Goal: Task Accomplishment & Management: Use online tool/utility

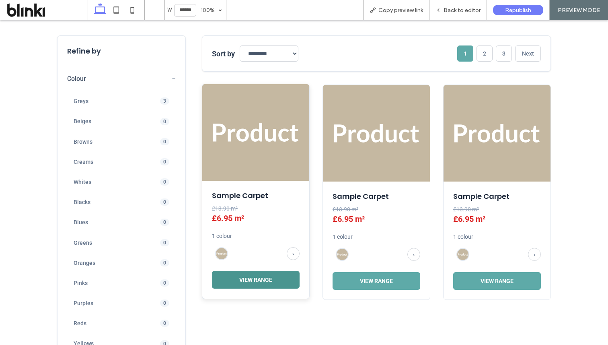
click at [253, 284] on button "View Range" at bounding box center [256, 280] width 88 height 18
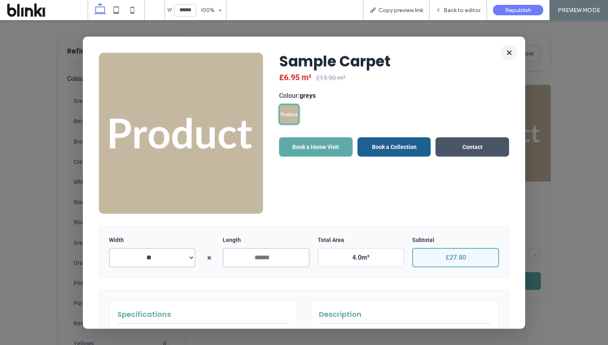
click at [508, 53] on button "×" at bounding box center [509, 52] width 16 height 16
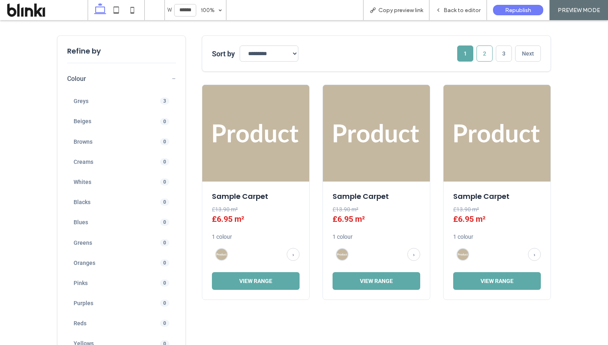
click at [485, 58] on button "2" at bounding box center [485, 53] width 16 height 16
click at [508, 56] on button "3" at bounding box center [504, 53] width 16 height 16
click at [466, 58] on button "1" at bounding box center [465, 53] width 16 height 16
click at [463, 10] on span "Back to editor" at bounding box center [462, 10] width 37 height 7
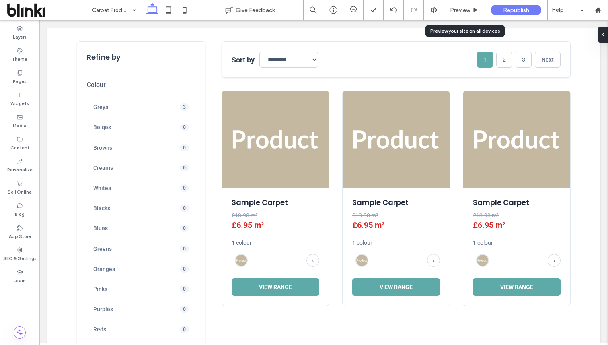
scroll to position [211, 0]
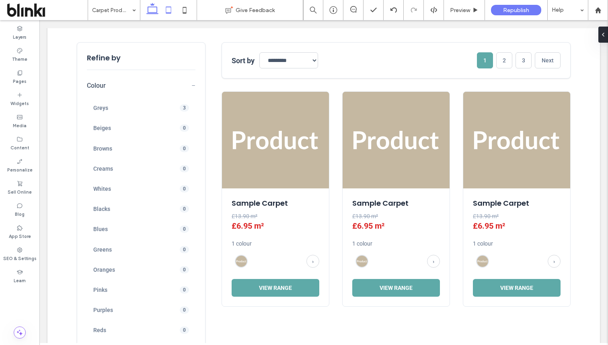
click at [169, 6] on use at bounding box center [168, 9] width 5 height 7
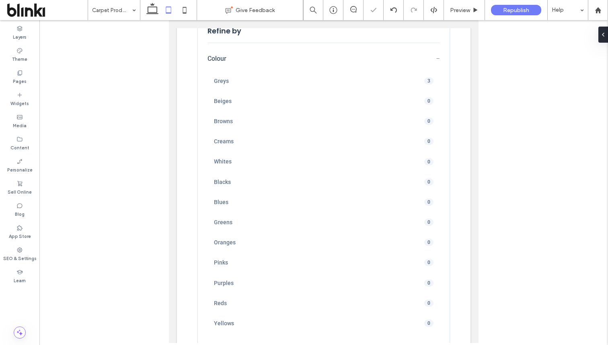
scroll to position [175, 0]
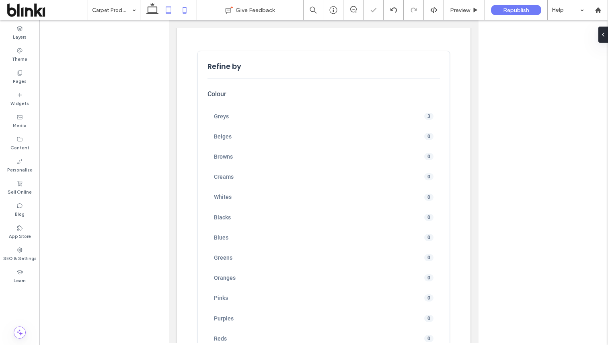
click at [185, 9] on icon at bounding box center [185, 10] width 16 height 16
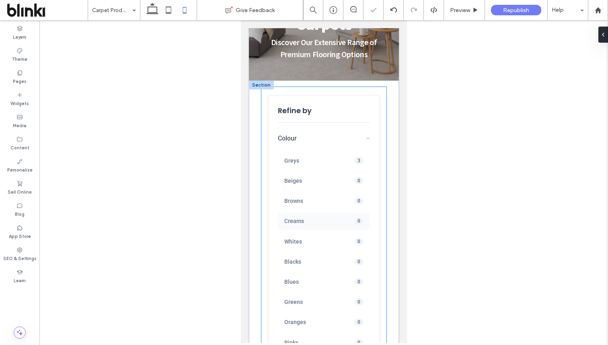
scroll to position [75, 0]
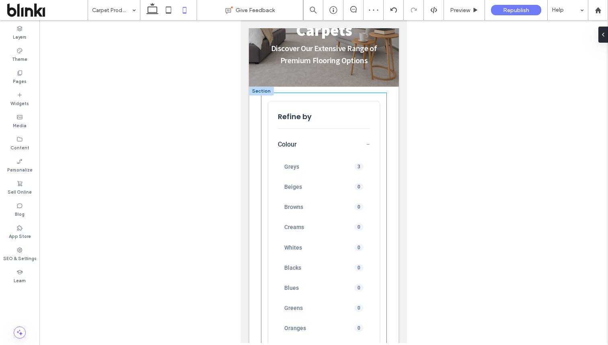
click at [369, 142] on span "−" at bounding box center [368, 144] width 4 height 8
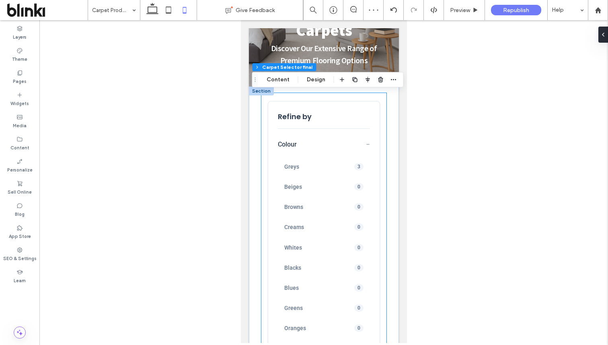
click at [365, 144] on button "Colour −" at bounding box center [324, 146] width 92 height 12
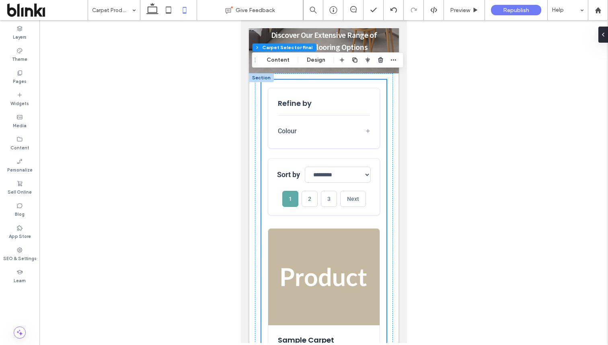
scroll to position [343, 0]
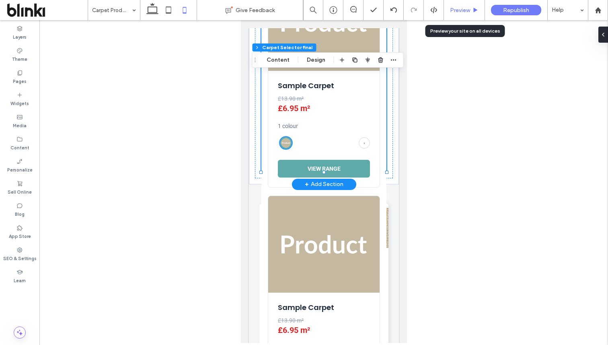
click at [457, 14] on div "Preview" at bounding box center [464, 10] width 41 height 20
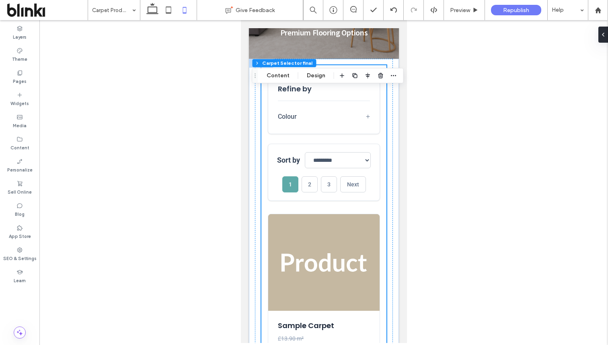
scroll to position [123, 0]
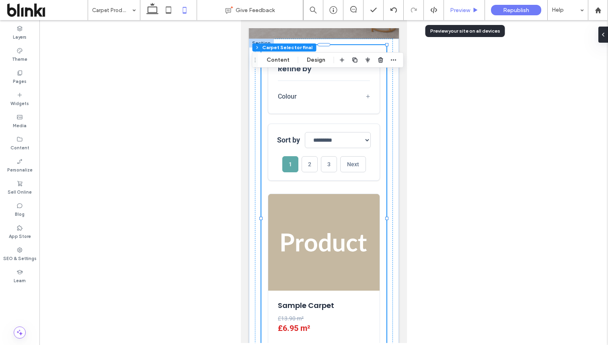
click at [471, 5] on div "Preview" at bounding box center [464, 10] width 41 height 20
click at [465, 9] on span "Preview" at bounding box center [460, 10] width 20 height 7
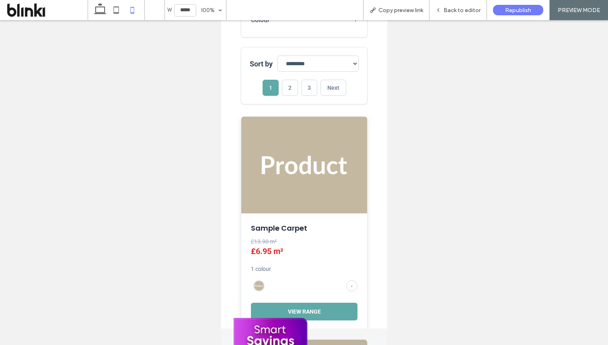
scroll to position [211, 0]
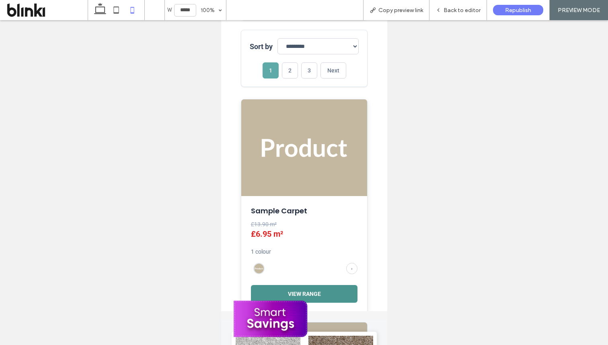
click at [321, 293] on button "View Range" at bounding box center [304, 294] width 107 height 18
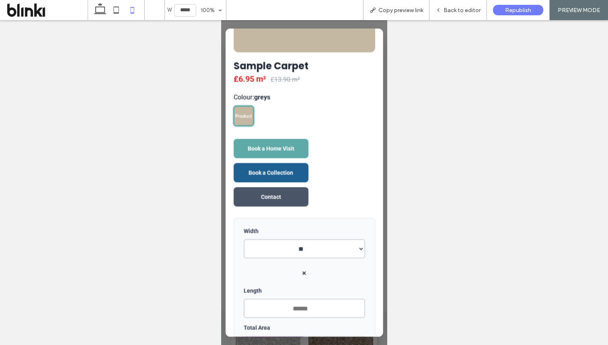
scroll to position [0, 0]
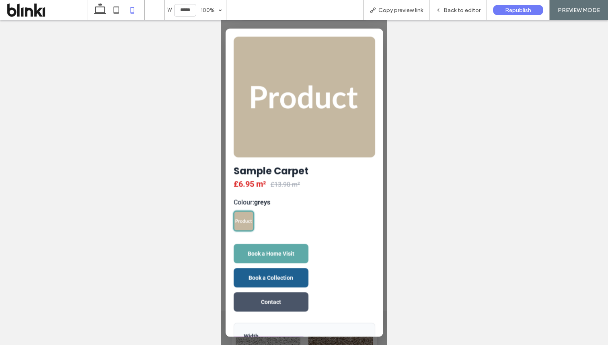
click at [372, 23] on div at bounding box center [304, 182] width 166 height 325
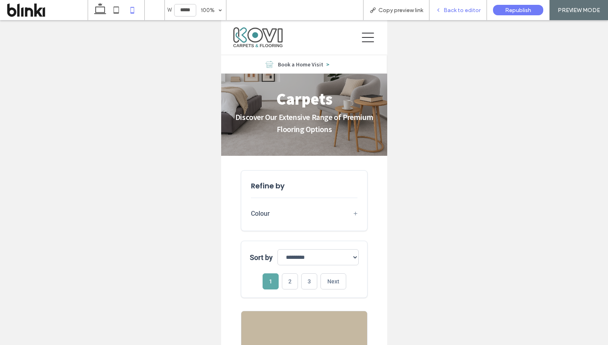
click at [462, 4] on div "Back to editor" at bounding box center [459, 10] width 58 height 20
click at [456, 6] on div "Back to editor" at bounding box center [459, 10] width 58 height 20
click at [446, 10] on span "Back to editor" at bounding box center [462, 10] width 37 height 7
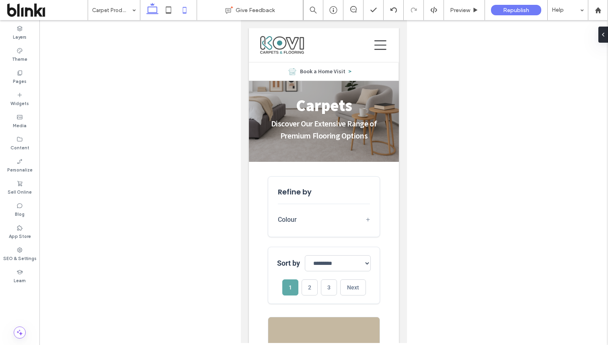
click at [156, 14] on icon at bounding box center [152, 10] width 16 height 16
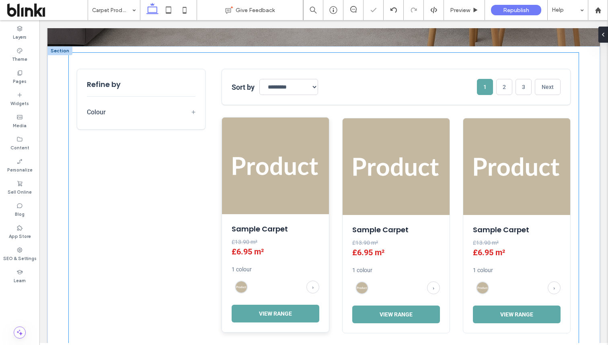
scroll to position [212, 0]
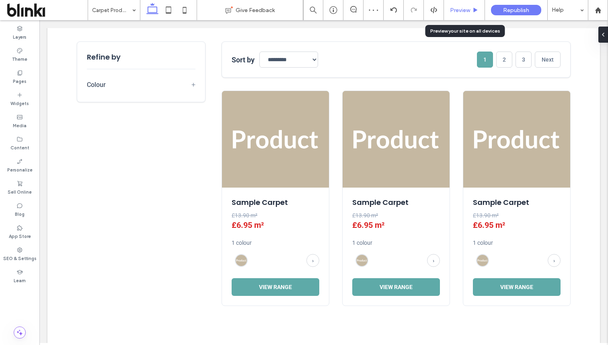
click at [462, 10] on span "Preview" at bounding box center [460, 10] width 20 height 7
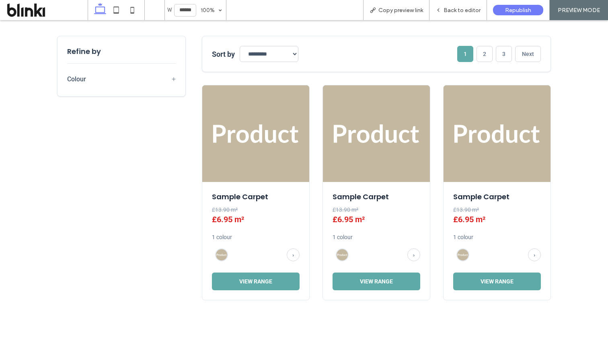
scroll to position [215, 0]
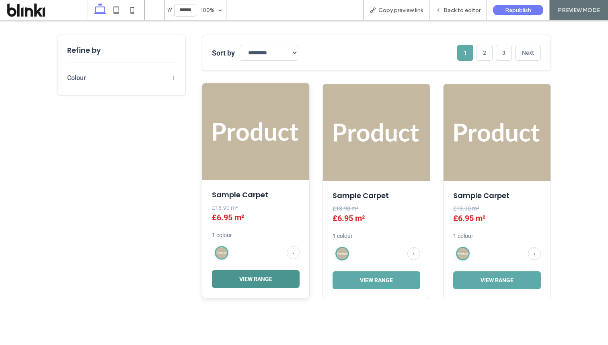
drag, startPoint x: 269, startPoint y: 292, endPoint x: 268, endPoint y: 288, distance: 4.0
click at [268, 292] on div "Sample Carpet £13.90 m² £6.95 m² 1 colour › View Range" at bounding box center [255, 239] width 107 height 118
click at [268, 280] on button "View Range" at bounding box center [256, 279] width 88 height 18
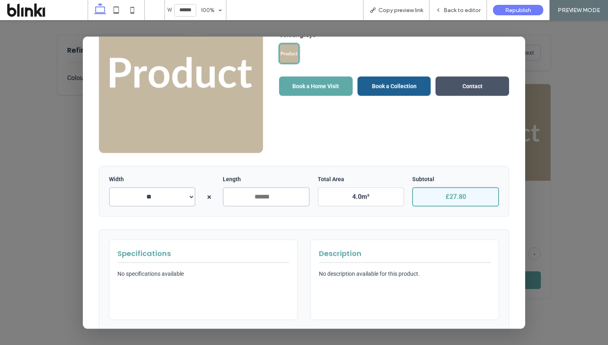
scroll to position [78, 0]
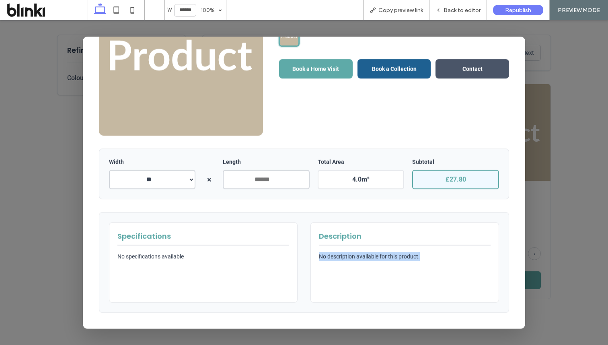
drag, startPoint x: 316, startPoint y: 255, endPoint x: 446, endPoint y: 268, distance: 131.0
click at [446, 268] on div "Description No description available for this product." at bounding box center [405, 262] width 189 height 80
drag, startPoint x: 192, startPoint y: 263, endPoint x: 105, endPoint y: 256, distance: 87.6
click at [105, 256] on div "Specifications No specifications available Description No description available…" at bounding box center [304, 262] width 410 height 101
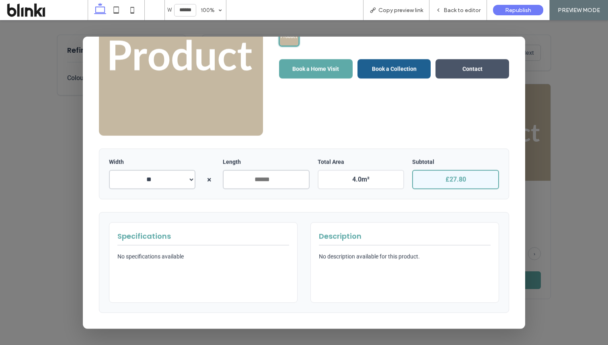
click at [126, 255] on p "No specifications available" at bounding box center [203, 255] width 172 height 9
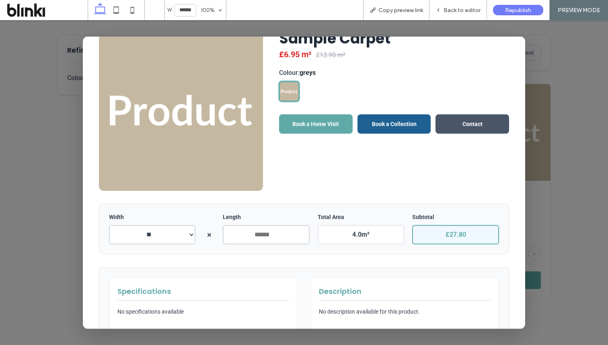
scroll to position [0, 0]
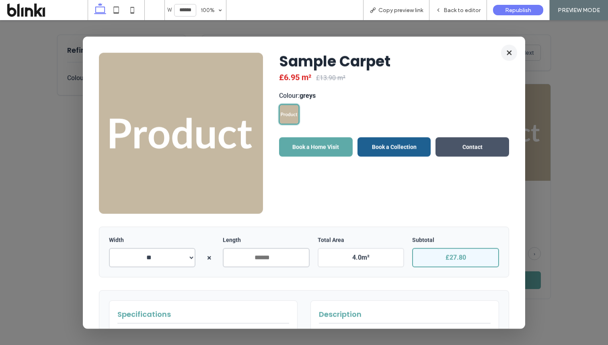
click at [511, 49] on button "×" at bounding box center [509, 52] width 16 height 16
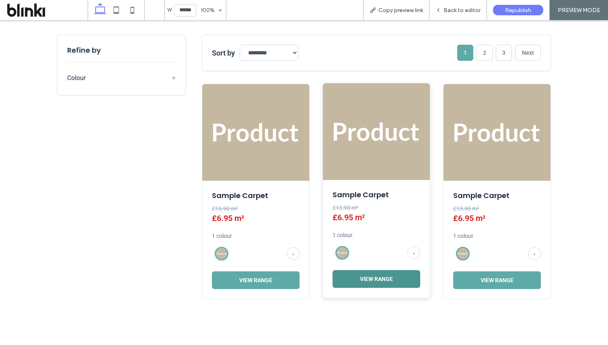
click at [374, 282] on button "View Range" at bounding box center [377, 279] width 88 height 18
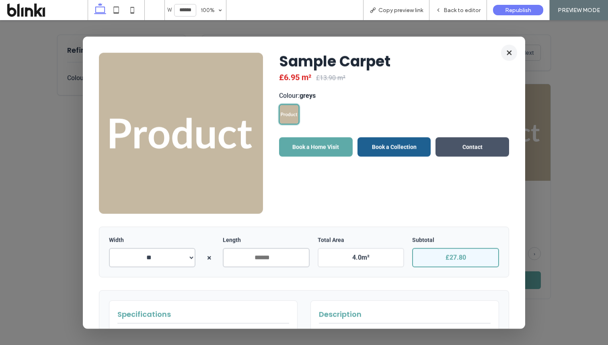
click at [509, 54] on button "×" at bounding box center [509, 52] width 16 height 16
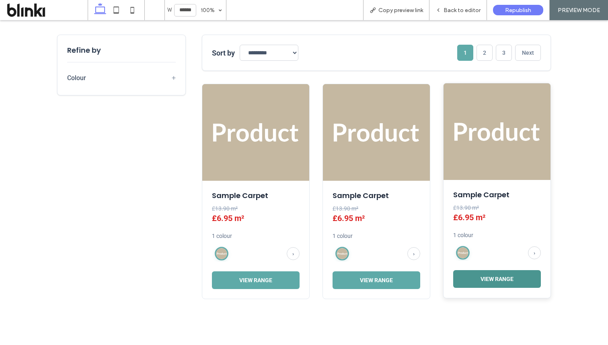
click at [477, 286] on button "View Range" at bounding box center [497, 279] width 88 height 18
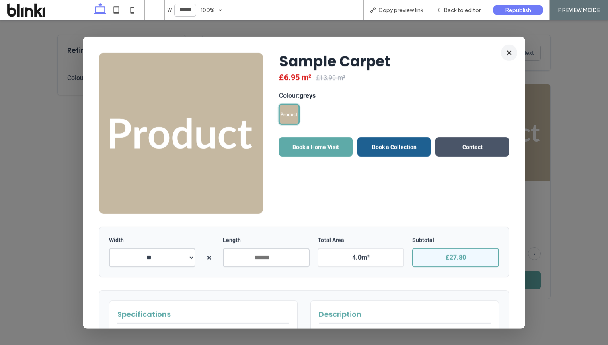
click at [508, 55] on button "×" at bounding box center [509, 52] width 16 height 16
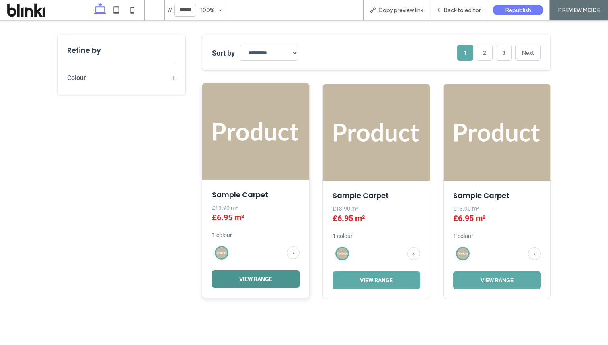
click at [231, 278] on button "View Range" at bounding box center [256, 279] width 88 height 18
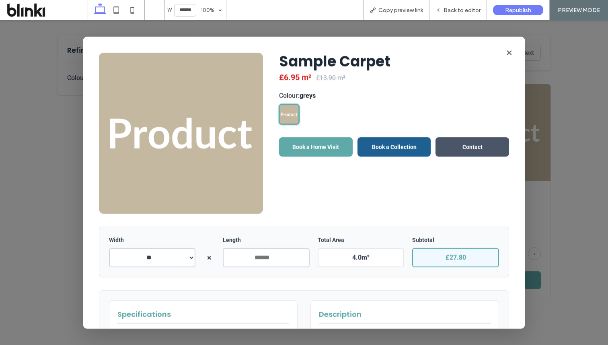
scroll to position [78, 0]
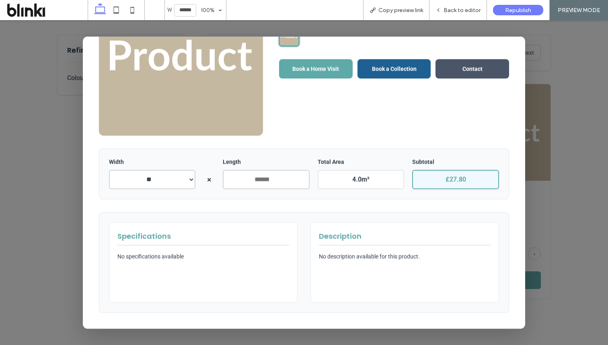
click at [582, 92] on div at bounding box center [304, 182] width 608 height 325
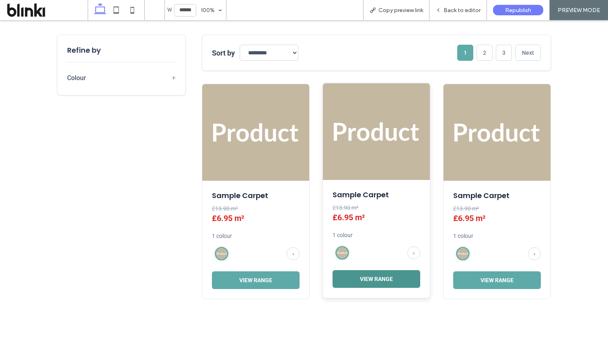
click at [365, 286] on button "View Range" at bounding box center [377, 279] width 88 height 18
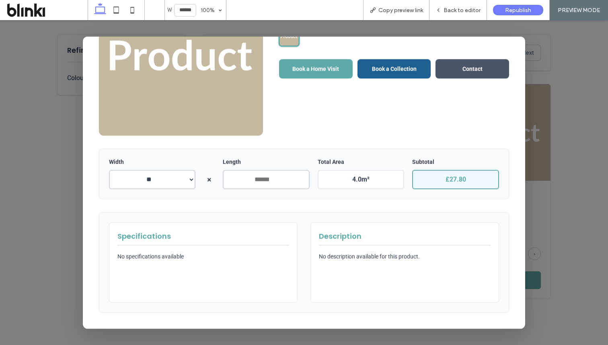
click at [558, 165] on div at bounding box center [304, 182] width 608 height 325
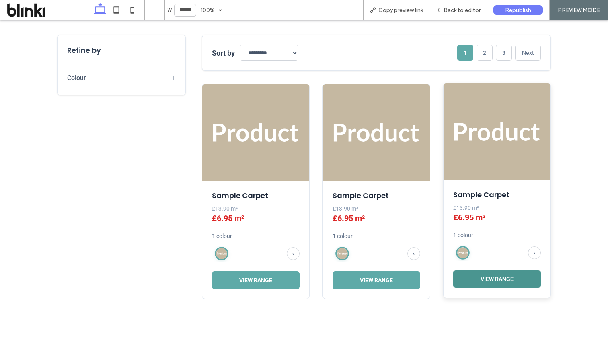
click at [496, 278] on button "View Range" at bounding box center [497, 279] width 88 height 18
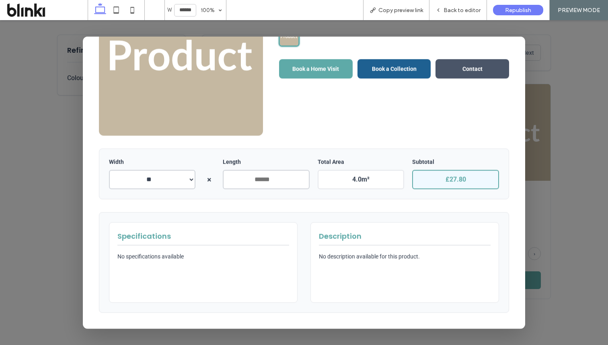
click at [551, 139] on div at bounding box center [304, 182] width 608 height 325
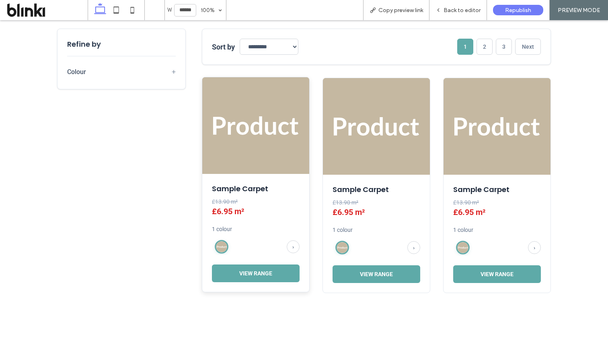
scroll to position [221, 0]
click at [282, 278] on button "View Range" at bounding box center [256, 272] width 88 height 18
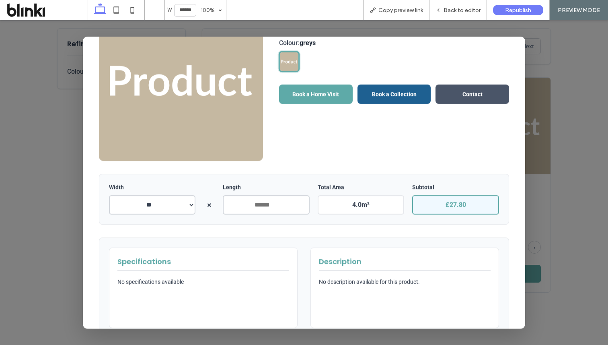
scroll to position [0, 0]
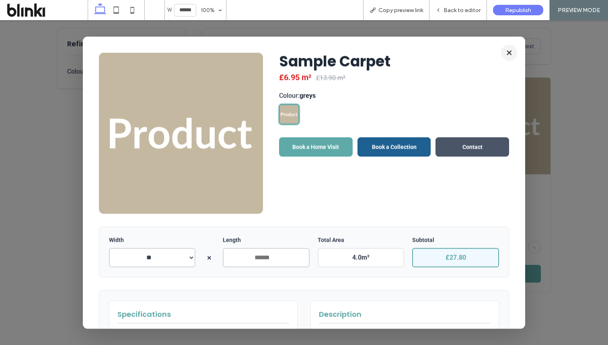
click at [508, 55] on button "×" at bounding box center [509, 52] width 16 height 16
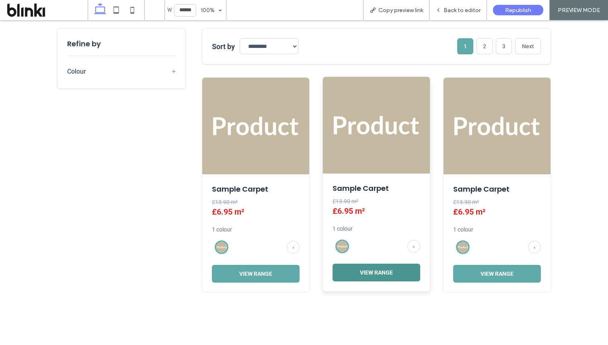
click at [373, 278] on button "View Range" at bounding box center [377, 272] width 88 height 18
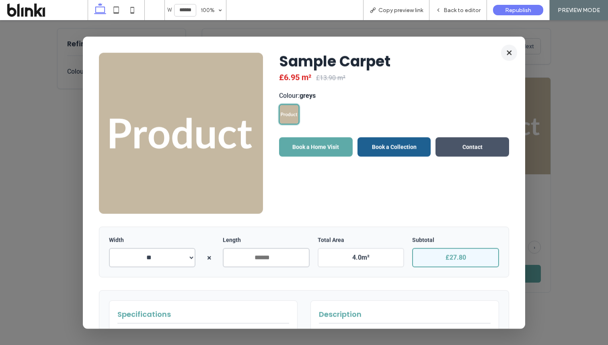
click at [509, 53] on button "×" at bounding box center [509, 52] width 16 height 16
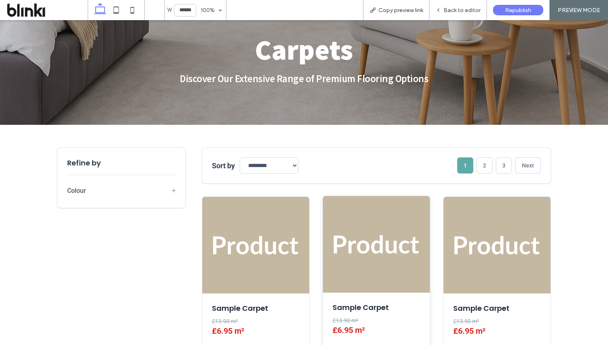
scroll to position [119, 0]
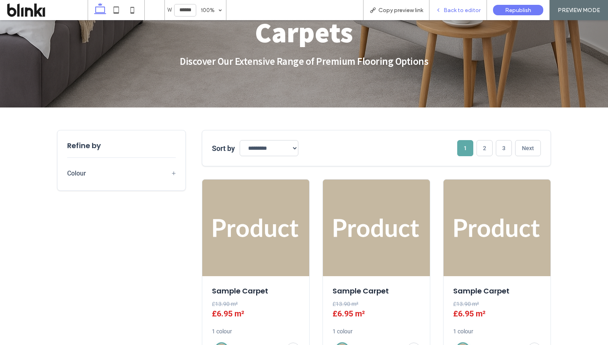
click at [454, 19] on div "Back to editor" at bounding box center [459, 10] width 58 height 20
click at [454, 11] on span "Back to editor" at bounding box center [462, 10] width 37 height 7
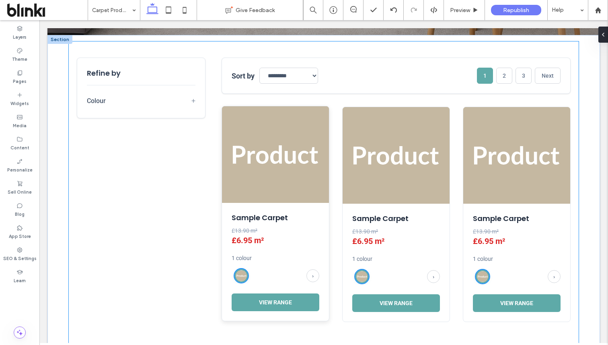
scroll to position [202, 0]
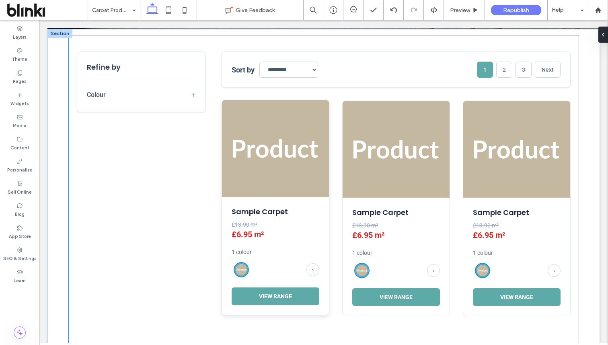
click at [296, 210] on h3 "Sample Carpet" at bounding box center [276, 211] width 88 height 10
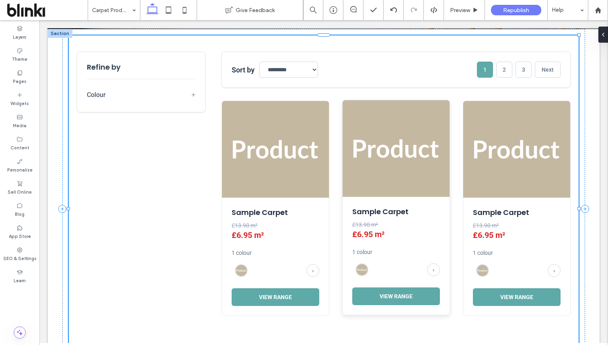
click at [321, 200] on div "Sample Carpet £13.90 m² £6.95 m² 1 colour › View Range" at bounding box center [275, 256] width 107 height 118
click at [320, 204] on div "Sample Carpet £13.90 m² £6.95 m² 1 colour › View Range" at bounding box center [275, 256] width 107 height 118
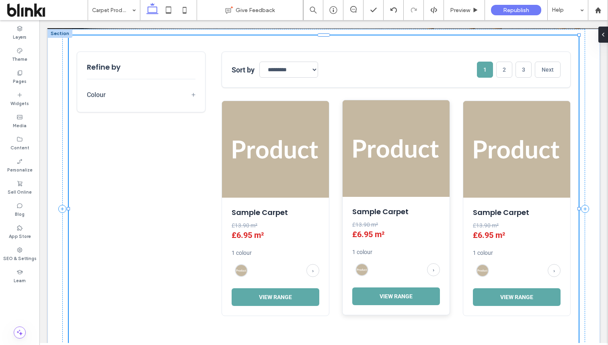
click at [320, 204] on div "Sample Carpet £13.90 m² £6.95 m² 1 colour › View Range" at bounding box center [275, 256] width 107 height 118
click at [316, 203] on div "Sample Carpet £13.90 m² £6.95 m² 1 colour › View Range" at bounding box center [275, 256] width 107 height 118
click at [373, 146] on img at bounding box center [396, 148] width 107 height 97
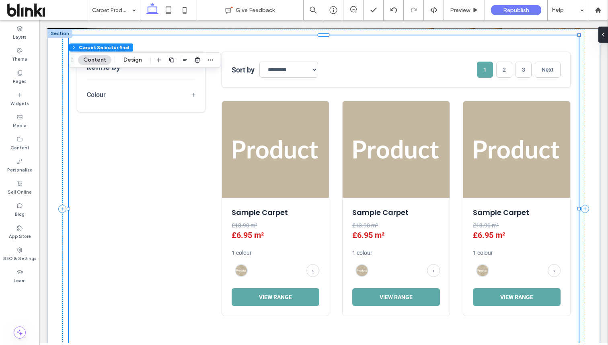
click at [102, 64] on button "Content" at bounding box center [94, 60] width 33 height 10
click at [101, 62] on button "Content" at bounding box center [94, 60] width 33 height 10
click at [99, 60] on button "Content" at bounding box center [94, 60] width 33 height 10
click at [255, 177] on img at bounding box center [275, 148] width 107 height 97
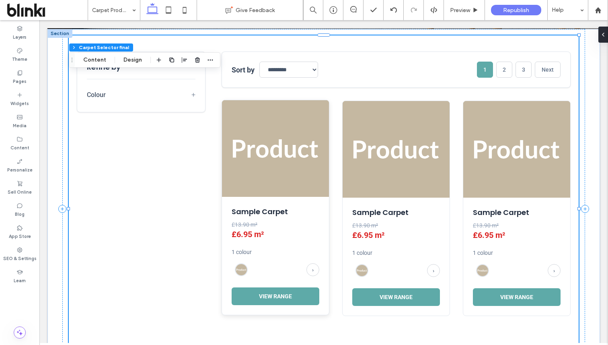
click at [255, 177] on img at bounding box center [275, 148] width 107 height 97
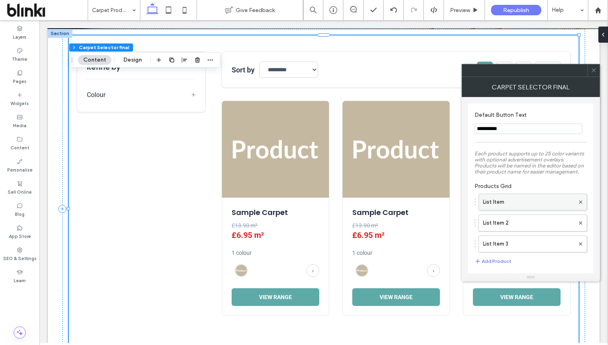
click at [506, 203] on label "List Item" at bounding box center [529, 202] width 92 height 16
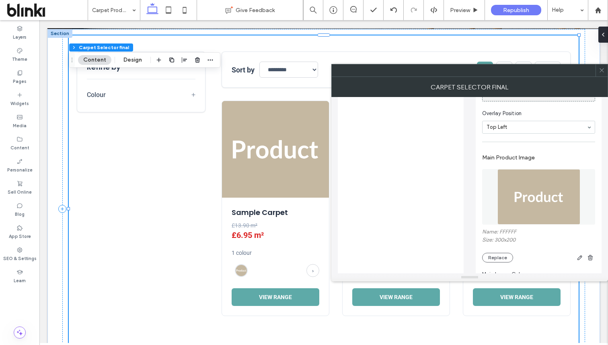
scroll to position [489, 0]
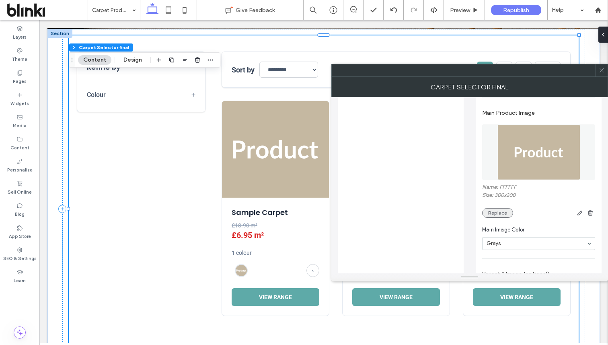
click at [503, 217] on button "Replace" at bounding box center [497, 213] width 31 height 10
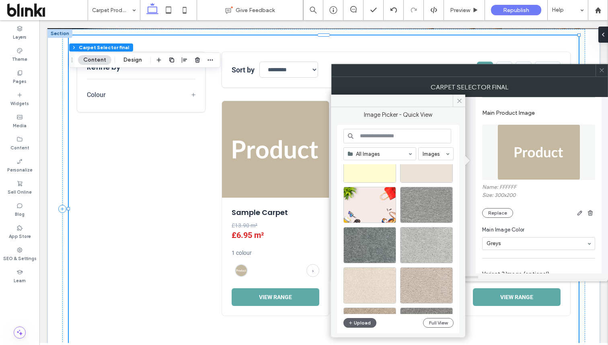
scroll to position [299, 0]
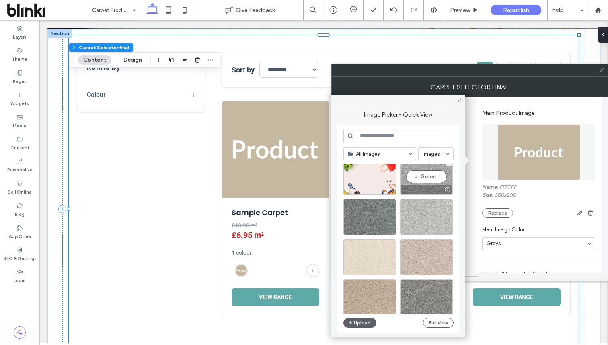
click at [422, 186] on div at bounding box center [427, 190] width 52 height 10
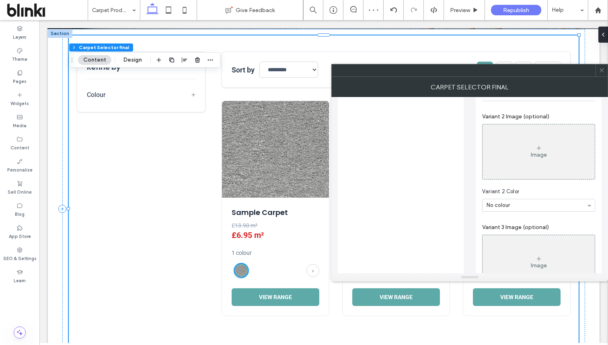
scroll to position [648, 0]
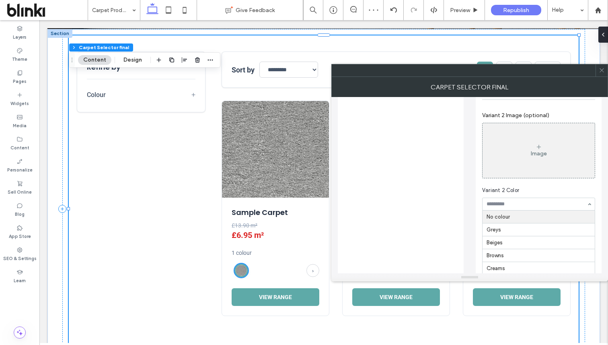
click at [516, 177] on div "Image" at bounding box center [539, 150] width 112 height 53
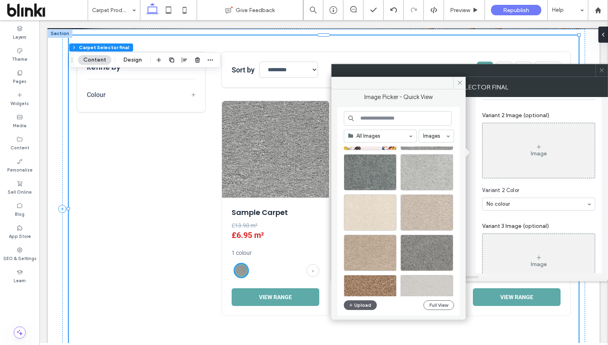
scroll to position [331, 0]
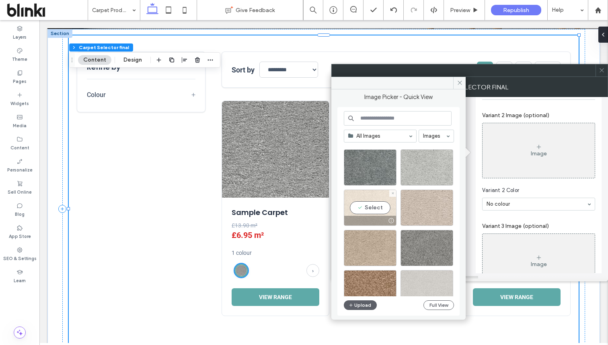
click at [383, 210] on div "Select" at bounding box center [370, 207] width 53 height 36
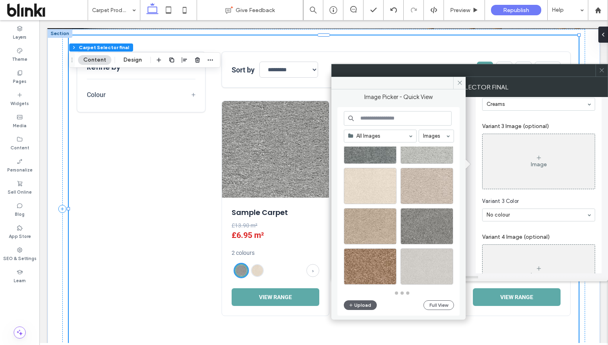
scroll to position [353, 0]
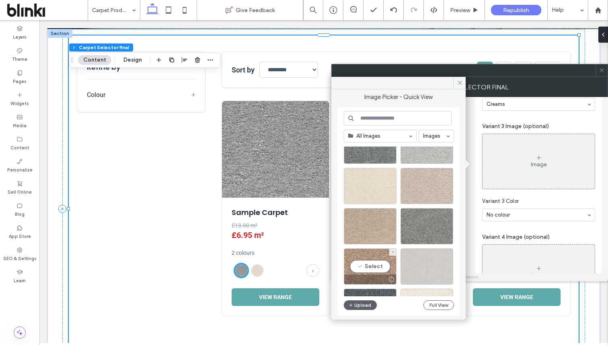
click at [381, 263] on div "Select" at bounding box center [370, 266] width 53 height 36
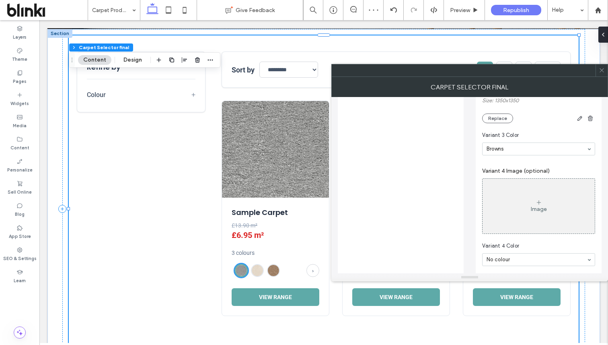
scroll to position [931, 0]
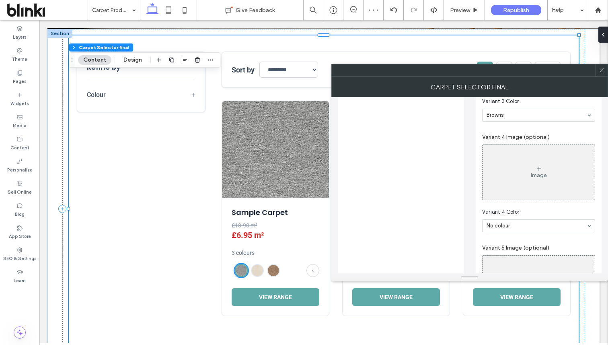
click at [529, 187] on div "Image" at bounding box center [539, 172] width 112 height 53
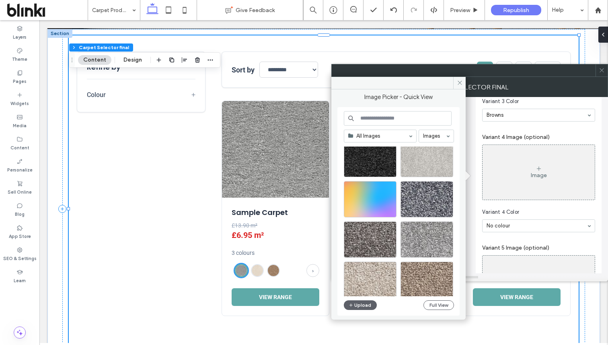
scroll to position [4307, 0]
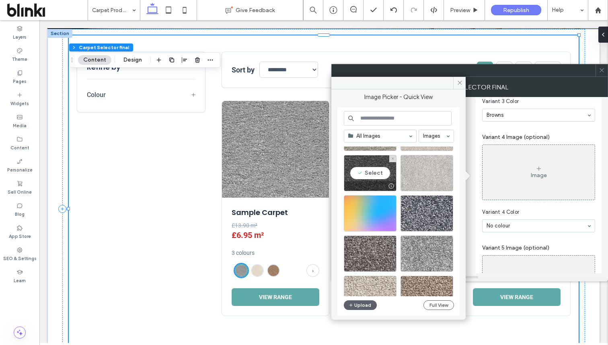
click at [386, 178] on div "Select" at bounding box center [370, 173] width 53 height 36
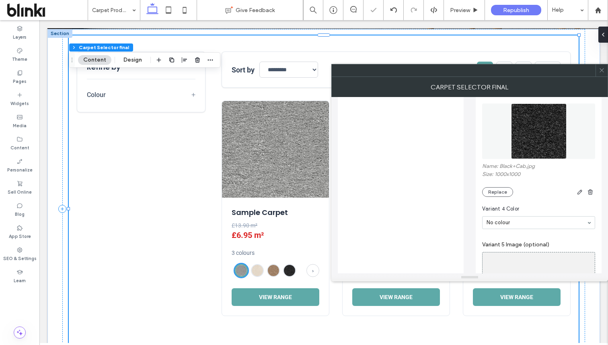
scroll to position [980, 0]
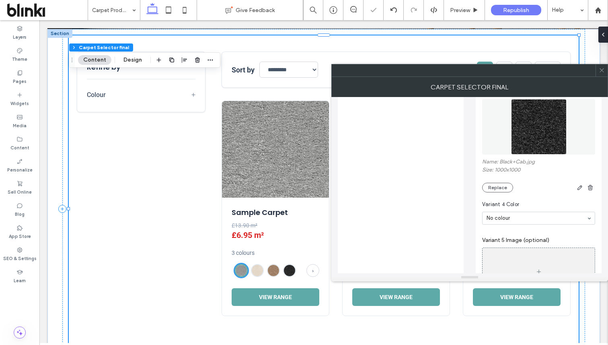
click at [539, 222] on section "Variant 4 Color No colour" at bounding box center [538, 212] width 113 height 32
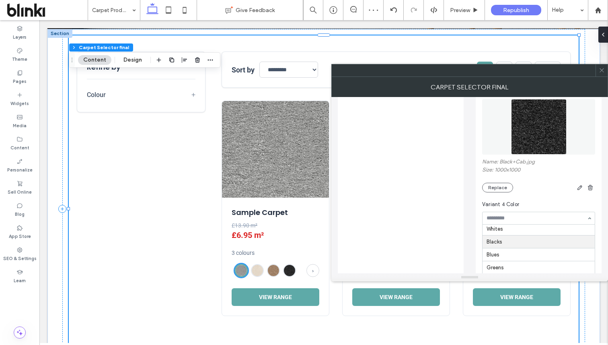
scroll to position [81, 0]
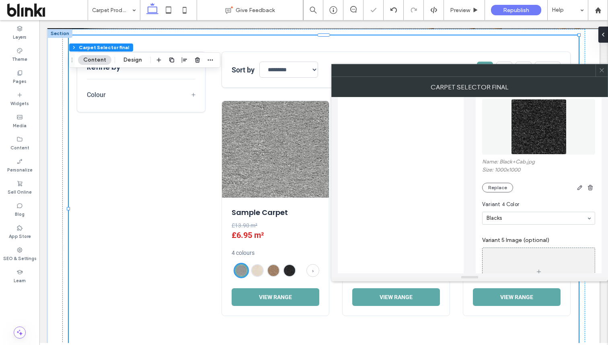
click at [603, 69] on icon at bounding box center [602, 70] width 6 height 6
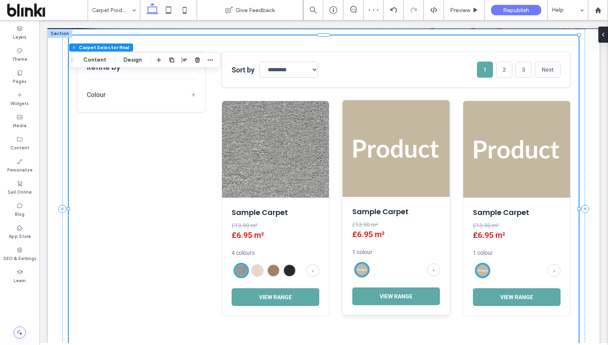
click at [362, 172] on img at bounding box center [396, 148] width 107 height 97
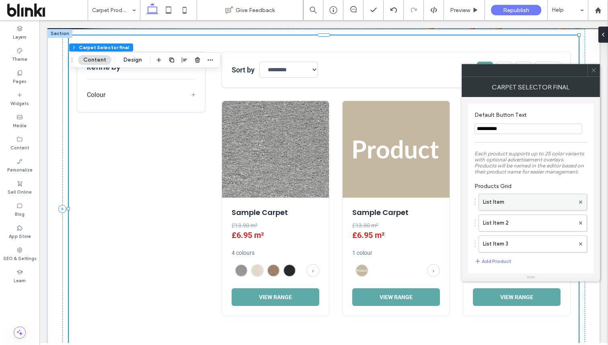
click at [503, 202] on label "List Item" at bounding box center [529, 202] width 92 height 16
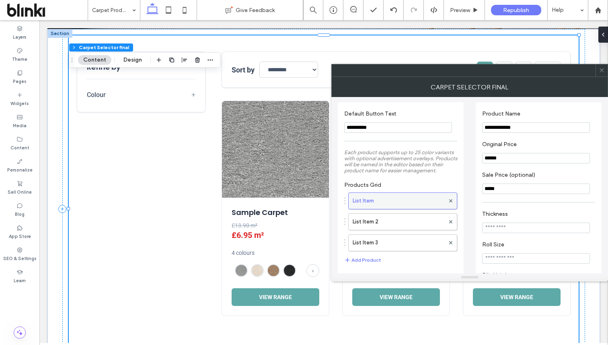
scroll to position [0, 0]
drag, startPoint x: 502, startPoint y: 193, endPoint x: 481, endPoint y: 193, distance: 20.9
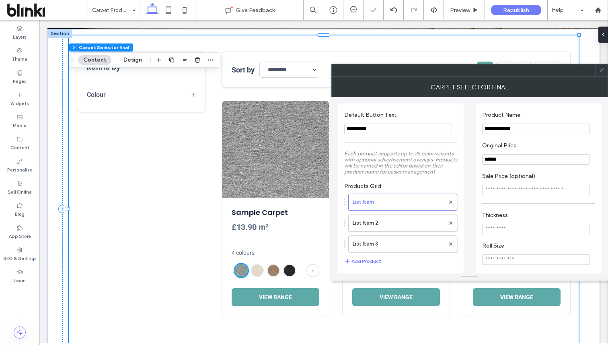
click at [601, 69] on icon at bounding box center [602, 70] width 6 height 6
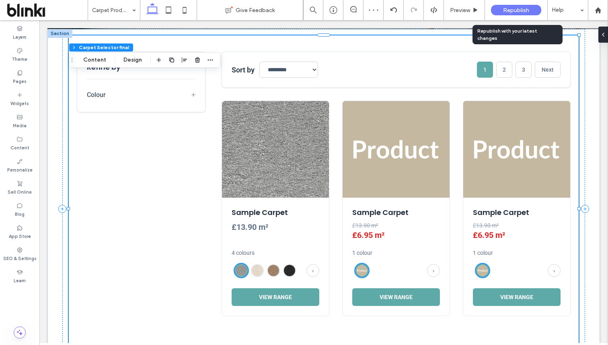
click at [516, 11] on span "Republish" at bounding box center [516, 10] width 26 height 7
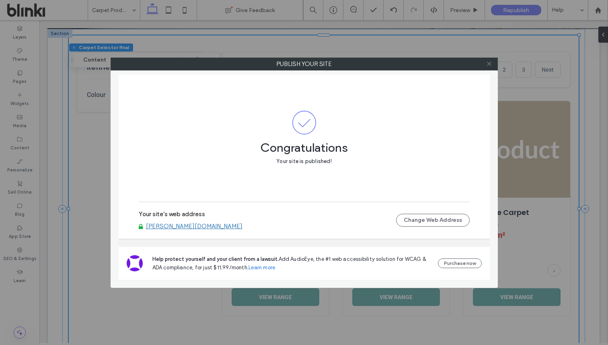
click at [489, 65] on icon at bounding box center [489, 64] width 6 height 6
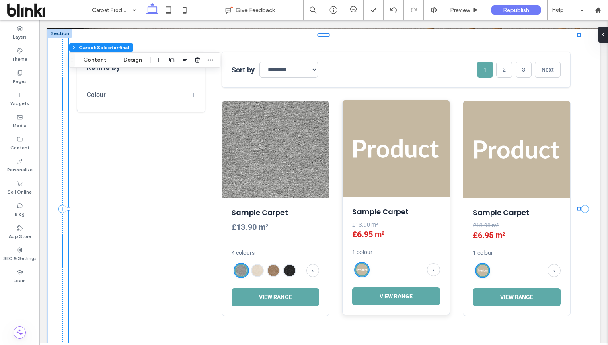
click at [350, 218] on div "Sample Carpet £13.90 m² £6.95 m² 1 colour › View Range" at bounding box center [396, 256] width 107 height 118
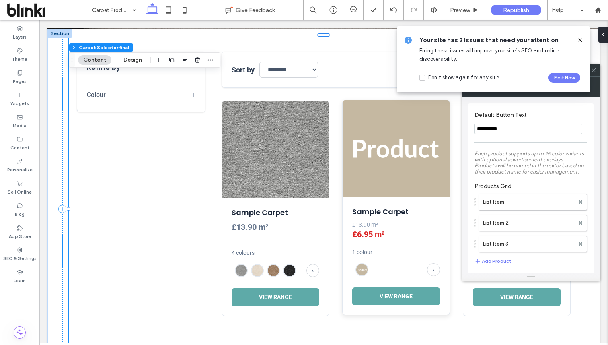
click at [348, 218] on div "Sample Carpet £13.90 m² £6.95 m² 1 colour › View Range" at bounding box center [396, 256] width 107 height 118
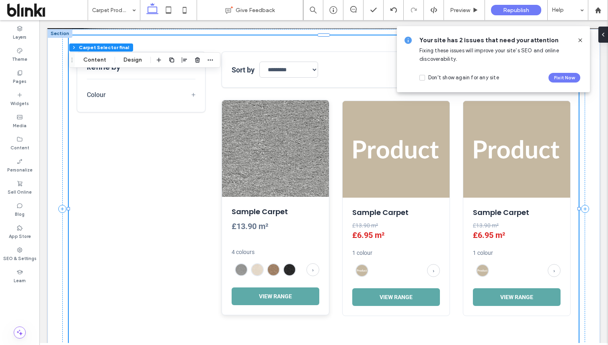
click at [313, 213] on h3 "Sample Carpet" at bounding box center [276, 211] width 88 height 10
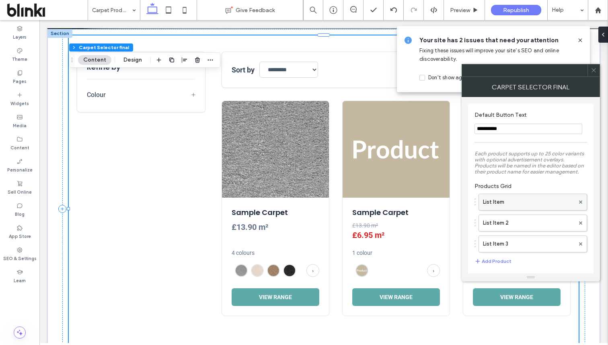
click at [497, 207] on label "List Item" at bounding box center [529, 202] width 92 height 16
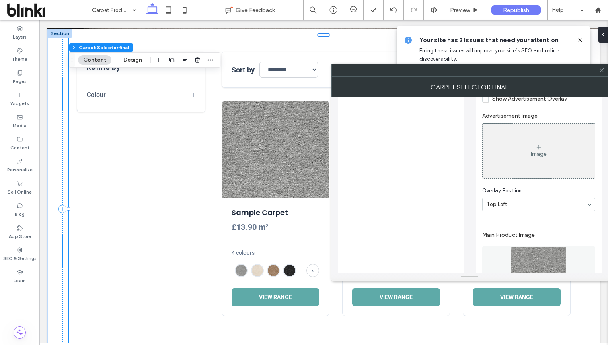
scroll to position [366, 0]
click at [548, 154] on div "Image" at bounding box center [539, 151] width 112 height 53
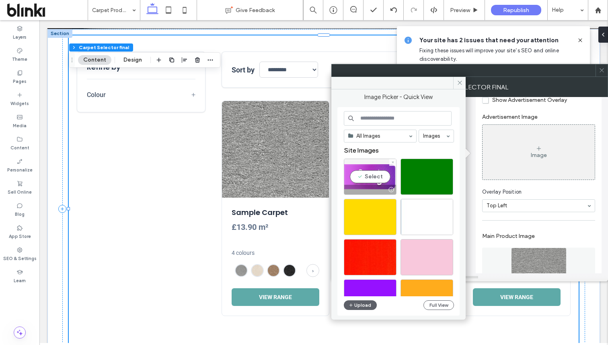
click at [372, 171] on div "Select" at bounding box center [370, 176] width 53 height 36
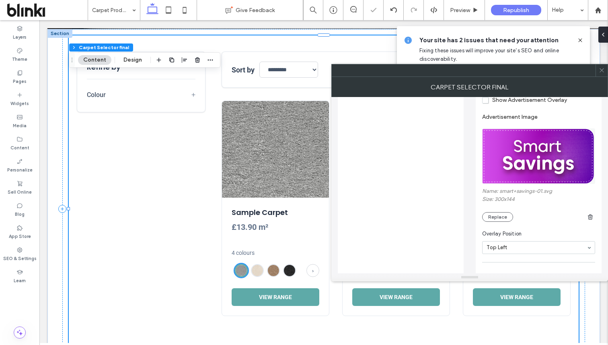
click at [499, 103] on span "Show Advertisement Overlay" at bounding box center [524, 100] width 85 height 7
click at [604, 72] on icon at bounding box center [602, 70] width 6 height 6
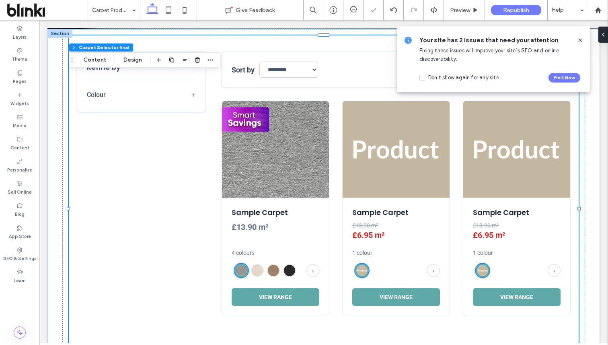
click at [582, 36] on span at bounding box center [580, 40] width 6 height 9
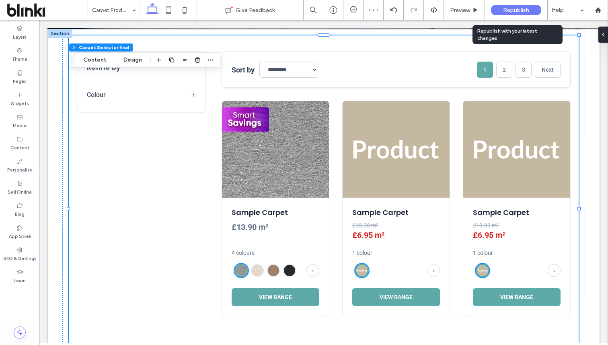
click at [521, 12] on span "Republish" at bounding box center [516, 10] width 26 height 7
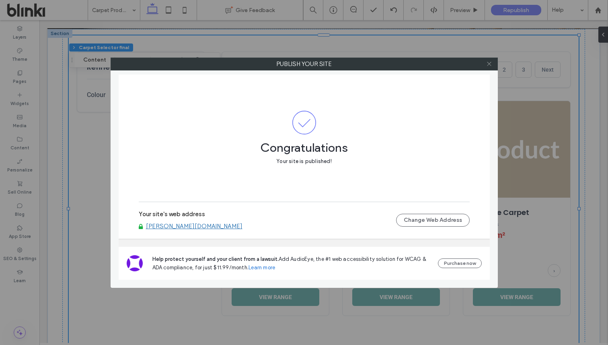
click at [487, 66] on icon at bounding box center [489, 64] width 6 height 6
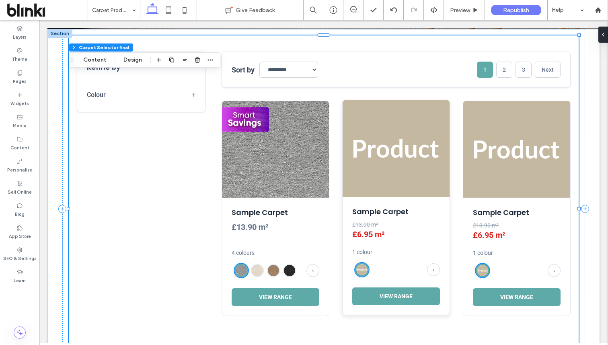
click at [358, 183] on img at bounding box center [396, 148] width 107 height 97
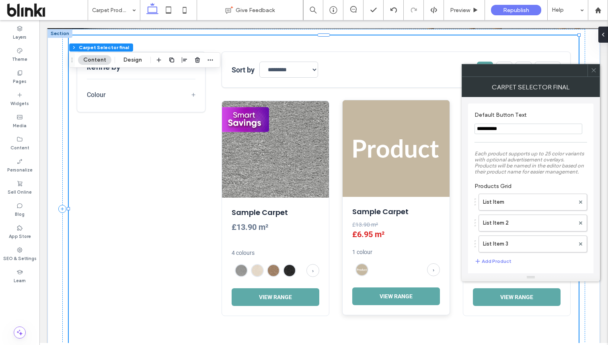
click at [358, 183] on img at bounding box center [396, 148] width 107 height 97
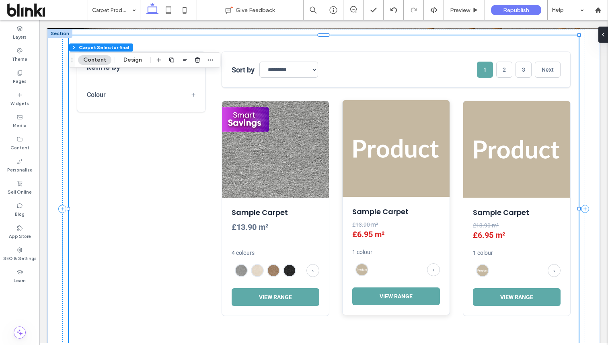
click at [358, 183] on img at bounding box center [396, 148] width 107 height 97
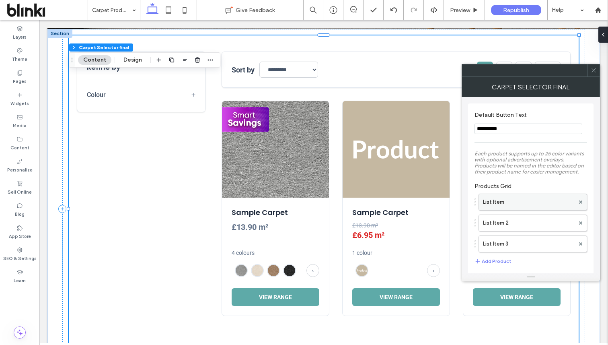
click at [499, 207] on label "List Item" at bounding box center [529, 202] width 92 height 16
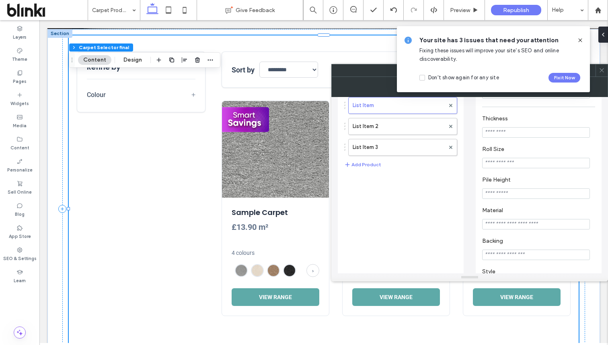
scroll to position [97, 0]
click at [581, 37] on icon at bounding box center [580, 40] width 6 height 6
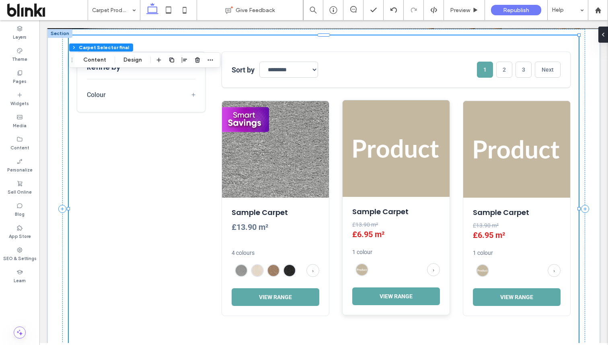
click at [436, 160] on img at bounding box center [396, 148] width 107 height 97
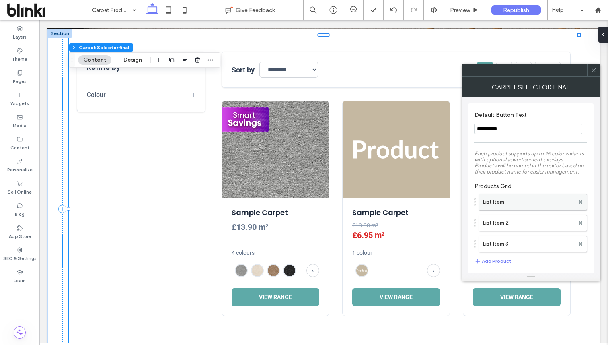
click at [516, 205] on label "List Item" at bounding box center [529, 202] width 92 height 16
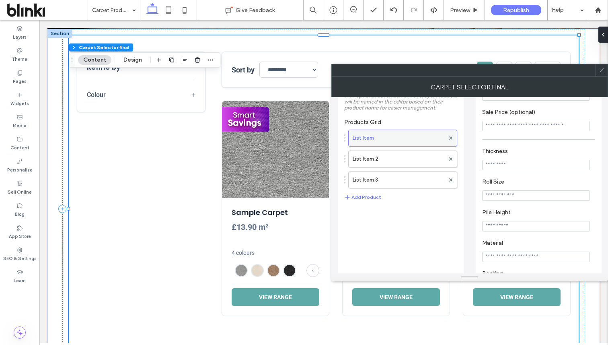
scroll to position [66, 0]
click at [604, 69] on icon at bounding box center [602, 70] width 6 height 6
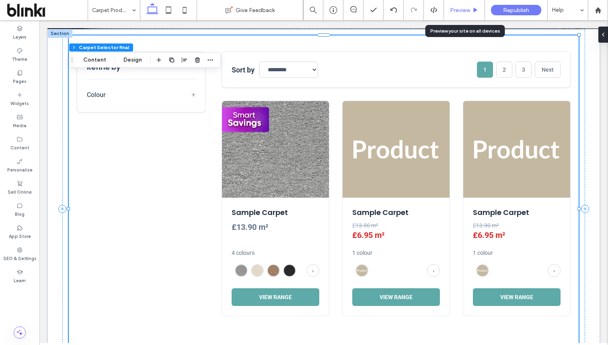
click at [464, 9] on span "Preview" at bounding box center [460, 10] width 20 height 7
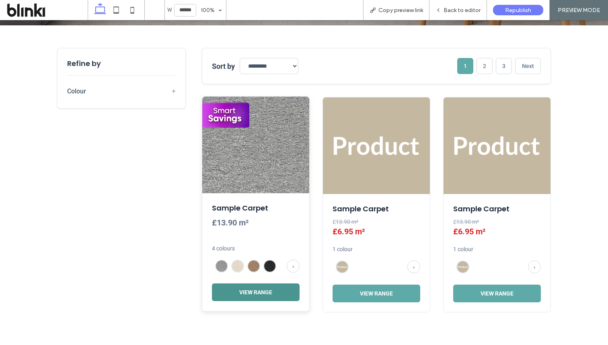
click at [295, 292] on button "View Range" at bounding box center [256, 292] width 88 height 18
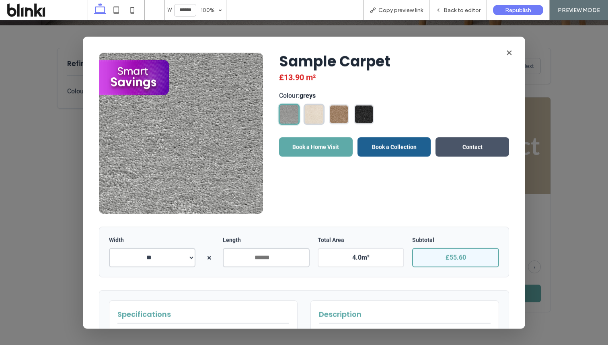
click at [321, 121] on img at bounding box center [314, 114] width 19 height 19
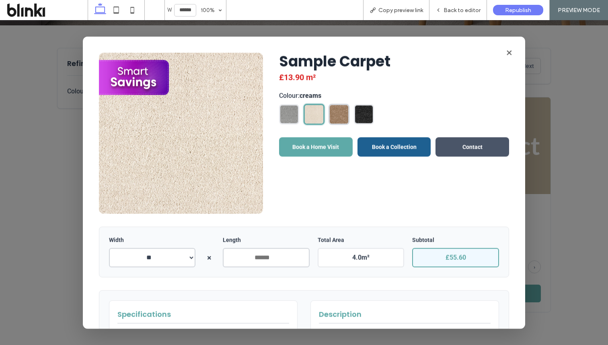
click at [333, 121] on img at bounding box center [339, 114] width 19 height 19
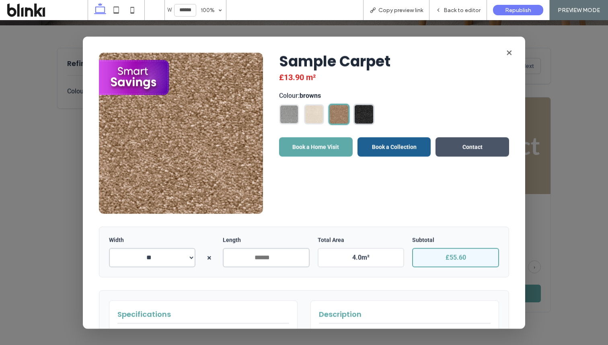
click at [359, 120] on img at bounding box center [364, 114] width 19 height 19
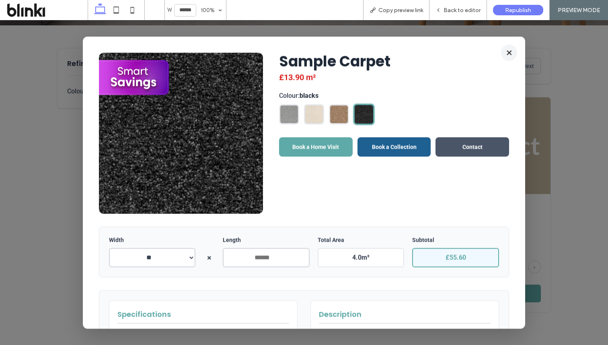
click at [510, 53] on button "×" at bounding box center [509, 52] width 16 height 16
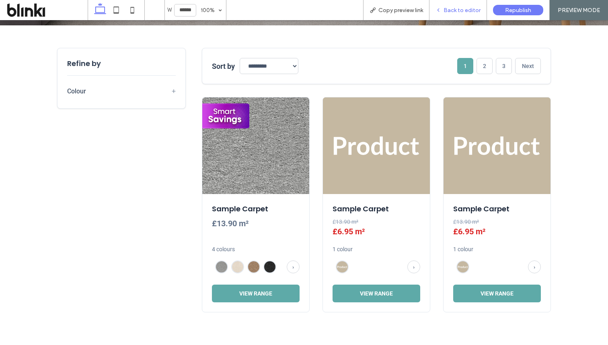
click at [473, 8] on span "Back to editor" at bounding box center [462, 10] width 37 height 7
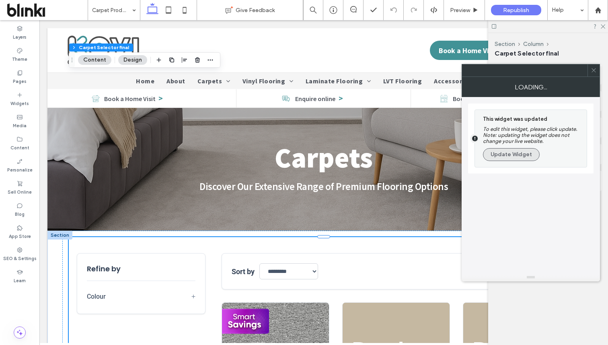
click at [514, 160] on button "Update Widget" at bounding box center [511, 154] width 57 height 13
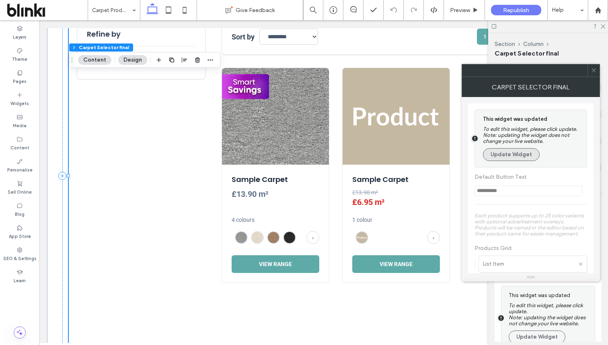
scroll to position [234, 0]
click at [514, 160] on button "Update Widget" at bounding box center [511, 154] width 57 height 13
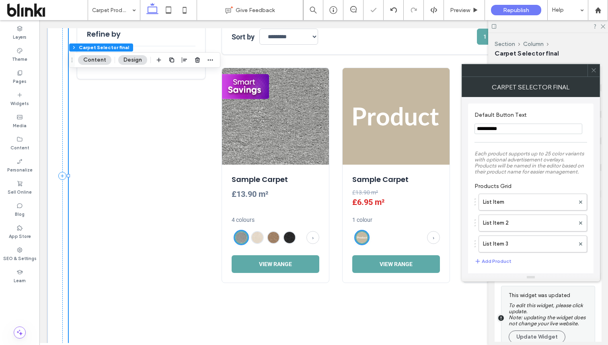
click at [591, 71] on icon at bounding box center [594, 70] width 6 height 6
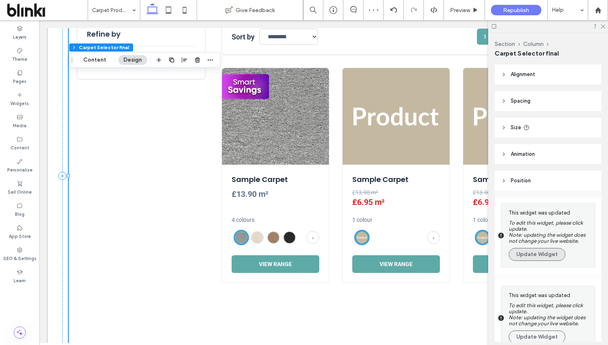
click at [534, 257] on button "Update Widget" at bounding box center [537, 254] width 57 height 13
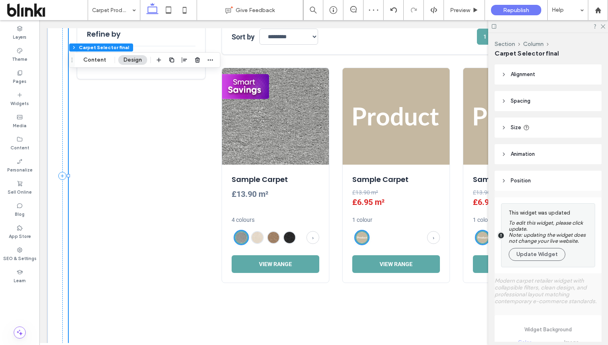
click at [534, 257] on button "Update Widget" at bounding box center [537, 254] width 57 height 13
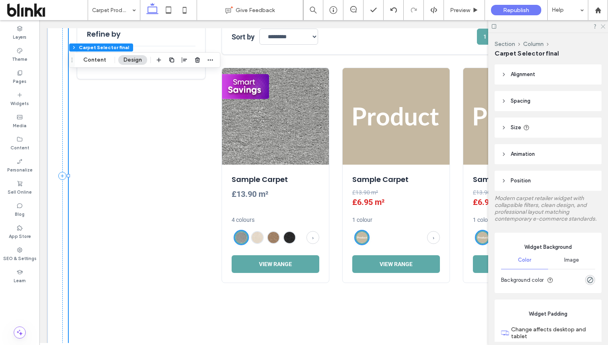
click at [603, 27] on icon at bounding box center [602, 25] width 5 height 5
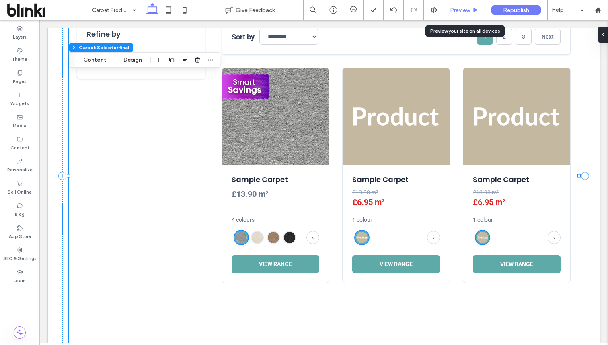
click at [468, 13] on span "Preview" at bounding box center [460, 10] width 20 height 7
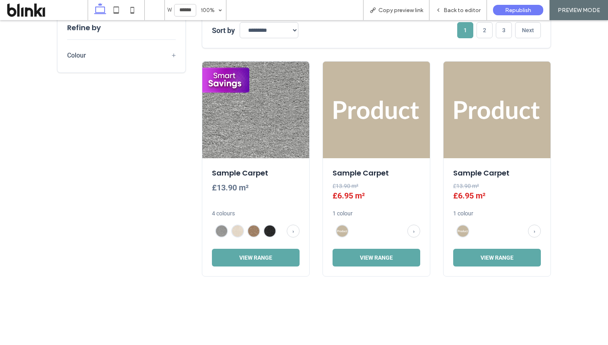
scroll to position [238, 0]
click at [174, 55] on span "+" at bounding box center [174, 55] width 4 height 8
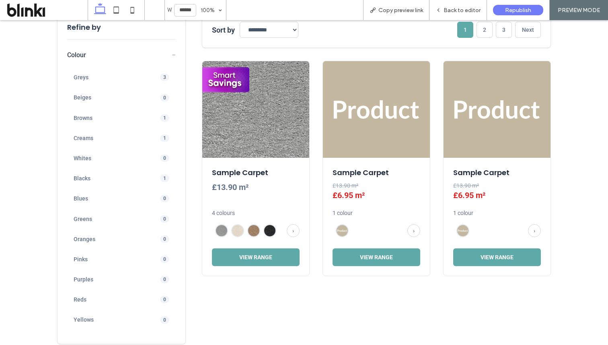
click at [174, 55] on span "−" at bounding box center [174, 55] width 4 height 8
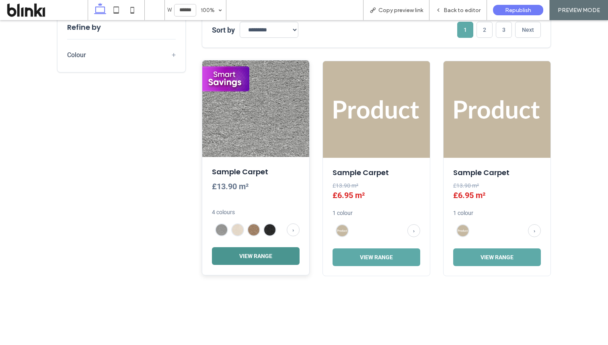
click at [260, 258] on button "View Range" at bounding box center [256, 256] width 88 height 18
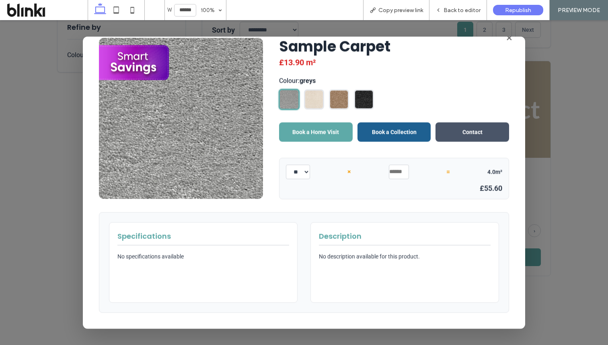
scroll to position [0, 0]
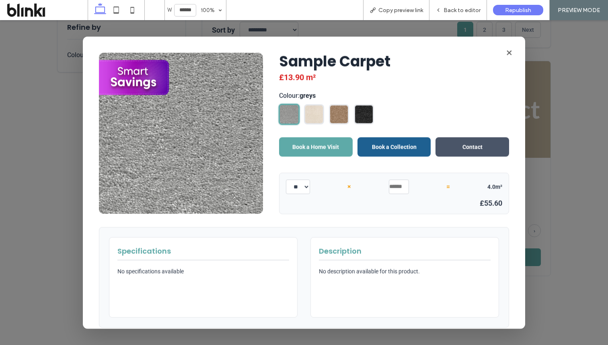
click at [348, 187] on span "×" at bounding box center [350, 187] width 4 height 8
click at [352, 189] on div "** ** × * = 4.0 m²" at bounding box center [394, 186] width 216 height 14
click at [512, 51] on button "×" at bounding box center [509, 52] width 16 height 16
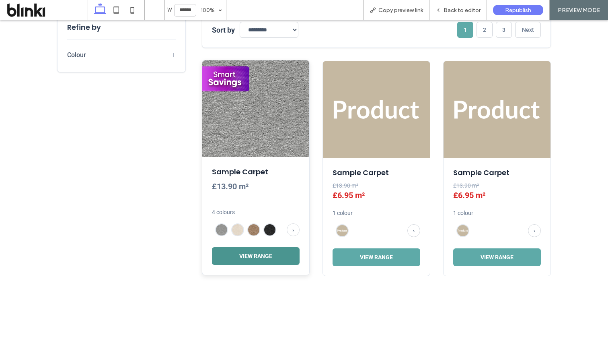
click at [284, 253] on button "View Range" at bounding box center [256, 256] width 88 height 18
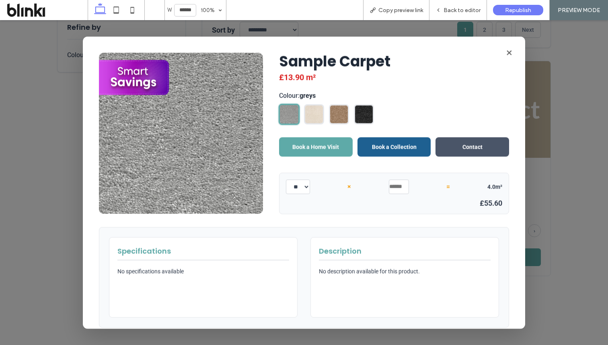
scroll to position [2, 0]
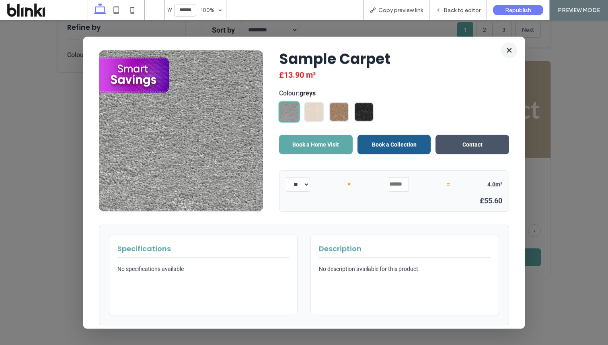
click at [516, 49] on button "×" at bounding box center [509, 50] width 16 height 16
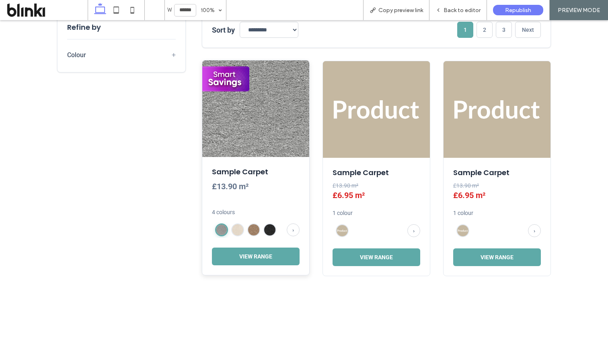
click at [222, 232] on img at bounding box center [221, 229] width 10 height 10
click at [255, 253] on button "View Range" at bounding box center [256, 256] width 88 height 18
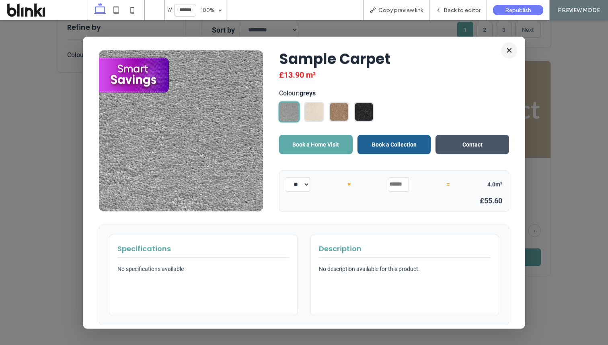
click at [508, 51] on button "×" at bounding box center [509, 50] width 16 height 16
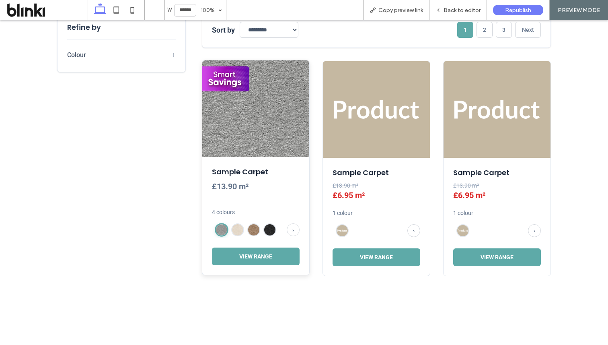
click at [243, 221] on div "Sample Carpet £13.90 m² 4 colours › View Range" at bounding box center [255, 216] width 107 height 118
click at [240, 224] on div at bounding box center [237, 229] width 13 height 13
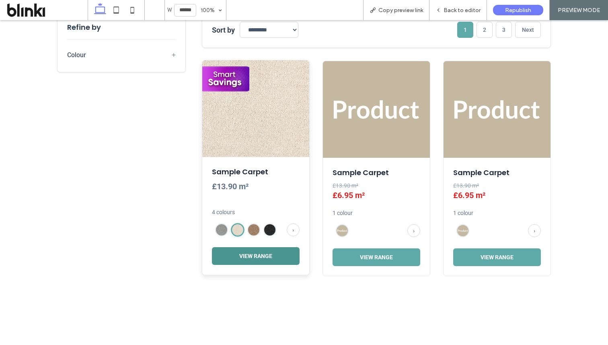
click at [240, 252] on button "View Range" at bounding box center [256, 256] width 88 height 18
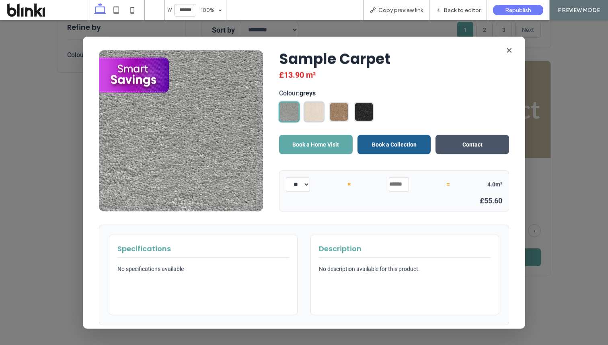
click at [313, 119] on img at bounding box center [314, 111] width 19 height 19
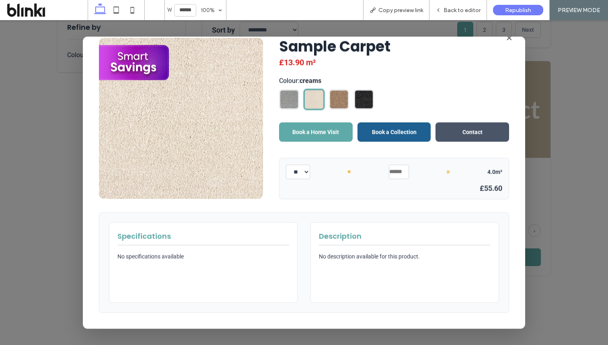
scroll to position [0, 0]
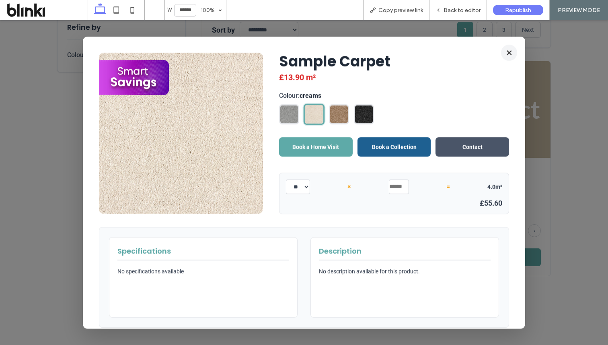
click at [509, 54] on button "×" at bounding box center [509, 52] width 16 height 16
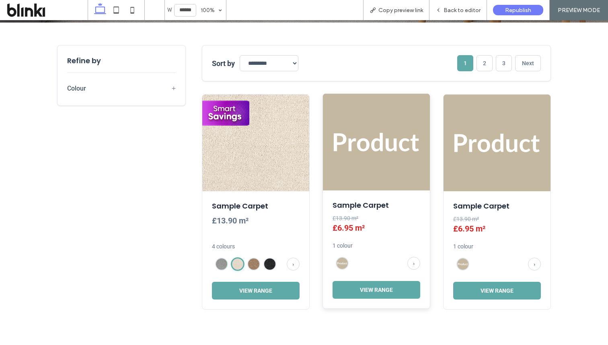
scroll to position [204, 0]
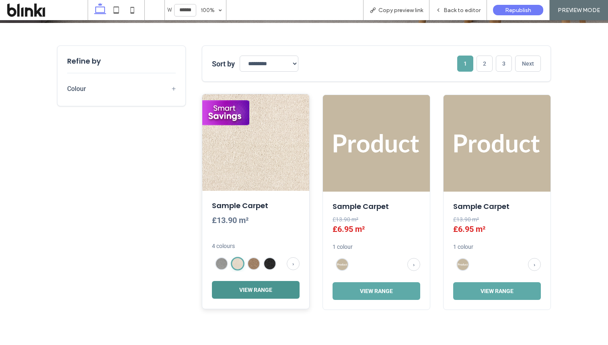
click at [275, 287] on button "View Range" at bounding box center [256, 290] width 88 height 18
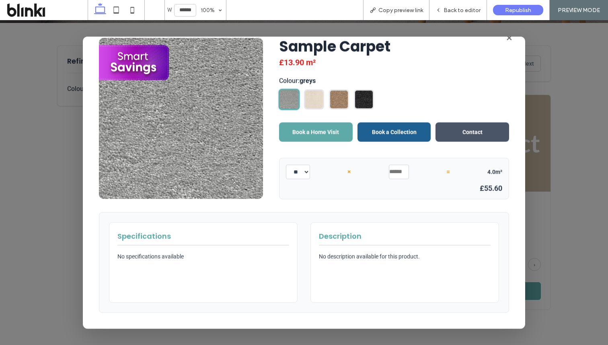
scroll to position [0, 0]
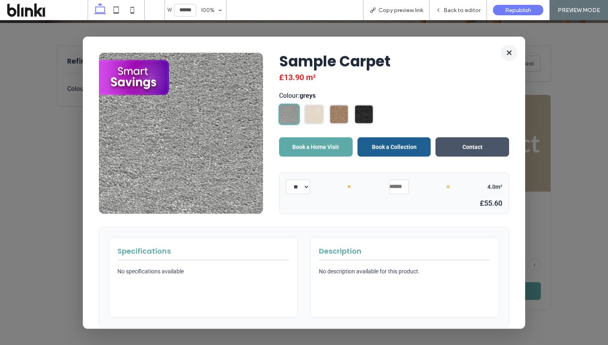
click at [506, 52] on button "×" at bounding box center [509, 52] width 16 height 16
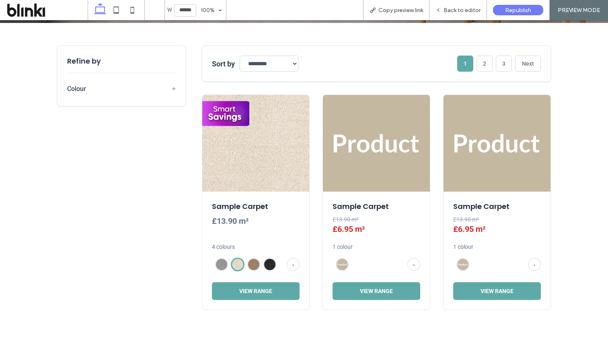
click at [172, 89] on span "+" at bounding box center [174, 88] width 4 height 8
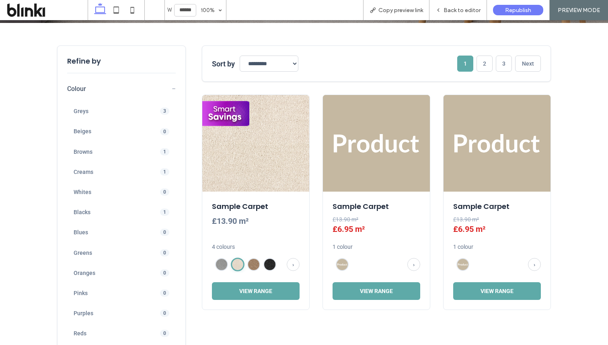
click at [153, 122] on div "Greys 3 Beiges 0 Browns 1 Creams 1 Whites 0 Blacks 1 Blues 0 Greens 0 Oranges 0…" at bounding box center [121, 231] width 109 height 271
click at [155, 108] on div "Greys 3" at bounding box center [121, 111] width 109 height 17
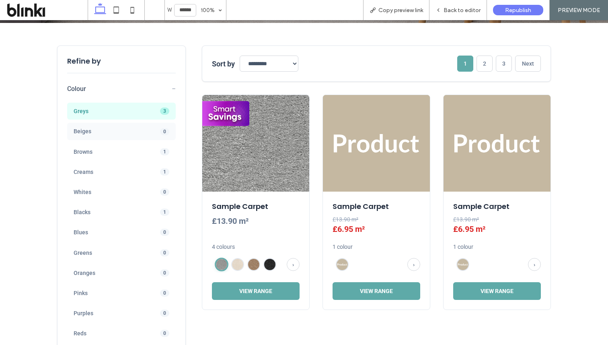
click at [146, 128] on div "Beiges 0" at bounding box center [121, 131] width 109 height 17
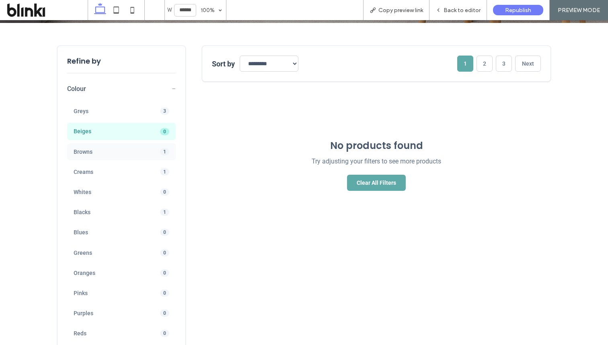
click at [135, 150] on span "Browns" at bounding box center [110, 151] width 72 height 7
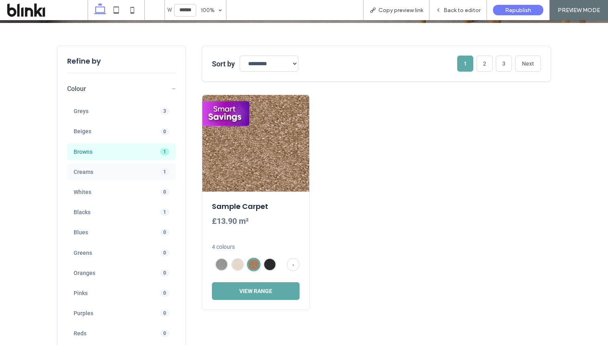
click at [134, 171] on span "Creams" at bounding box center [110, 171] width 72 height 7
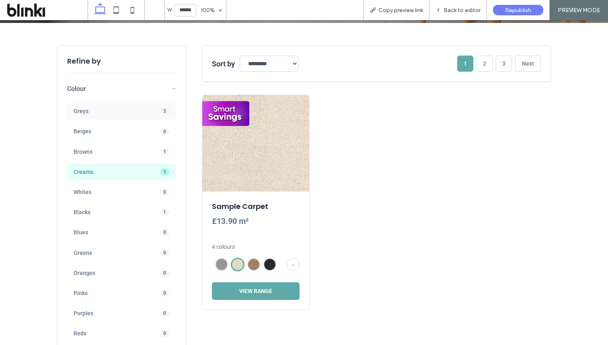
click at [151, 113] on div "Greys 3" at bounding box center [121, 111] width 109 height 17
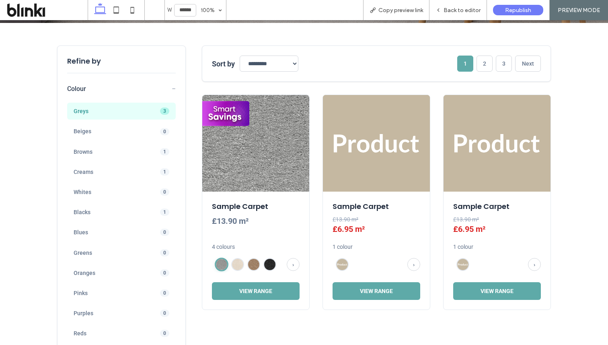
click at [173, 87] on span "−" at bounding box center [174, 88] width 4 height 8
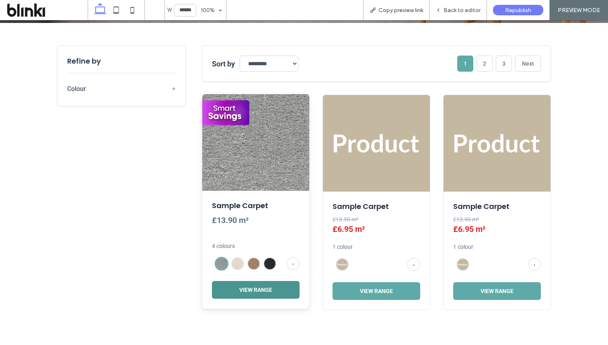
click at [272, 292] on button "View Range" at bounding box center [256, 290] width 88 height 18
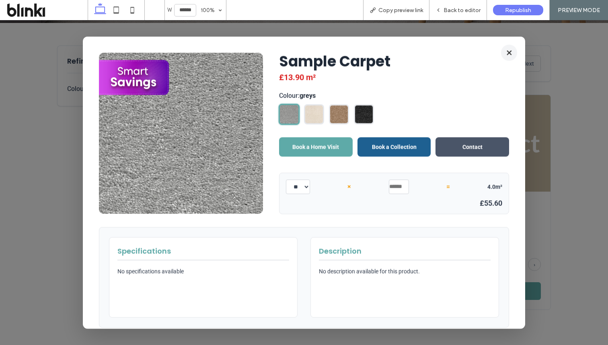
click at [505, 53] on button "×" at bounding box center [509, 52] width 16 height 16
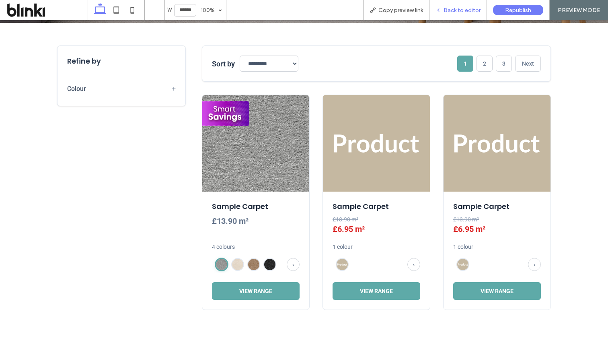
click at [465, 8] on span "Back to editor" at bounding box center [462, 10] width 37 height 7
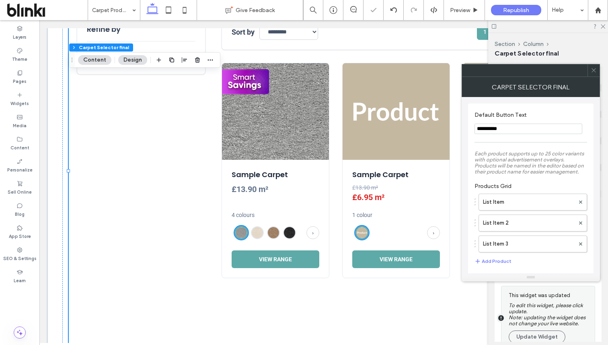
click at [521, 155] on span "Each product supports up to 25 color variants with optional advertisement overl…" at bounding box center [529, 162] width 109 height 24
click at [590, 73] on div at bounding box center [594, 70] width 12 height 12
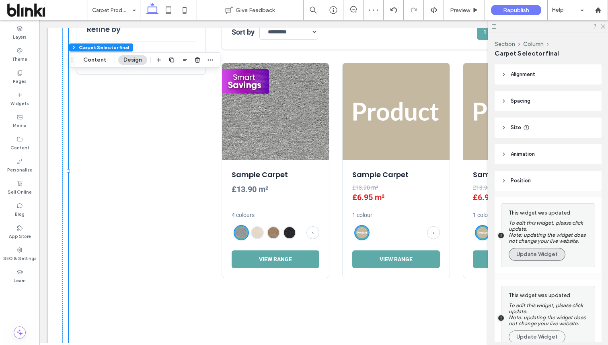
click at [538, 250] on button "Update Widget" at bounding box center [537, 254] width 57 height 13
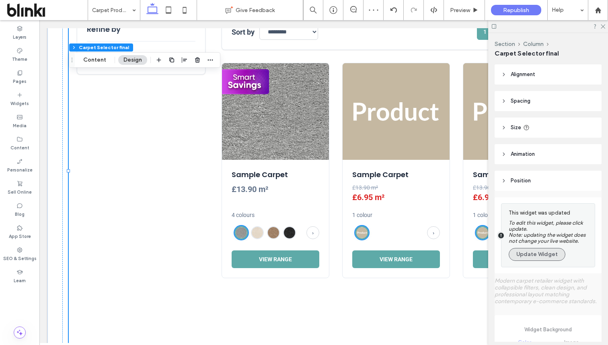
click at [540, 254] on button "Update Widget" at bounding box center [537, 254] width 57 height 13
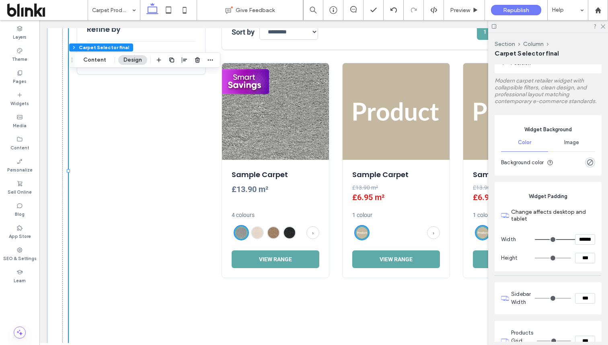
scroll to position [142, 0]
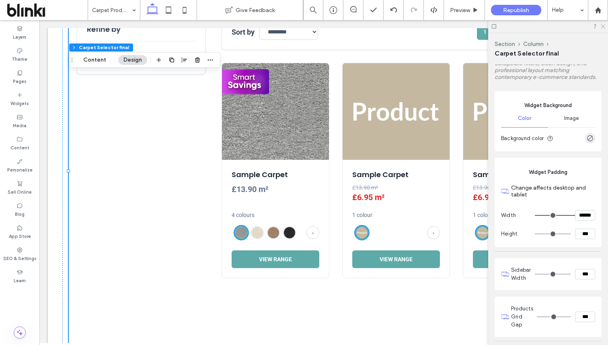
click at [602, 26] on icon at bounding box center [602, 25] width 5 height 5
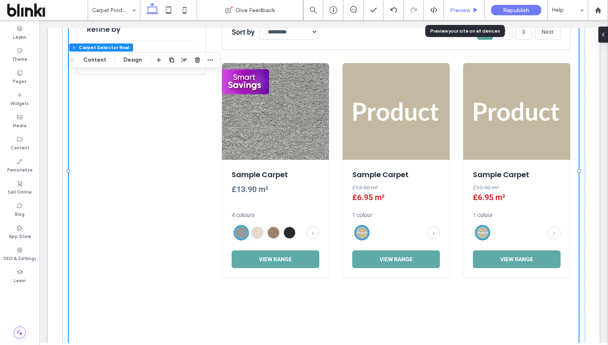
click at [466, 2] on div "Preview" at bounding box center [464, 10] width 41 height 20
click at [460, 9] on span "Preview" at bounding box center [460, 10] width 20 height 7
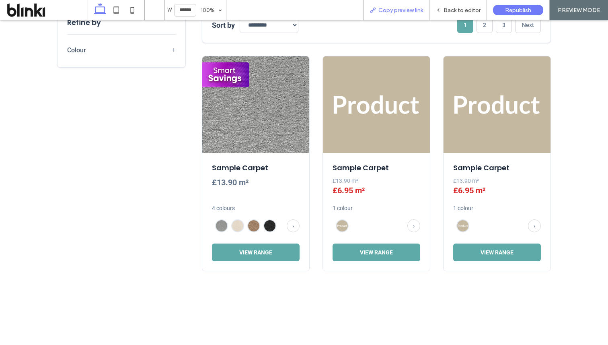
scroll to position [243, 0]
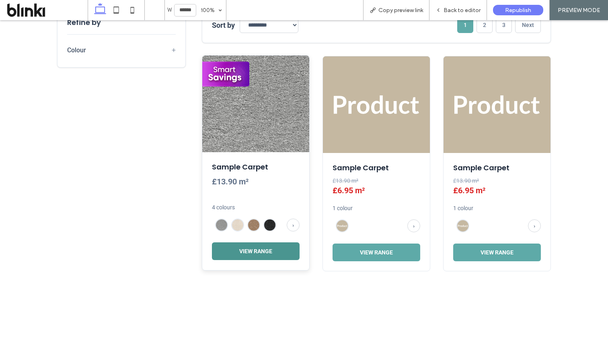
click at [262, 246] on button "View Range" at bounding box center [256, 251] width 88 height 18
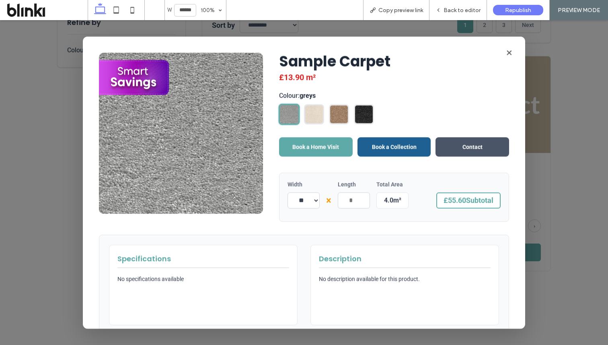
click at [318, 203] on select "** **" at bounding box center [304, 200] width 32 height 16
click at [318, 202] on select "** **" at bounding box center [304, 200] width 32 height 16
click at [317, 202] on select "** **" at bounding box center [304, 200] width 32 height 16
click at [315, 198] on select "** **" at bounding box center [304, 200] width 32 height 16
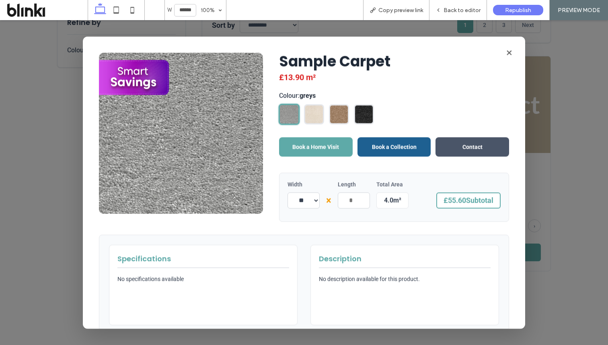
click at [308, 198] on select "** **" at bounding box center [304, 200] width 32 height 16
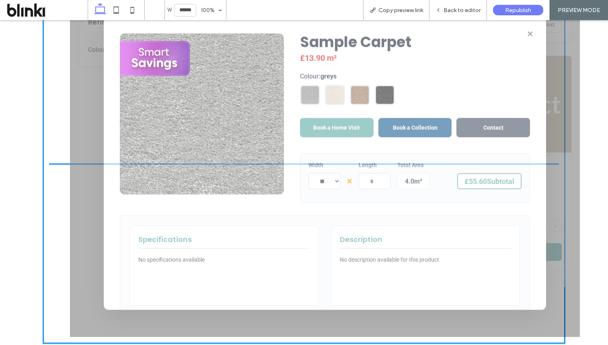
drag, startPoint x: 298, startPoint y: 201, endPoint x: 325, endPoint y: 201, distance: 26.5
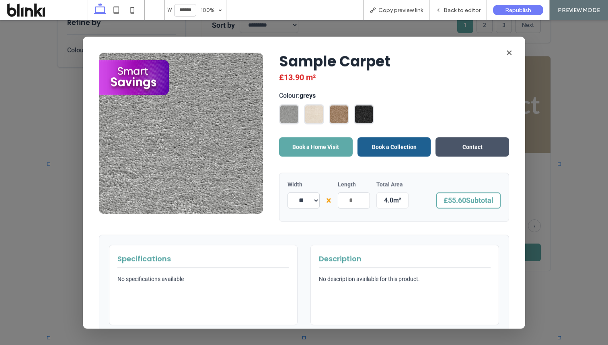
click at [316, 200] on select "** **" at bounding box center [304, 200] width 32 height 16
click at [363, 202] on input "*" at bounding box center [354, 200] width 32 height 16
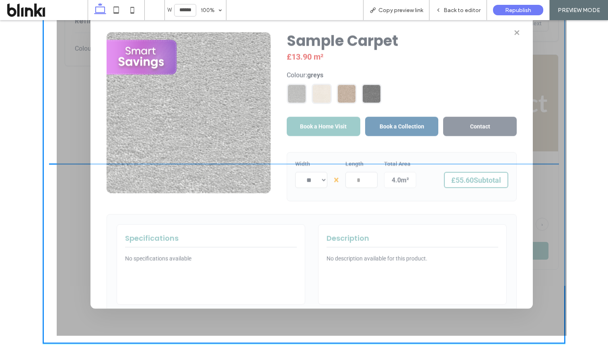
drag, startPoint x: 351, startPoint y: 203, endPoint x: 358, endPoint y: 202, distance: 7.7
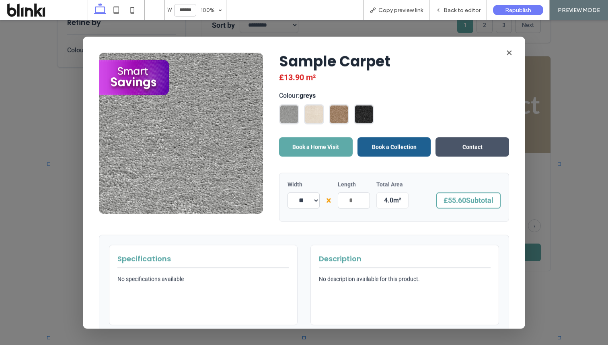
click at [358, 202] on input "*" at bounding box center [354, 200] width 32 height 16
click at [358, 200] on input "*" at bounding box center [354, 200] width 32 height 16
click at [361, 199] on input "*" at bounding box center [354, 200] width 32 height 16
click at [366, 197] on input "*" at bounding box center [354, 200] width 32 height 16
click at [368, 202] on input "*" at bounding box center [354, 200] width 32 height 16
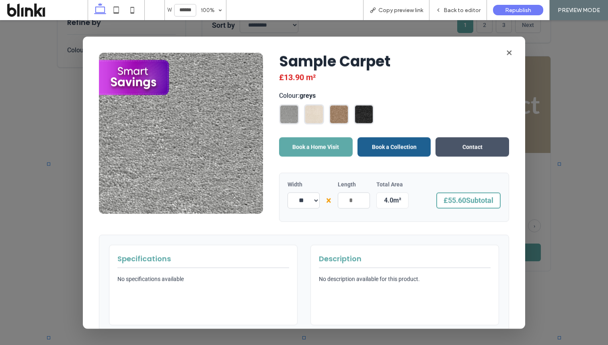
click at [393, 202] on span "4.0" at bounding box center [388, 200] width 9 height 8
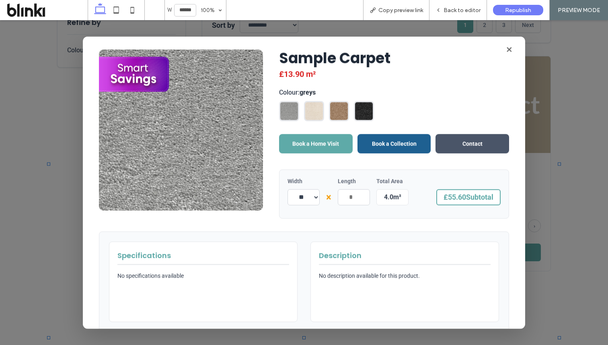
scroll to position [0, 0]
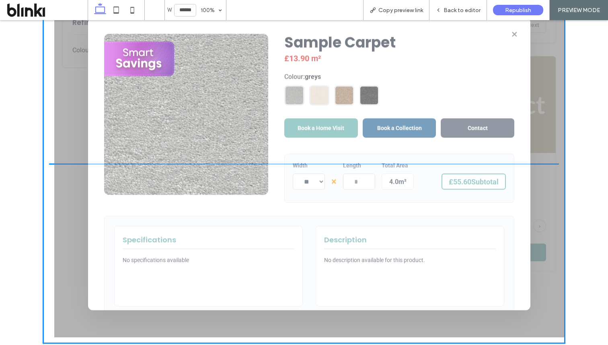
drag, startPoint x: 326, startPoint y: 202, endPoint x: 330, endPoint y: 203, distance: 4.4
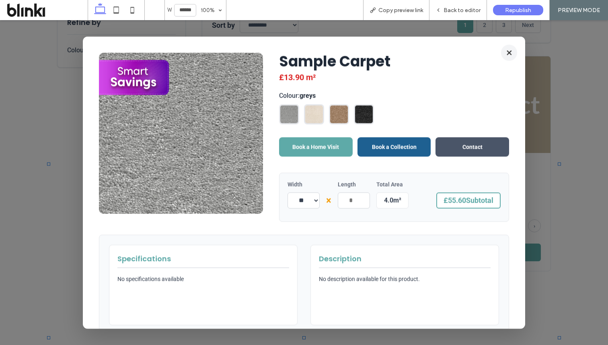
click at [508, 53] on button "×" at bounding box center [509, 52] width 16 height 16
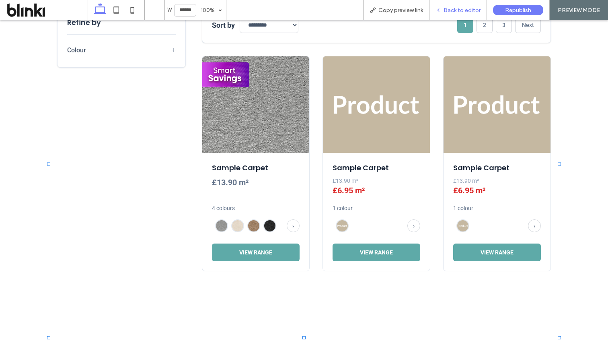
click at [458, 8] on span "Back to editor" at bounding box center [462, 10] width 37 height 7
click at [457, 12] on span "Back to editor" at bounding box center [462, 10] width 37 height 7
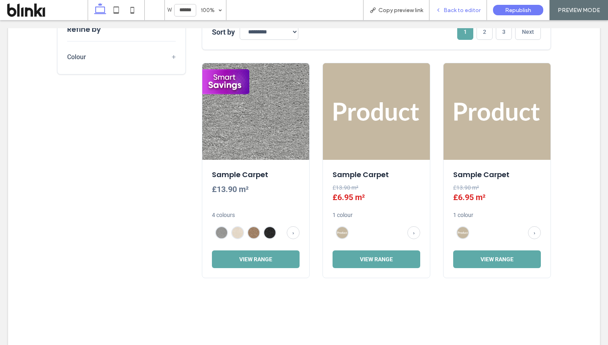
scroll to position [240, 0]
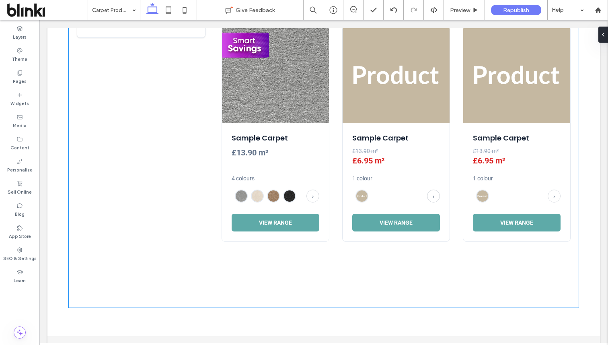
scroll to position [313, 0]
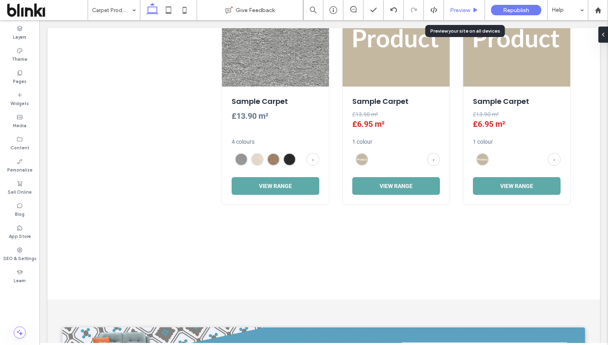
click at [466, 6] on div "Preview" at bounding box center [464, 10] width 41 height 20
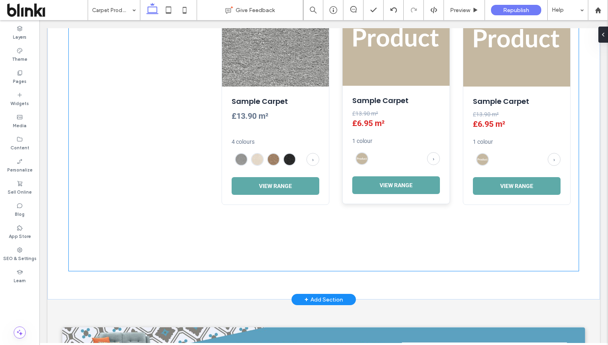
click at [398, 114] on span "£13.90 m²" at bounding box center [396, 113] width 88 height 6
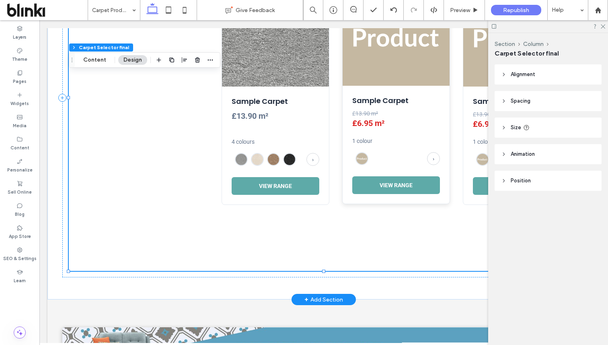
click at [398, 114] on span "£13.90 m²" at bounding box center [396, 113] width 88 height 6
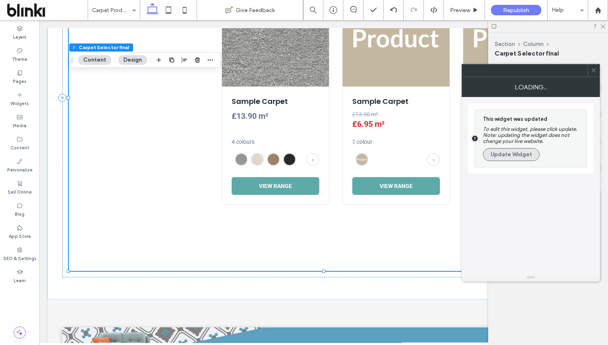
click at [522, 157] on button "Update Widget" at bounding box center [511, 154] width 57 height 13
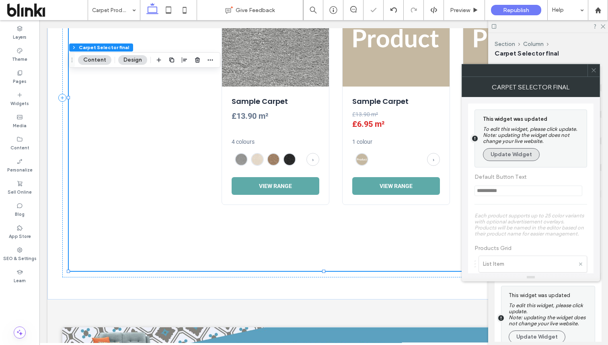
click at [522, 157] on button "Update Widget" at bounding box center [511, 154] width 57 height 13
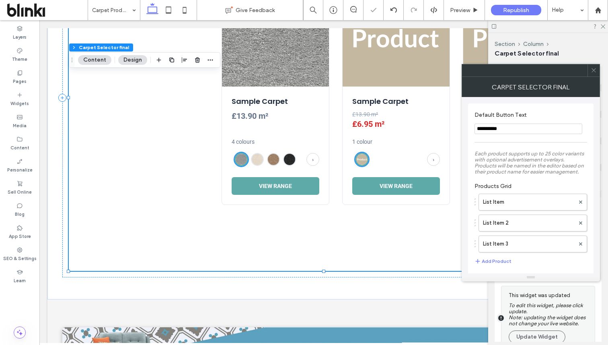
click at [592, 69] on use at bounding box center [594, 70] width 4 height 4
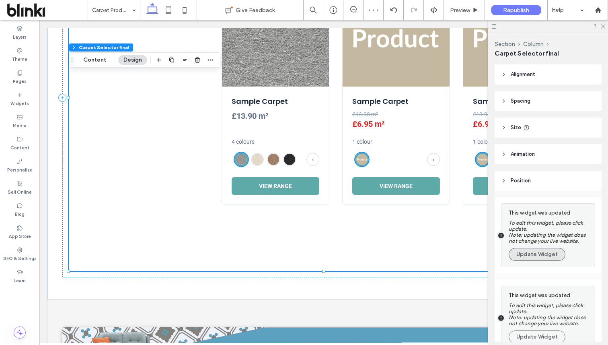
click at [529, 255] on button "Update Widget" at bounding box center [537, 254] width 57 height 13
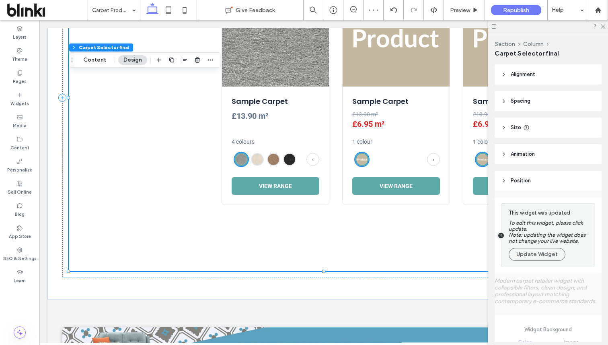
click at [529, 255] on button "Update Widget" at bounding box center [537, 254] width 57 height 13
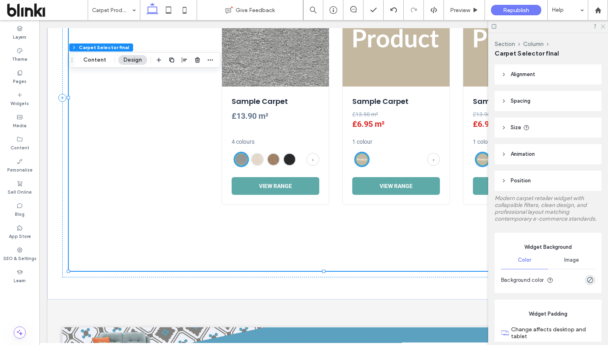
click at [604, 26] on icon at bounding box center [602, 25] width 5 height 5
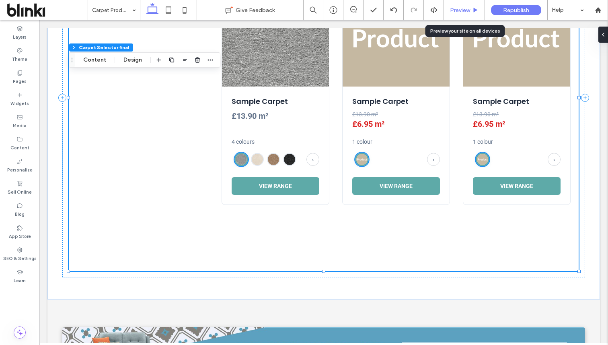
click at [464, 10] on span "Preview" at bounding box center [460, 10] width 20 height 7
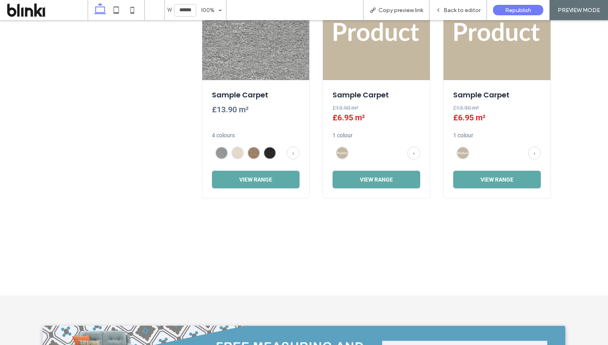
scroll to position [316, 0]
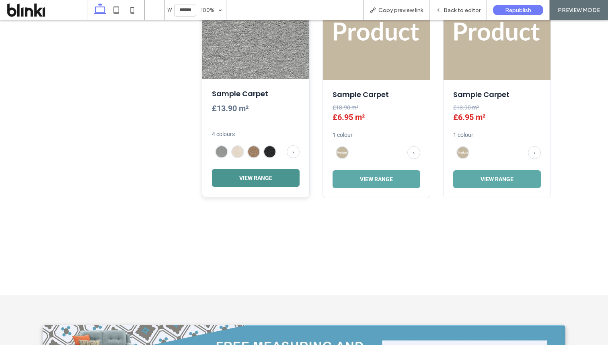
click at [281, 173] on button "View Range" at bounding box center [256, 178] width 88 height 18
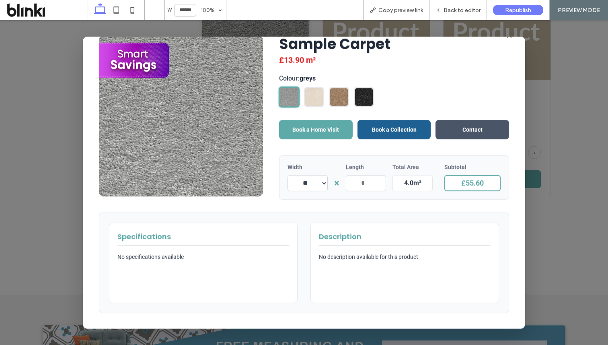
scroll to position [18, 0]
click at [319, 183] on select "** **" at bounding box center [308, 183] width 40 height 16
click at [367, 185] on input "*" at bounding box center [366, 183] width 40 height 16
type input "*"
click at [397, 194] on div "Width ** ** × Length * Total Area 4.0 m² Subtotal £55.60" at bounding box center [394, 177] width 230 height 44
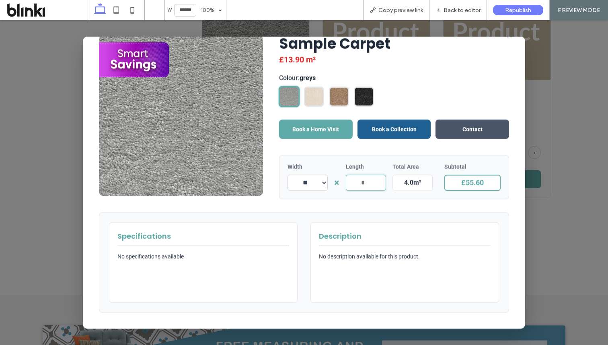
click at [371, 182] on input "*" at bounding box center [366, 183] width 40 height 16
type input "*"
click at [382, 198] on div "Width ** ** × Length * Total Area 4.0 m² Subtotal £55.60" at bounding box center [394, 177] width 230 height 44
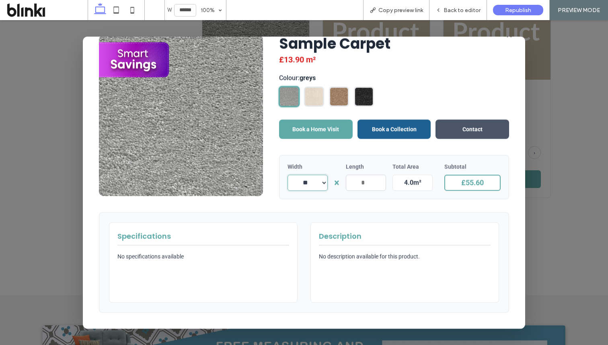
click at [325, 183] on select "** **" at bounding box center [308, 183] width 40 height 16
click at [306, 211] on div "Sample Carpet £13.90 m² Colour: greys Book a Home Visit Book a Collection Conta…" at bounding box center [304, 174] width 410 height 278
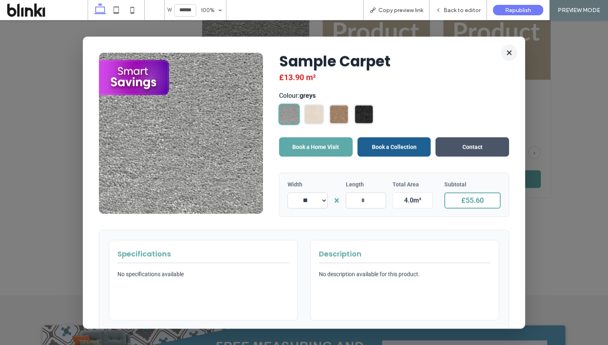
click at [506, 52] on button "×" at bounding box center [509, 52] width 16 height 16
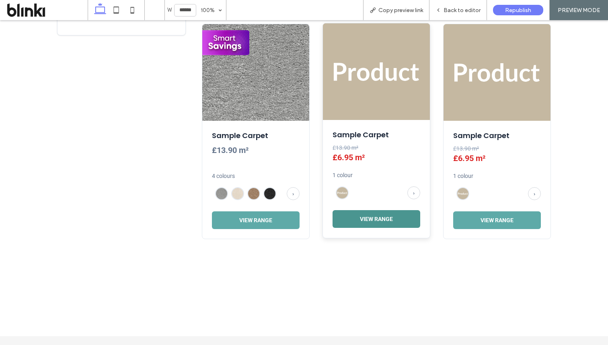
scroll to position [225, 0]
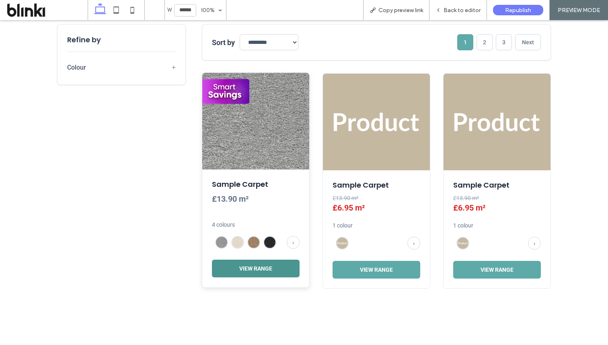
click at [287, 268] on button "View Range" at bounding box center [256, 268] width 88 height 18
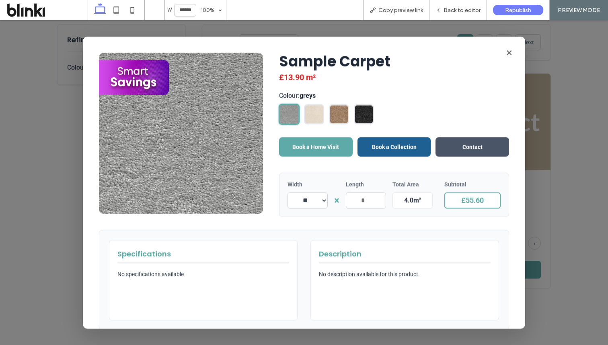
scroll to position [18, 0]
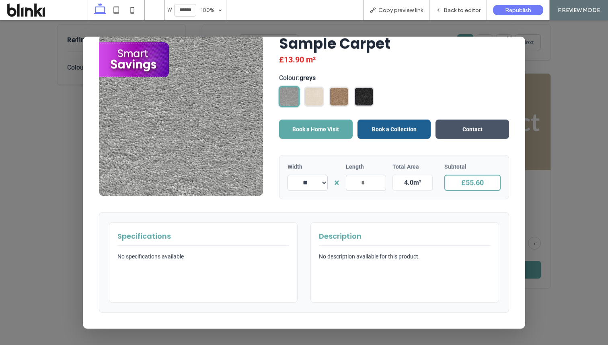
drag, startPoint x: 426, startPoint y: 185, endPoint x: 431, endPoint y: 185, distance: 4.8
click at [430, 185] on div "4.0 m²" at bounding box center [413, 183] width 40 height 16
click at [324, 183] on select "** **" at bounding box center [308, 183] width 40 height 16
drag, startPoint x: 372, startPoint y: 184, endPoint x: 363, endPoint y: 184, distance: 9.3
click at [363, 184] on input "*" at bounding box center [366, 183] width 40 height 16
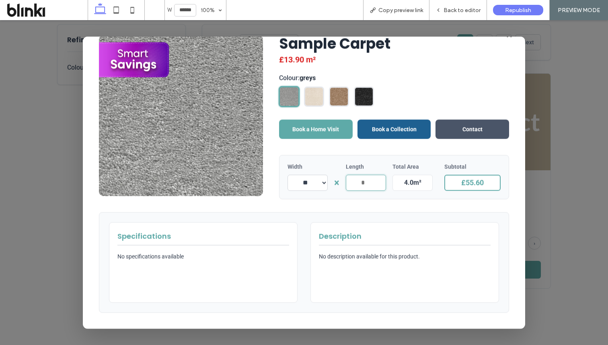
click at [373, 184] on input "*" at bounding box center [366, 183] width 40 height 16
click at [380, 208] on div "Sample Carpet £13.90 m² Colour: greys Book a Home Visit Book a Collection Conta…" at bounding box center [304, 174] width 410 height 278
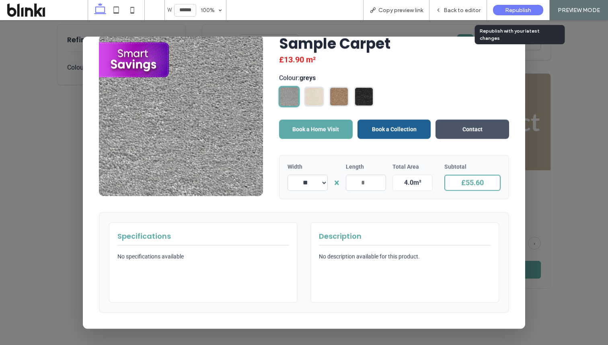
click at [520, 9] on span "Republish" at bounding box center [518, 10] width 26 height 7
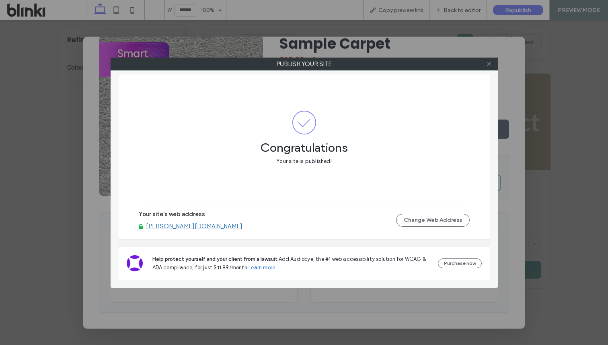
click at [487, 64] on icon at bounding box center [489, 64] width 6 height 6
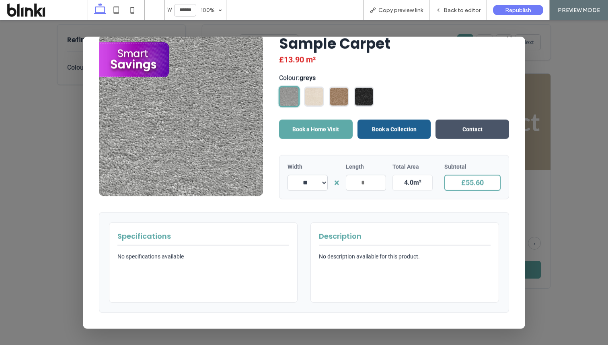
scroll to position [0, 0]
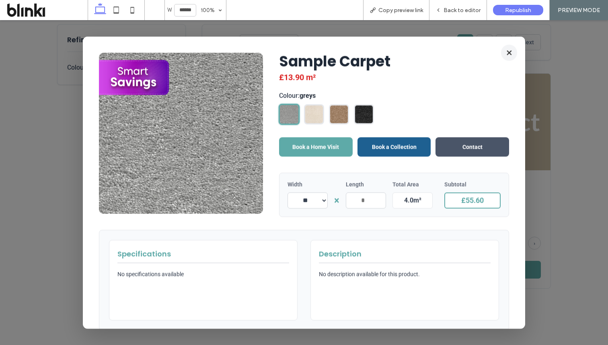
click at [507, 54] on button "×" at bounding box center [509, 52] width 16 height 16
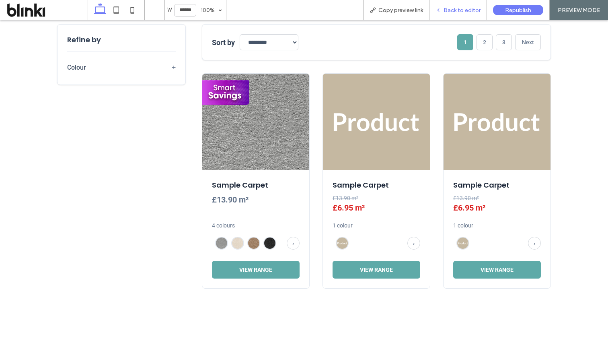
click at [455, 7] on span "Back to editor" at bounding box center [462, 10] width 37 height 7
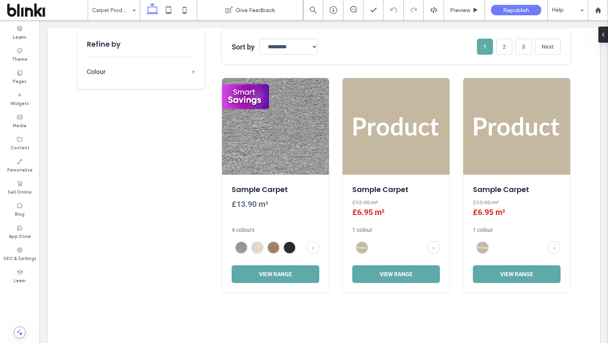
scroll to position [222, 0]
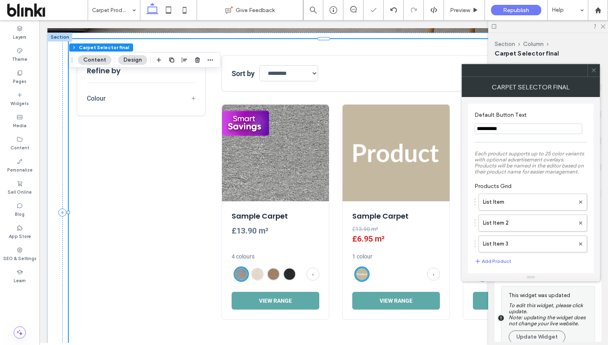
click at [598, 71] on div at bounding box center [594, 70] width 12 height 12
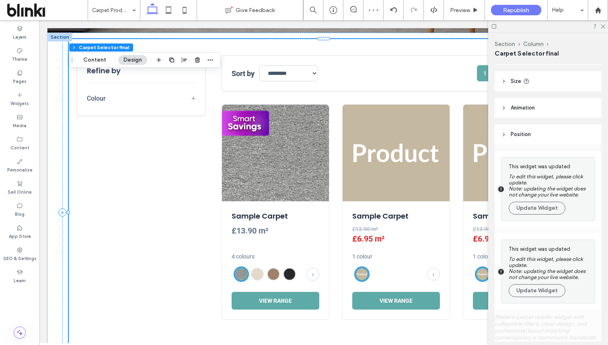
scroll to position [104, 0]
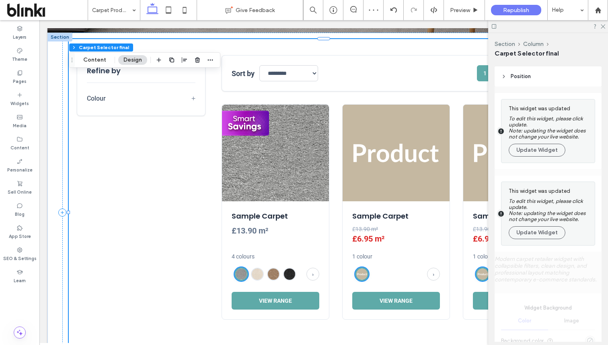
click at [543, 158] on div "This widget was updated To edit this widget, please click update. Note: updatin…" at bounding box center [550, 130] width 82 height 55
click at [547, 154] on button "Update Widget" at bounding box center [537, 150] width 57 height 13
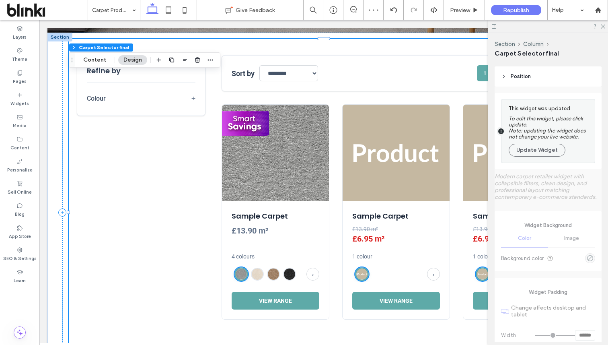
click at [547, 154] on button "Update Widget" at bounding box center [537, 150] width 57 height 13
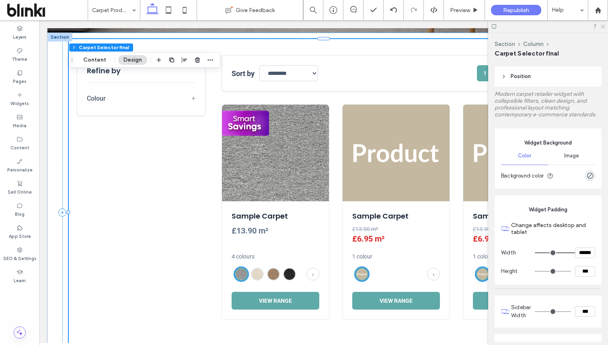
click at [603, 27] on icon at bounding box center [602, 25] width 5 height 5
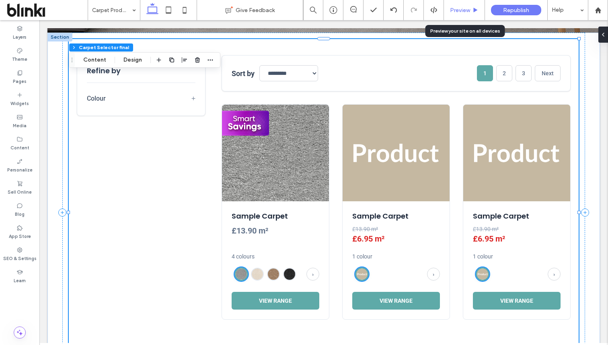
click at [466, 14] on div "Preview" at bounding box center [464, 10] width 41 height 20
click at [459, 10] on span "Preview" at bounding box center [460, 10] width 20 height 7
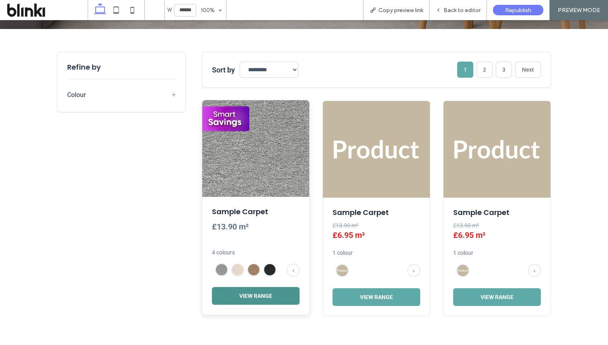
click at [270, 288] on button "View Range" at bounding box center [256, 296] width 88 height 18
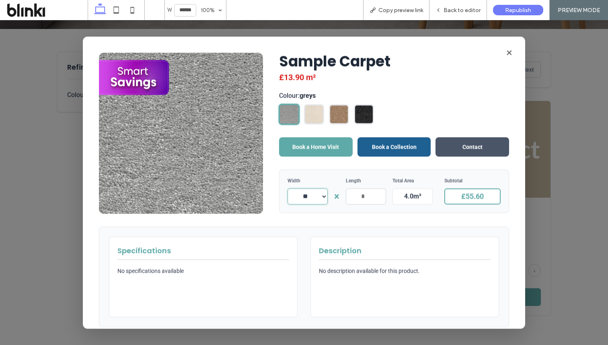
click at [324, 196] on select "** **" at bounding box center [308, 196] width 40 height 16
click at [507, 54] on button "×" at bounding box center [509, 52] width 16 height 16
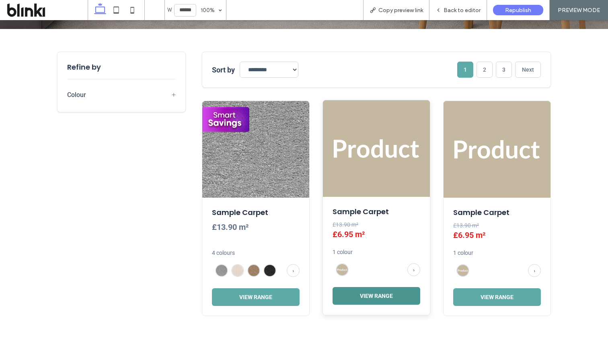
click at [383, 297] on button "View Range" at bounding box center [377, 296] width 88 height 18
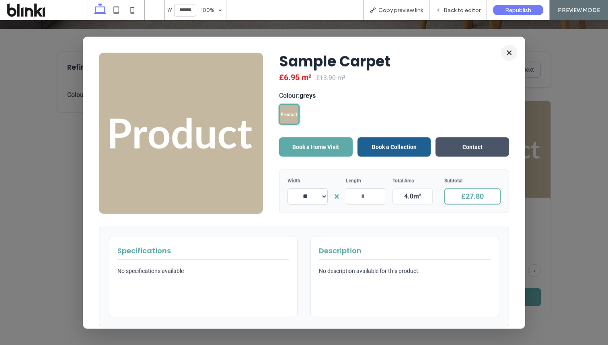
click at [509, 50] on button "×" at bounding box center [509, 52] width 16 height 16
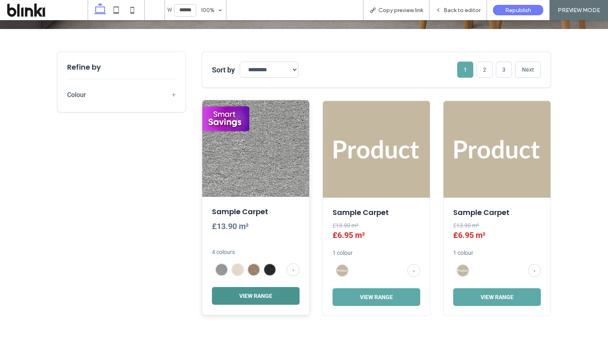
click at [260, 295] on button "View Range" at bounding box center [256, 296] width 88 height 18
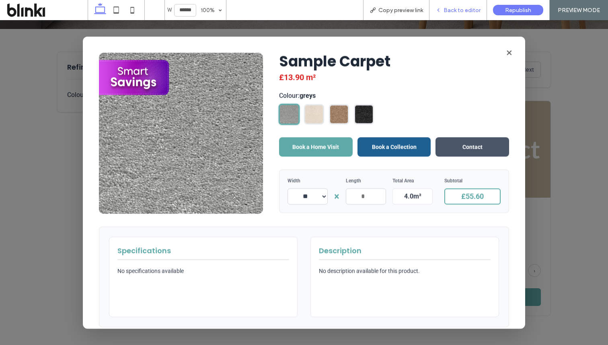
click at [450, 11] on span "Back to editor" at bounding box center [462, 10] width 37 height 7
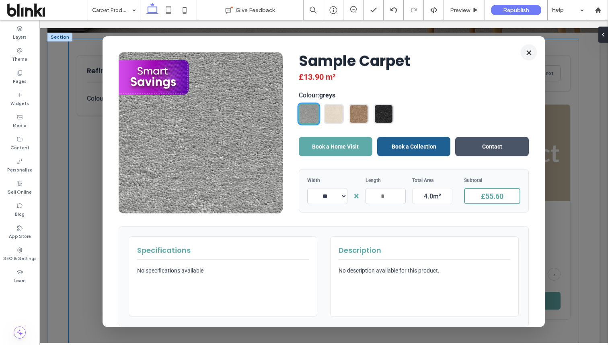
click at [530, 56] on button "×" at bounding box center [529, 52] width 16 height 16
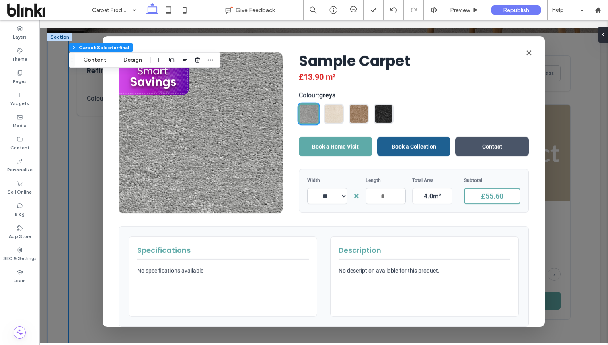
click at [328, 208] on div "Sample Carpet £13.90 m² 4 colours › View Range" at bounding box center [275, 259] width 107 height 118
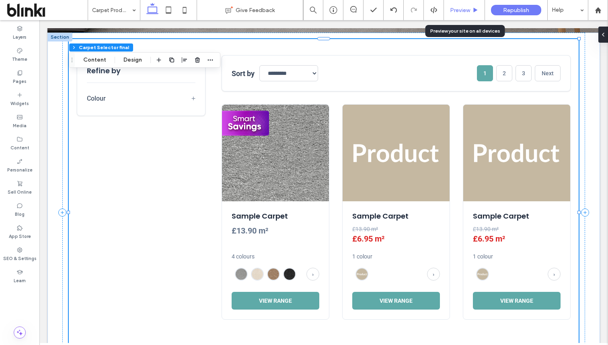
click at [460, 7] on span "Preview" at bounding box center [460, 10] width 20 height 7
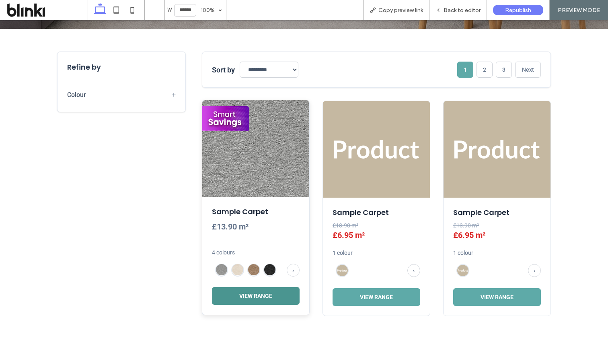
click at [251, 290] on button "View Range" at bounding box center [256, 296] width 88 height 18
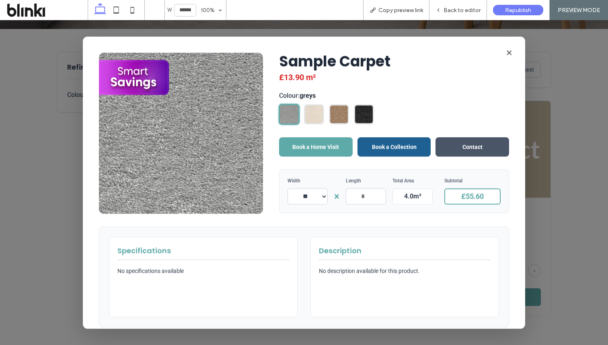
click at [506, 60] on h1 "Sample Carpet" at bounding box center [394, 60] width 230 height 17
click at [508, 54] on button "×" at bounding box center [509, 52] width 16 height 16
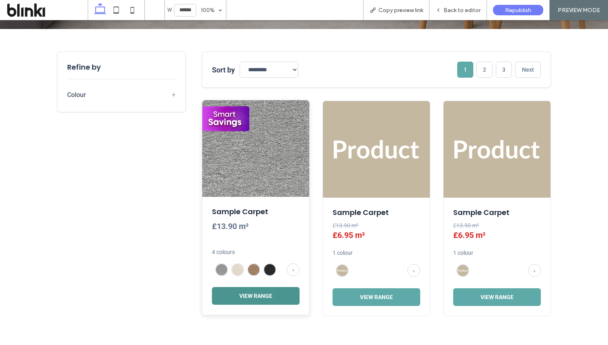
click at [259, 292] on button "View Range" at bounding box center [256, 296] width 88 height 18
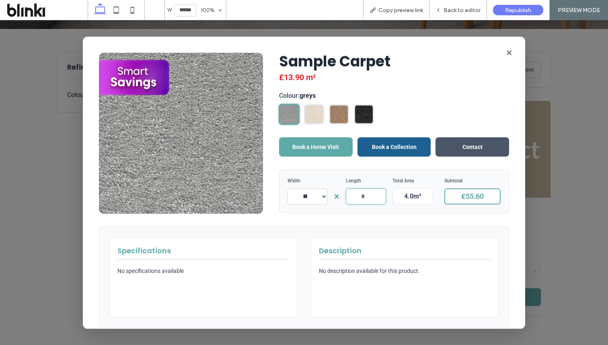
click at [370, 196] on input "*" at bounding box center [366, 196] width 40 height 16
type input "*"
click at [371, 213] on div "Sample Carpet £13.90 m² Colour: greys Book a Home Visit Book a Collection Conta…" at bounding box center [304, 132] width 410 height 161
click at [512, 50] on button "×" at bounding box center [509, 52] width 16 height 16
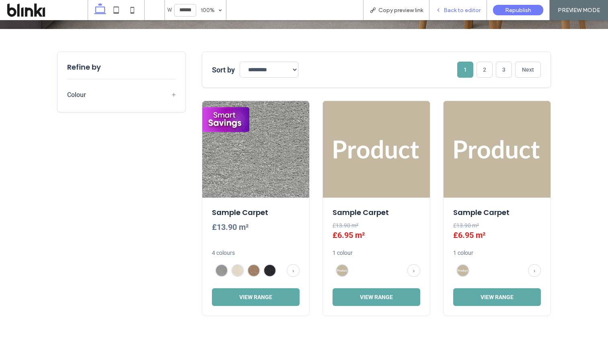
click at [458, 5] on div "Back to editor" at bounding box center [459, 10] width 58 height 20
click at [450, 12] on span "Back to editor" at bounding box center [462, 10] width 37 height 7
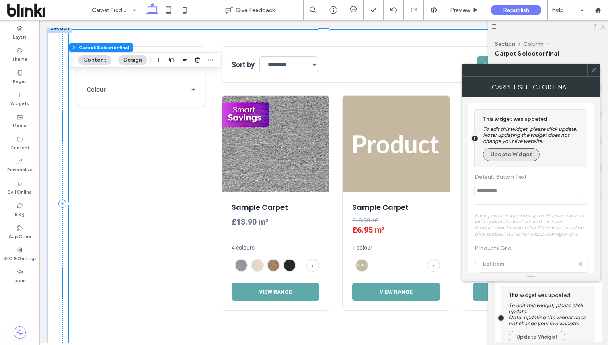
click at [524, 161] on button "Update Widget" at bounding box center [511, 154] width 57 height 13
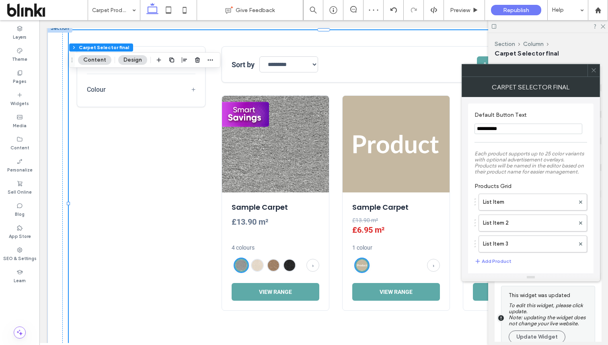
click at [593, 72] on icon at bounding box center [594, 70] width 6 height 6
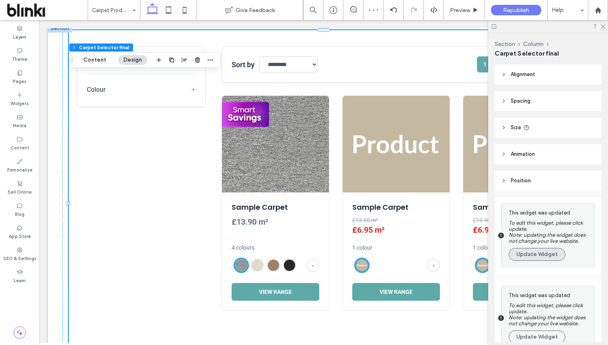
click at [539, 260] on button "Update Widget" at bounding box center [537, 254] width 57 height 13
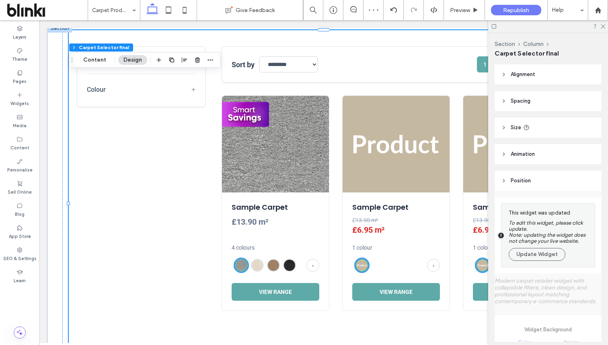
click at [539, 260] on button "Update Widget" at bounding box center [537, 254] width 57 height 13
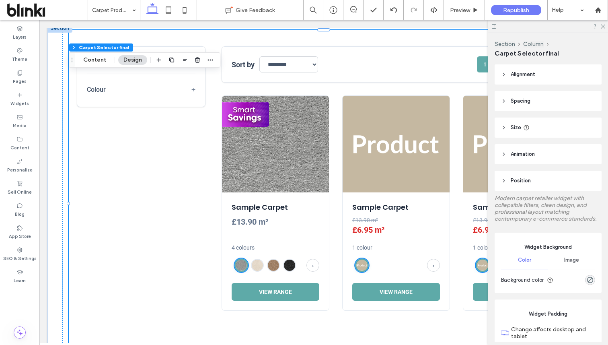
click at [602, 21] on div at bounding box center [548, 26] width 120 height 12
click at [602, 27] on icon at bounding box center [602, 25] width 5 height 5
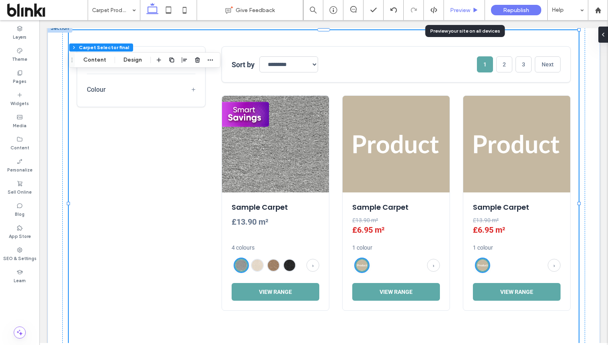
click at [470, 10] on div "Preview" at bounding box center [464, 10] width 41 height 7
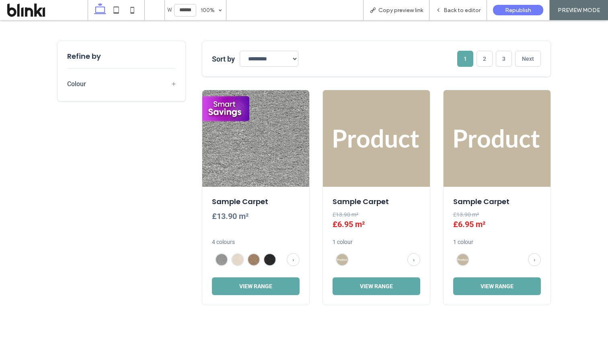
scroll to position [210, 0]
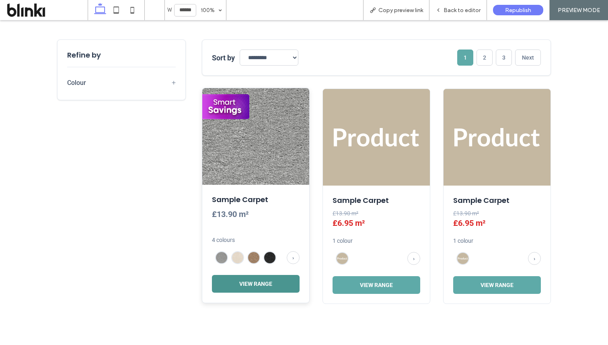
click at [258, 284] on button "View Range" at bounding box center [256, 284] width 88 height 18
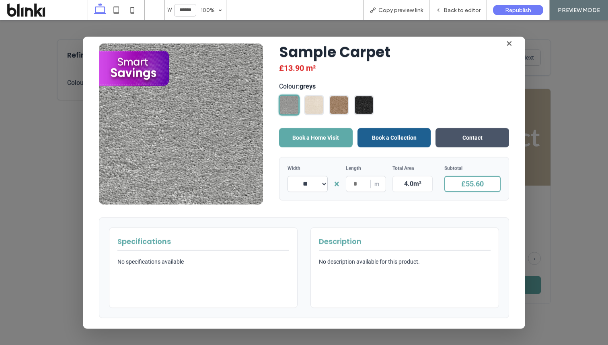
scroll to position [14, 0]
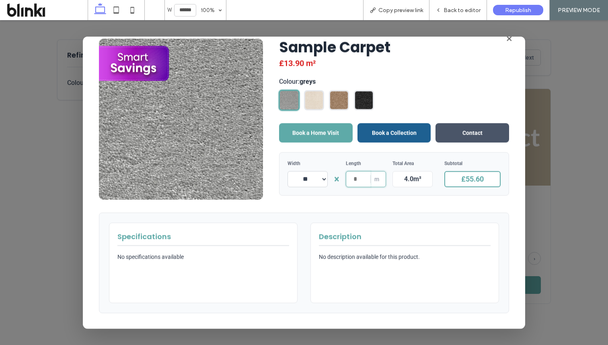
click at [361, 179] on input "*" at bounding box center [358, 178] width 24 height 15
click at [364, 177] on input "***" at bounding box center [358, 178] width 24 height 15
type input "*"
click at [364, 179] on input "*" at bounding box center [358, 178] width 24 height 15
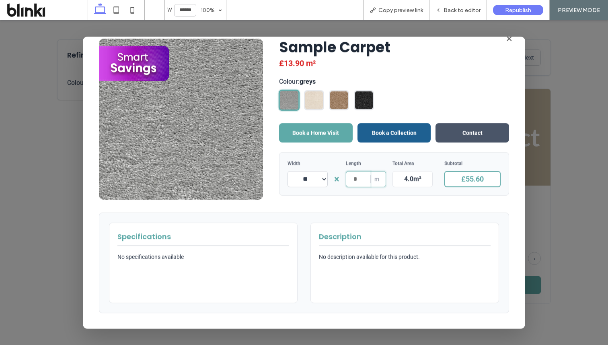
click at [357, 181] on input "*" at bounding box center [358, 178] width 24 height 15
click at [357, 188] on div "Width ** ** × Length * m Total Area 4.0 m² Subtotal £55.60" at bounding box center [394, 173] width 230 height 43
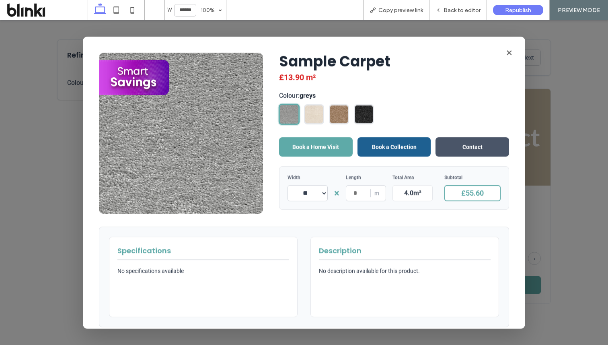
scroll to position [0, 0]
click at [380, 193] on span "m" at bounding box center [377, 192] width 12 height 15
drag, startPoint x: 369, startPoint y: 176, endPoint x: 342, endPoint y: 178, distance: 26.7
click at [342, 178] on div "Width ** ** × Length * m Total Area 4.0 m² Subtotal £55.60" at bounding box center [394, 188] width 213 height 27
copy label "Length"
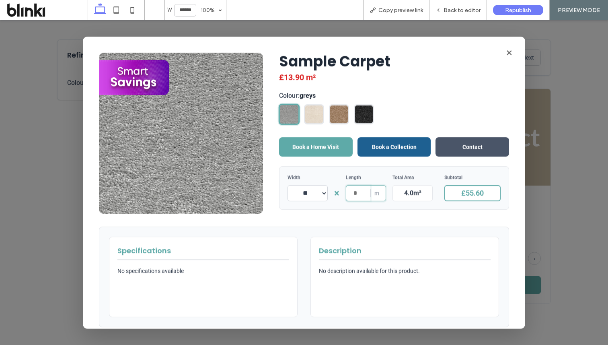
click at [355, 192] on input "*" at bounding box center [358, 192] width 24 height 15
click at [389, 212] on div "Sample Carpet £13.90 m² Colour: greys Book a Home Visit Book a Collection Conta…" at bounding box center [304, 132] width 410 height 161
click at [357, 192] on input "*" at bounding box center [358, 192] width 24 height 15
type input "*"
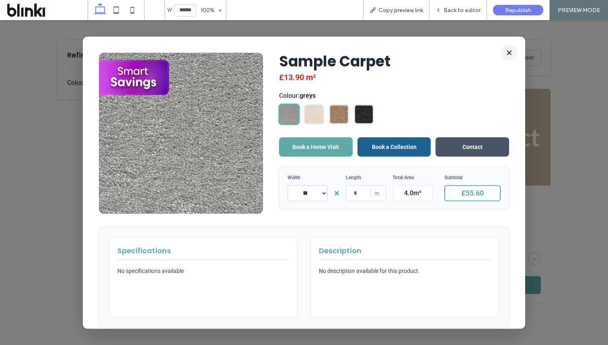
click at [507, 51] on button "×" at bounding box center [509, 52] width 16 height 16
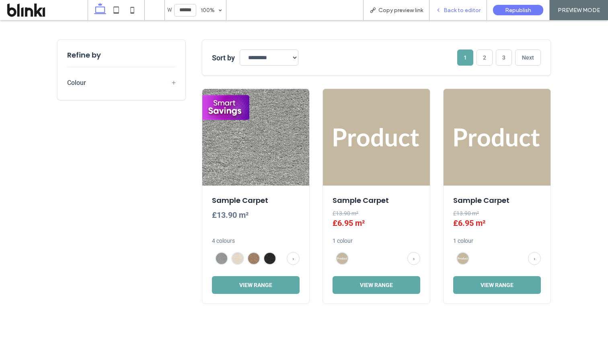
click at [461, 13] on span "Back to editor" at bounding box center [462, 10] width 37 height 7
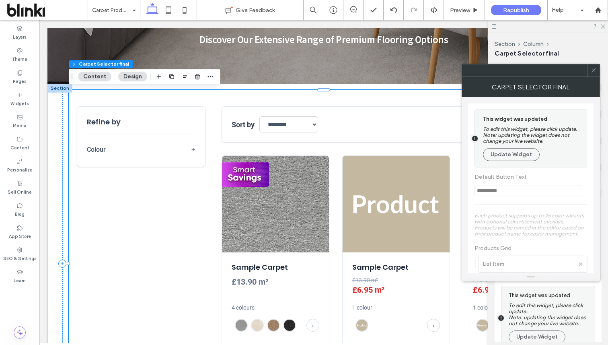
click at [513, 154] on button "Update Widget" at bounding box center [511, 154] width 57 height 13
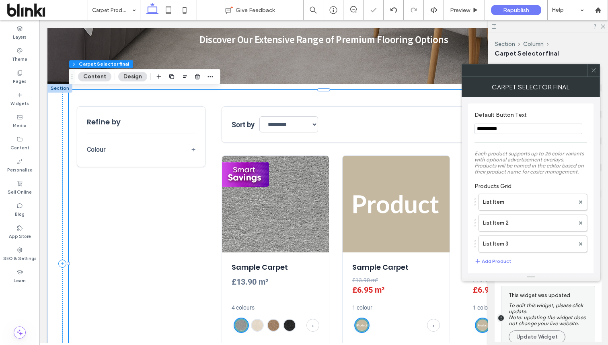
click at [593, 72] on icon at bounding box center [594, 70] width 6 height 6
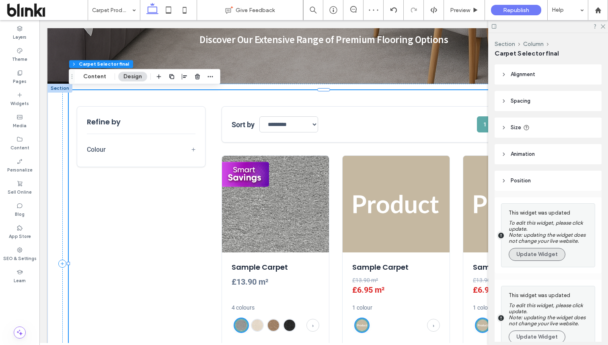
click at [545, 258] on button "Update Widget" at bounding box center [537, 254] width 57 height 13
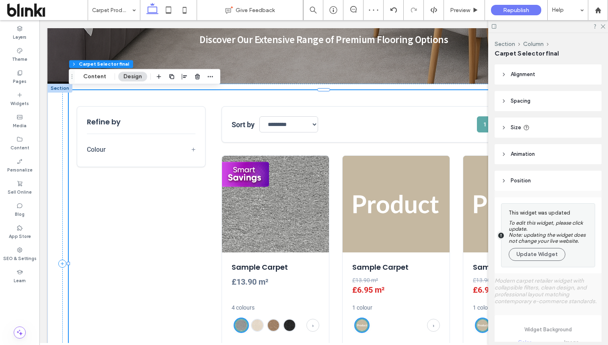
click at [545, 258] on button "Update Widget" at bounding box center [537, 254] width 57 height 13
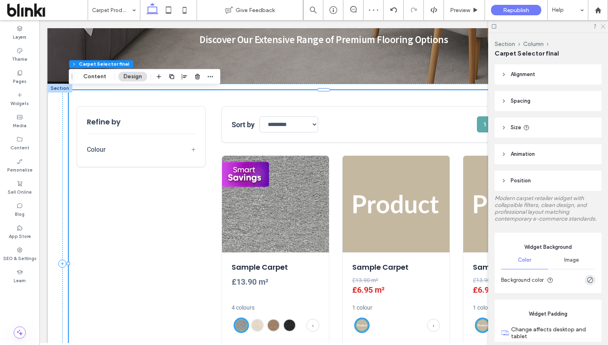
click at [604, 27] on icon at bounding box center [602, 25] width 5 height 5
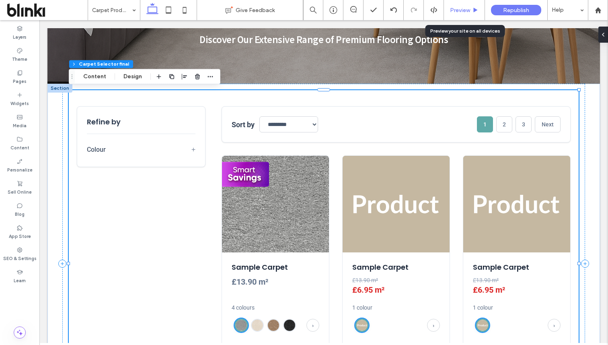
click at [455, 8] on span "Preview" at bounding box center [460, 10] width 20 height 7
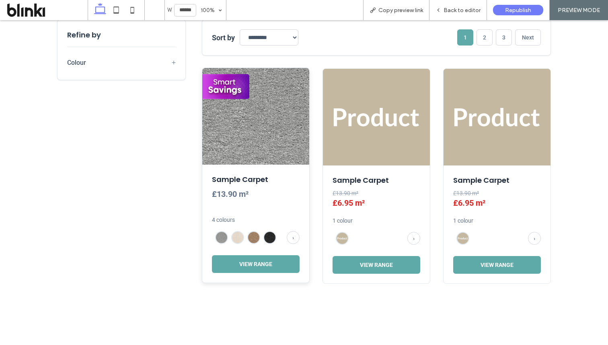
scroll to position [232, 0]
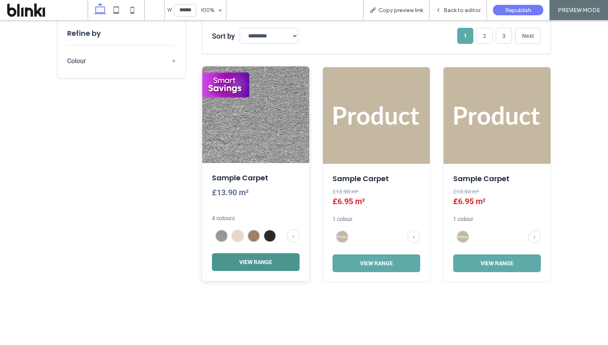
click at [268, 258] on button "View Range" at bounding box center [256, 262] width 88 height 18
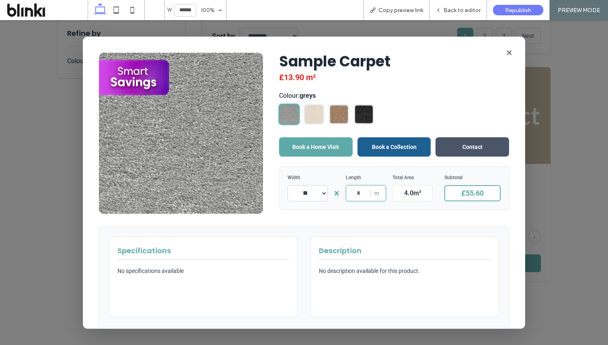
click at [358, 193] on input "*" at bounding box center [358, 192] width 24 height 15
click at [362, 193] on input "*" at bounding box center [358, 192] width 24 height 15
drag, startPoint x: 370, startPoint y: 194, endPoint x: 359, endPoint y: 192, distance: 11.4
click at [359, 192] on input "*" at bounding box center [358, 192] width 24 height 15
type input "*"
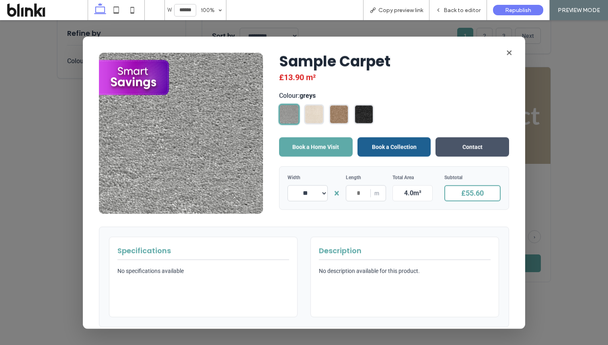
click at [411, 207] on div "Width ** ** × Length * m Total Area 4.0 m² Subtotal £55.60" at bounding box center [394, 187] width 230 height 43
click at [507, 54] on button "×" at bounding box center [509, 52] width 16 height 16
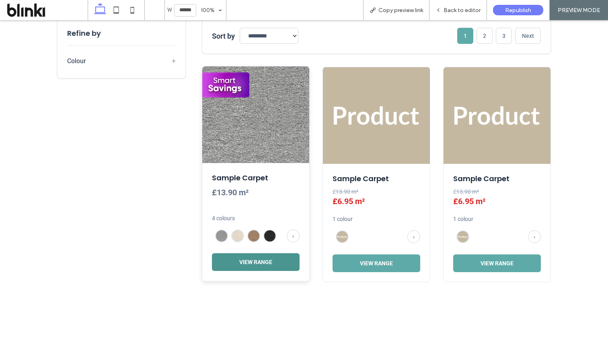
click at [259, 255] on button "View Range" at bounding box center [256, 262] width 88 height 18
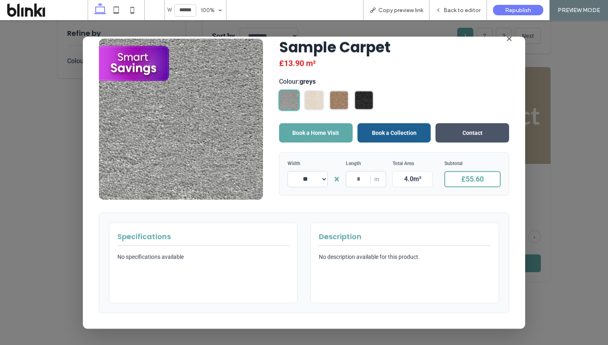
scroll to position [0, 0]
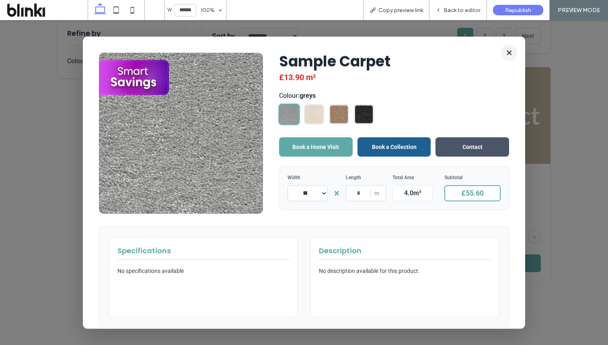
click at [510, 51] on button "×" at bounding box center [509, 52] width 16 height 16
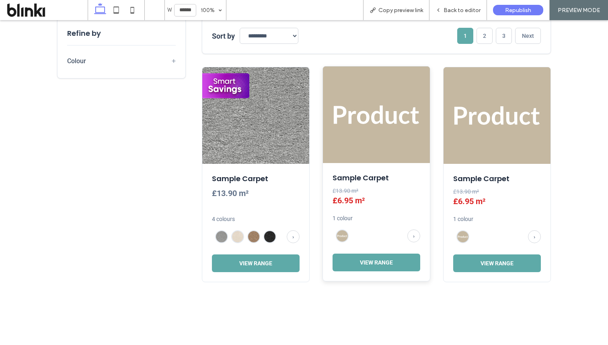
scroll to position [206, 0]
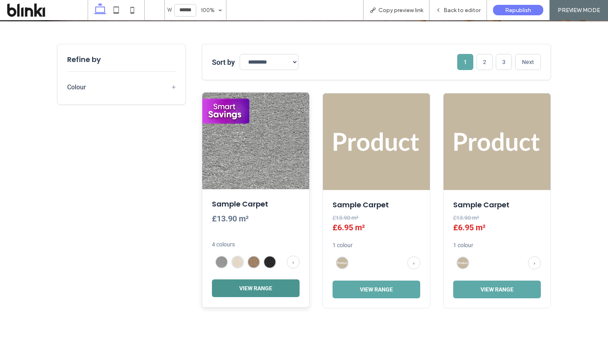
click at [257, 288] on button "View Range" at bounding box center [256, 288] width 88 height 18
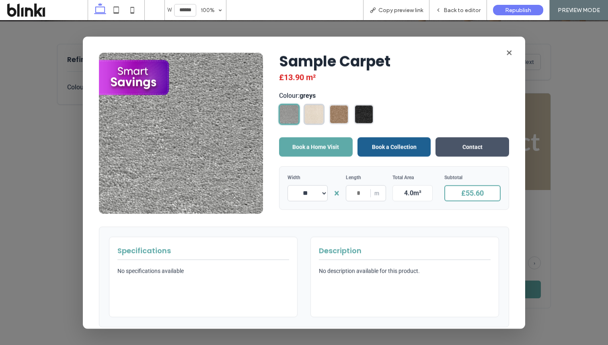
click at [309, 118] on img at bounding box center [314, 114] width 19 height 19
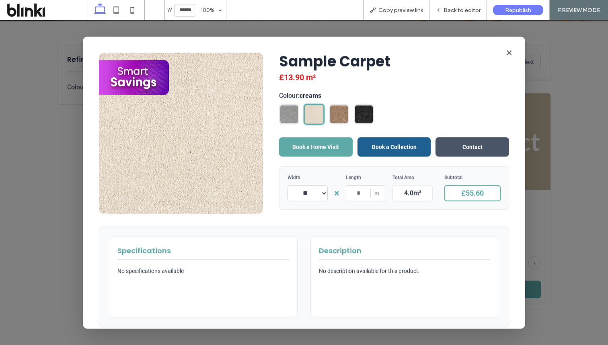
click at [326, 115] on div at bounding box center [394, 114] width 230 height 20
click at [339, 115] on img at bounding box center [339, 114] width 19 height 19
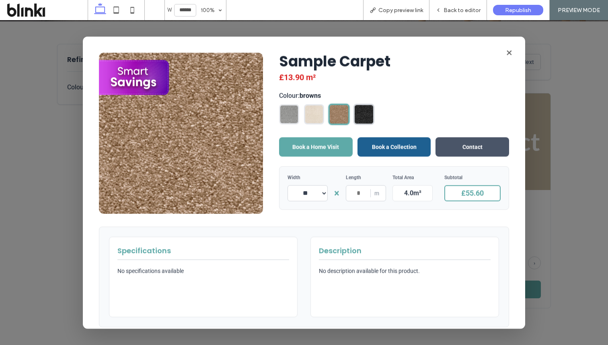
click at [359, 115] on img at bounding box center [364, 114] width 19 height 19
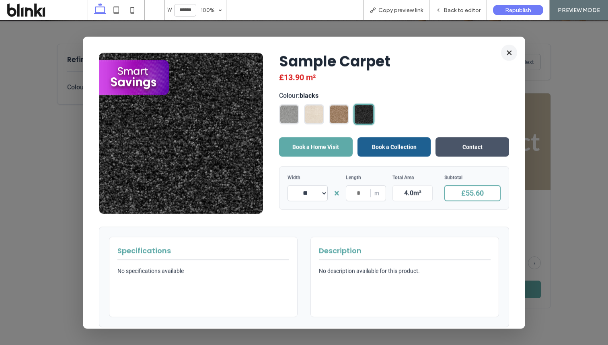
click at [506, 54] on button "×" at bounding box center [509, 52] width 16 height 16
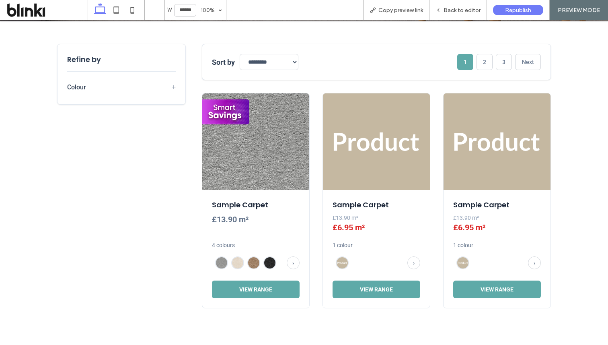
click at [173, 91] on span "+" at bounding box center [174, 87] width 4 height 8
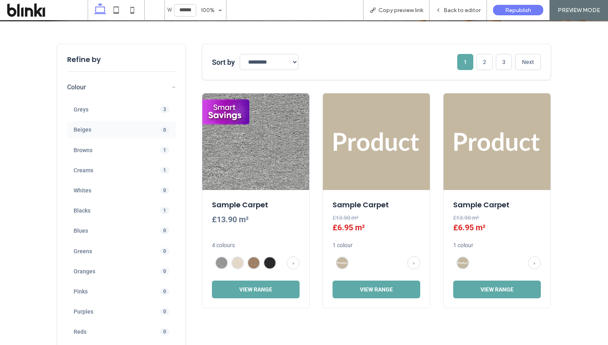
click at [147, 134] on div "Beiges 0" at bounding box center [121, 129] width 109 height 17
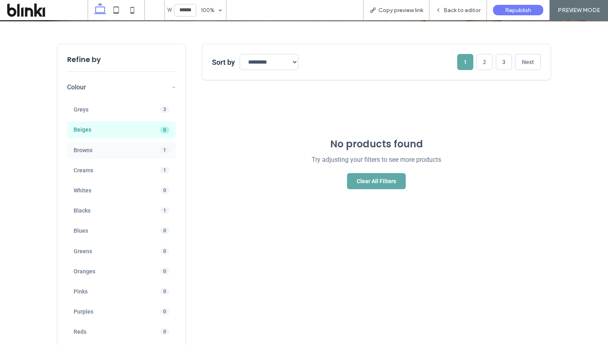
click at [146, 150] on div "Browns 1" at bounding box center [121, 150] width 109 height 17
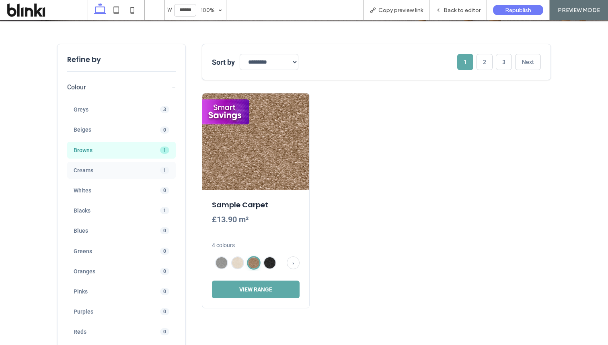
click at [140, 175] on div "Creams 1" at bounding box center [121, 170] width 109 height 17
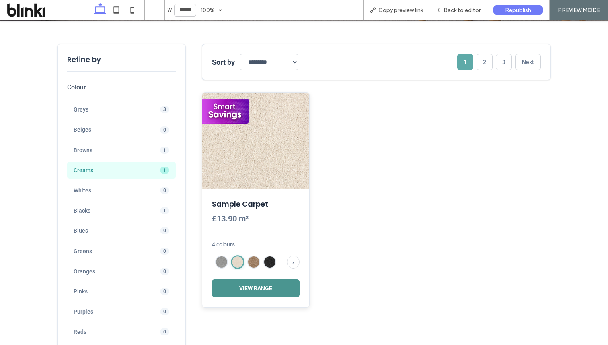
click at [253, 287] on button "View Range" at bounding box center [256, 288] width 88 height 18
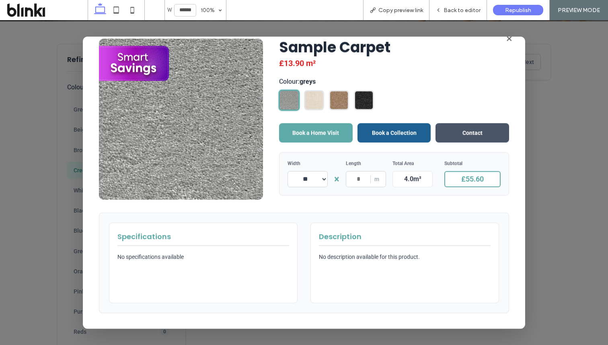
scroll to position [0, 0]
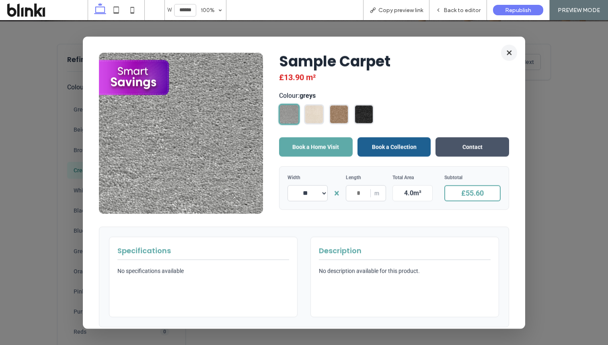
click at [506, 56] on button "×" at bounding box center [509, 52] width 16 height 16
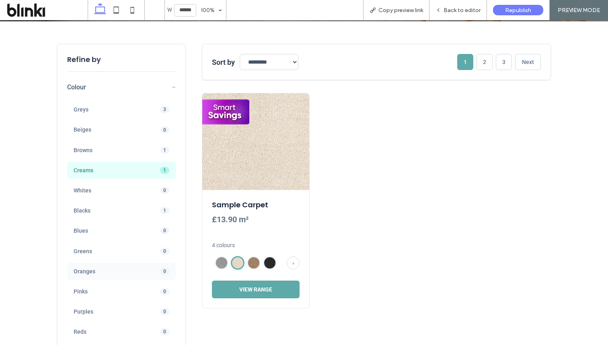
click at [160, 270] on span "0" at bounding box center [164, 270] width 9 height 7
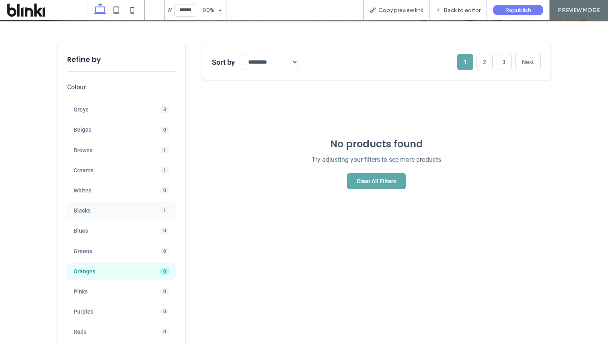
click at [162, 208] on span "1" at bounding box center [164, 210] width 9 height 7
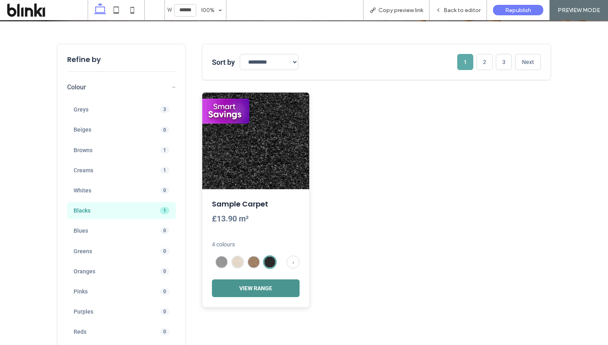
click at [252, 282] on button "View Range" at bounding box center [256, 288] width 88 height 18
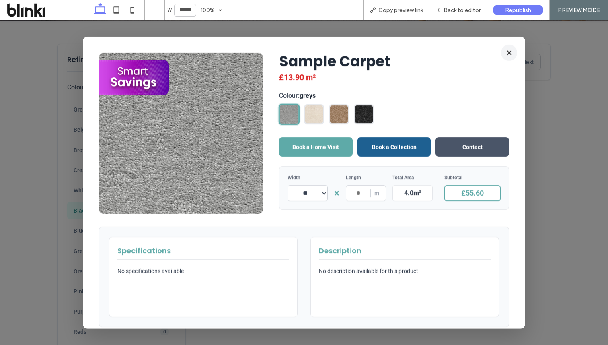
click at [504, 56] on button "×" at bounding box center [509, 52] width 16 height 16
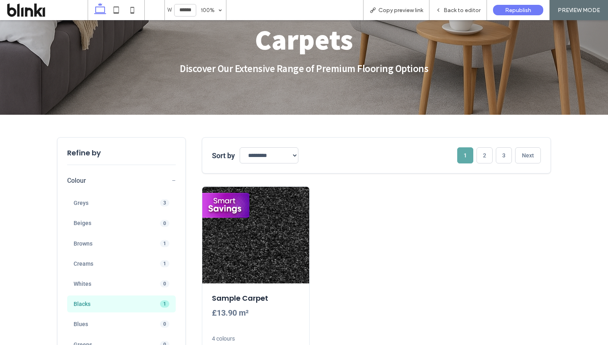
scroll to position [183, 0]
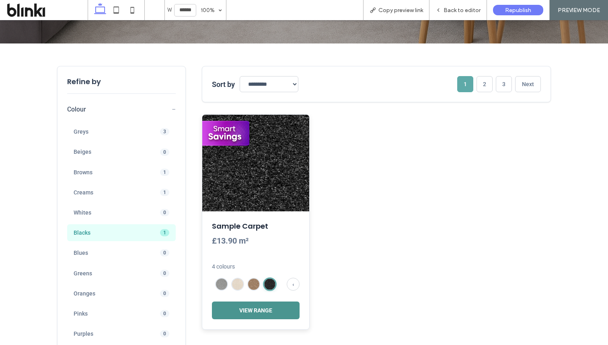
click at [258, 310] on button "View Range" at bounding box center [256, 310] width 88 height 18
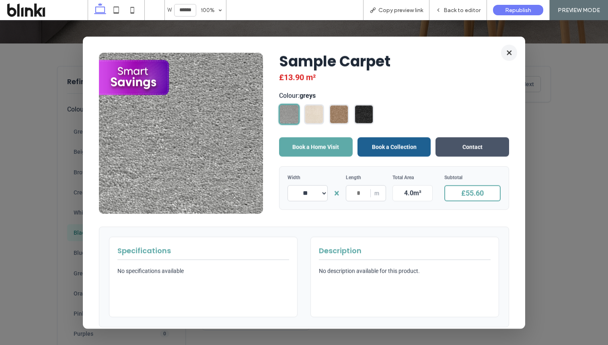
click at [506, 51] on button "×" at bounding box center [509, 52] width 16 height 16
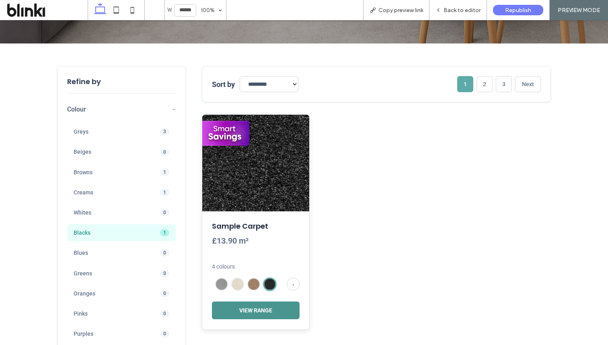
click at [243, 304] on button "View Range" at bounding box center [256, 310] width 88 height 18
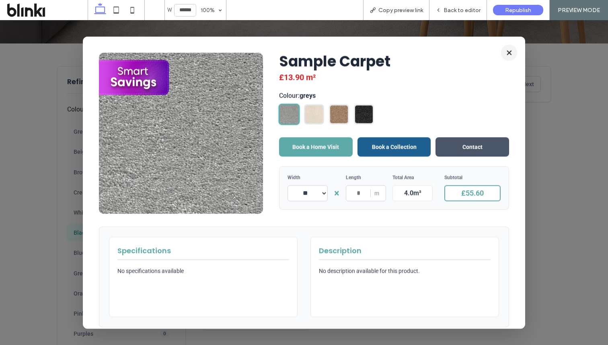
click at [506, 55] on button "×" at bounding box center [509, 52] width 16 height 16
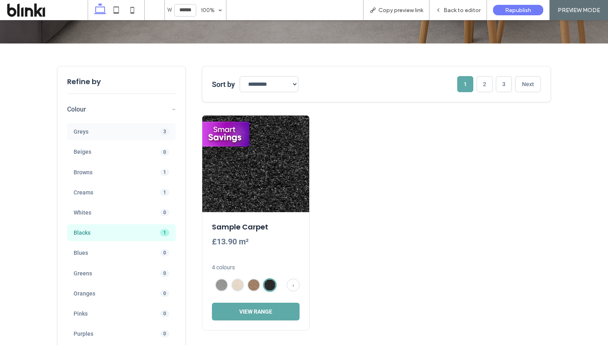
click at [152, 138] on div "Greys 3" at bounding box center [121, 131] width 109 height 17
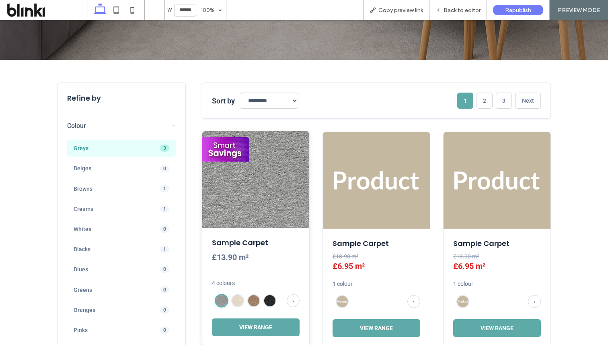
scroll to position [179, 0]
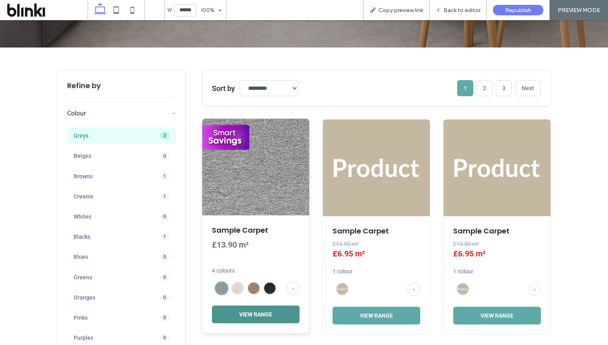
click at [238, 309] on button "View Range" at bounding box center [256, 314] width 88 height 18
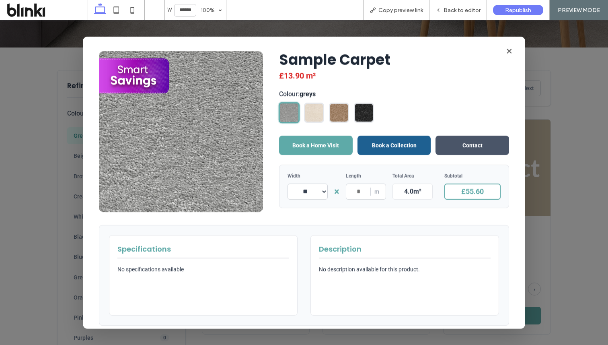
scroll to position [0, 0]
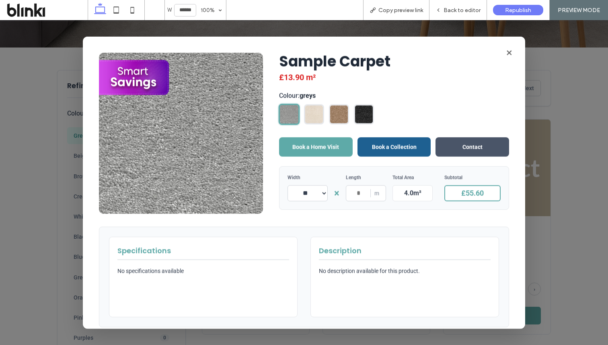
click at [313, 125] on div "Sample Carpet £13.90 m² Colour: greys Book a Home Visit Book a Collection Conta…" at bounding box center [394, 130] width 230 height 157
click at [316, 119] on img at bounding box center [314, 114] width 19 height 19
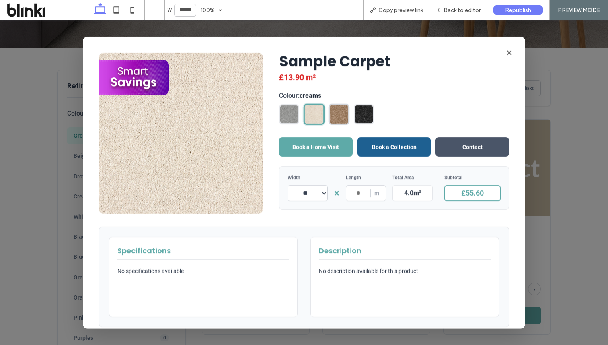
click at [339, 119] on img at bounding box center [339, 114] width 19 height 19
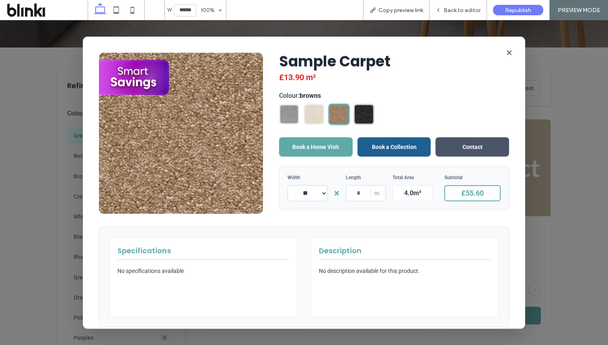
click at [358, 119] on img at bounding box center [364, 114] width 19 height 19
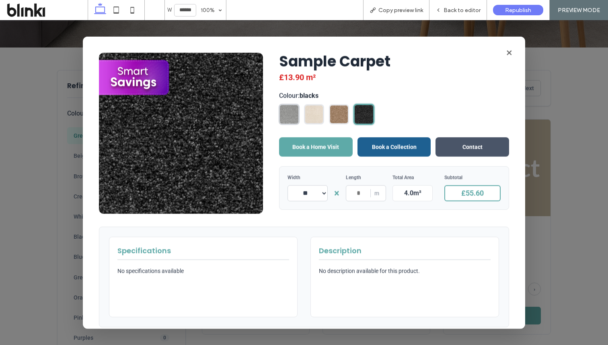
click at [290, 117] on img at bounding box center [289, 114] width 19 height 19
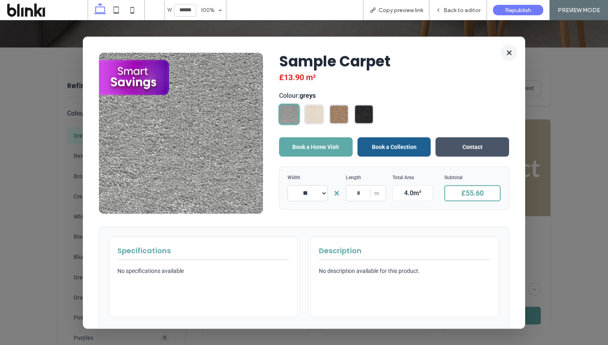
click at [505, 49] on button "×" at bounding box center [509, 52] width 16 height 16
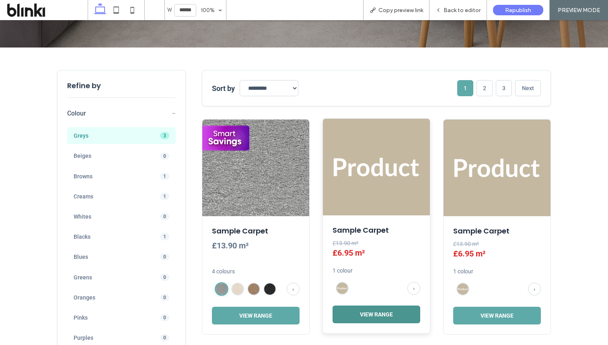
click at [358, 307] on button "View Range" at bounding box center [377, 314] width 88 height 18
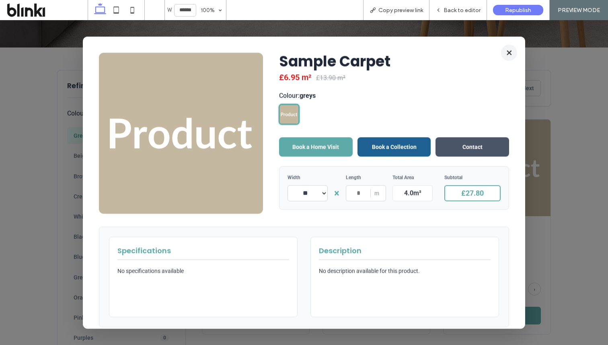
click at [506, 56] on button "×" at bounding box center [509, 52] width 16 height 16
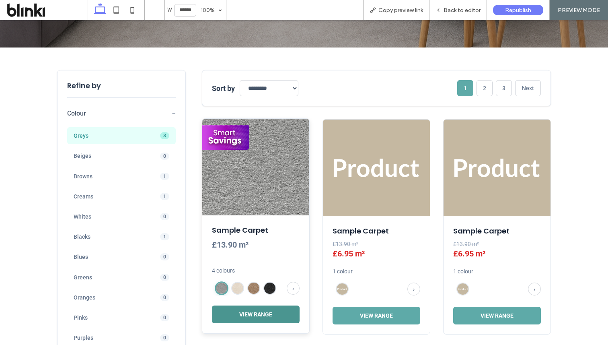
click at [260, 317] on button "View Range" at bounding box center [256, 314] width 88 height 18
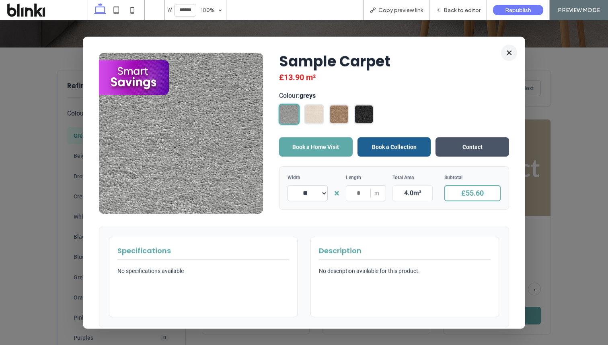
click at [508, 54] on button "×" at bounding box center [509, 52] width 16 height 16
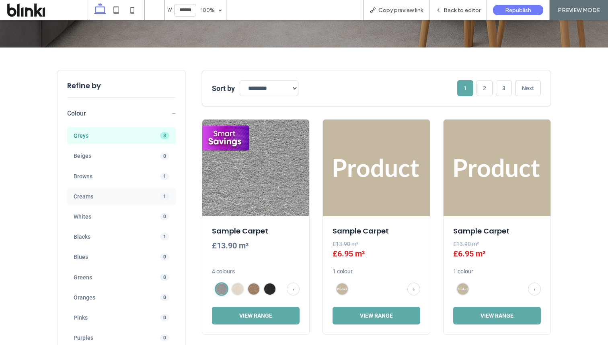
click at [165, 191] on div "Creams 1" at bounding box center [121, 196] width 109 height 17
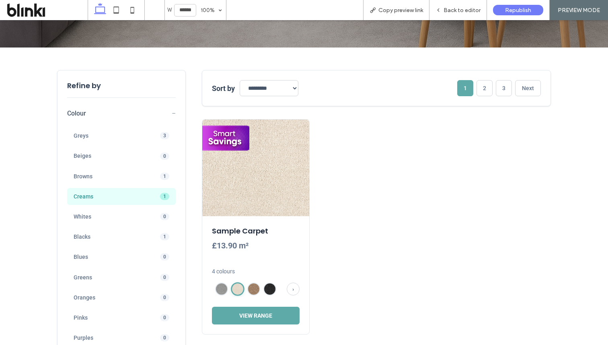
click at [161, 147] on div "Greys 3 Beiges 0 Browns 1 Creams 1 Whites 0 Blacks 1 Blues 0 Greens 0 Oranges 0…" at bounding box center [121, 256] width 109 height 271
click at [164, 137] on span "3" at bounding box center [164, 135] width 9 height 7
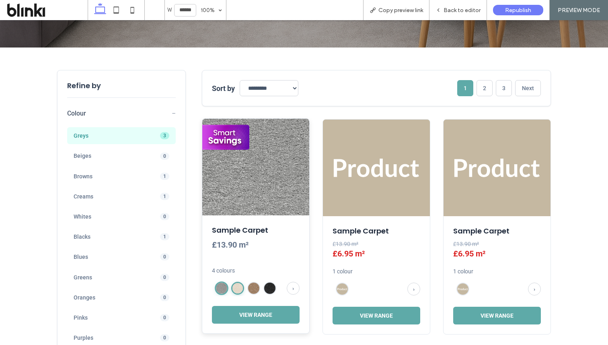
click at [239, 282] on div at bounding box center [237, 288] width 13 height 13
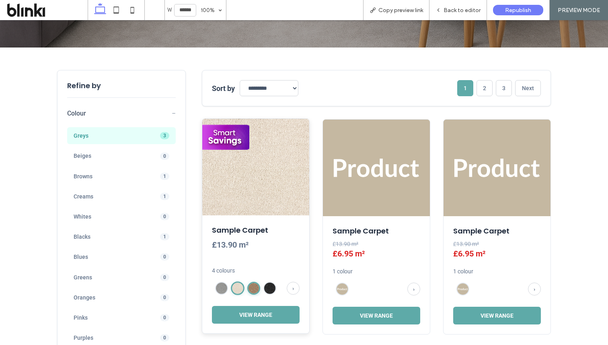
click at [251, 285] on img at bounding box center [254, 288] width 10 height 10
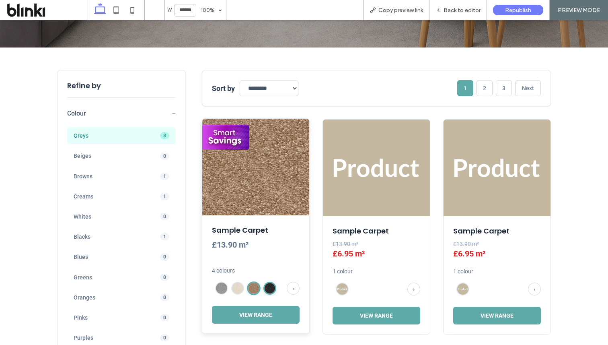
click at [265, 286] on img at bounding box center [270, 288] width 10 height 10
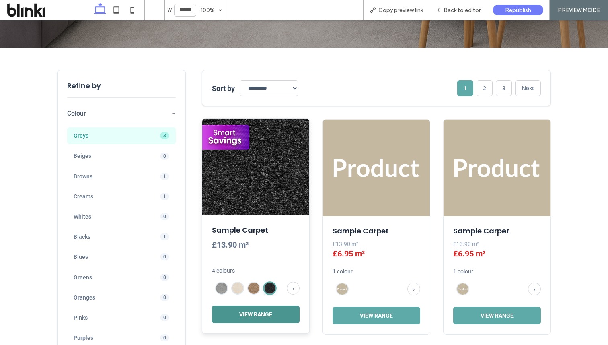
click at [256, 319] on button "View Range" at bounding box center [256, 314] width 88 height 18
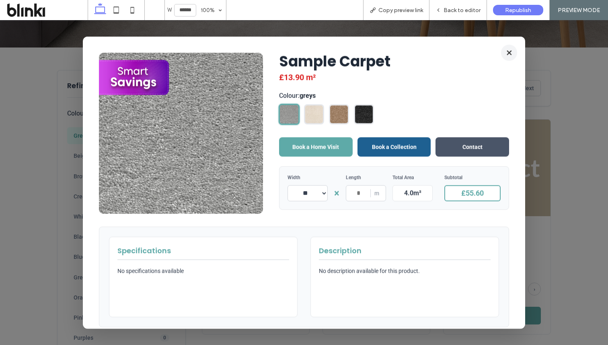
click at [508, 51] on button "×" at bounding box center [509, 52] width 16 height 16
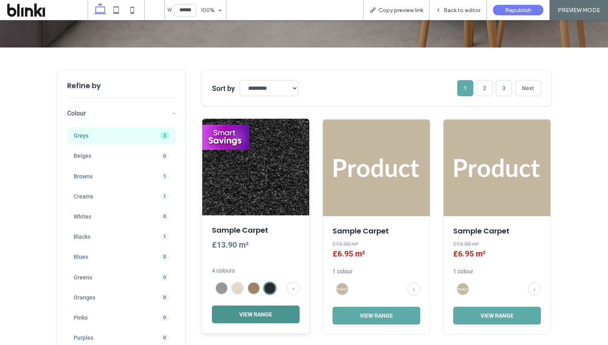
click at [218, 318] on button "View Range" at bounding box center [256, 314] width 88 height 18
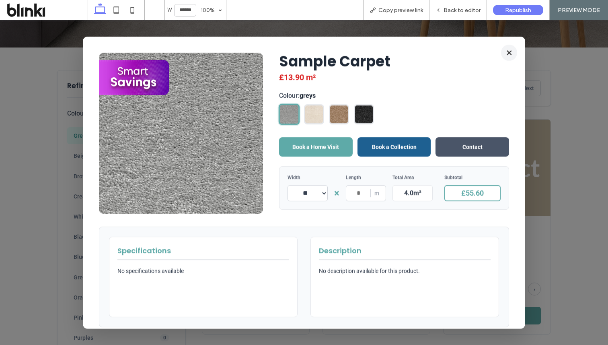
click at [509, 53] on button "×" at bounding box center [509, 52] width 16 height 16
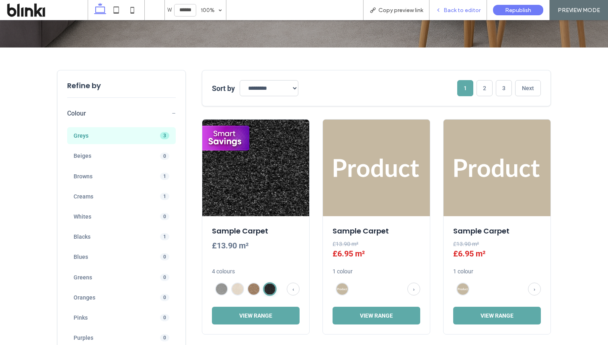
click at [455, 11] on span "Back to editor" at bounding box center [462, 10] width 37 height 7
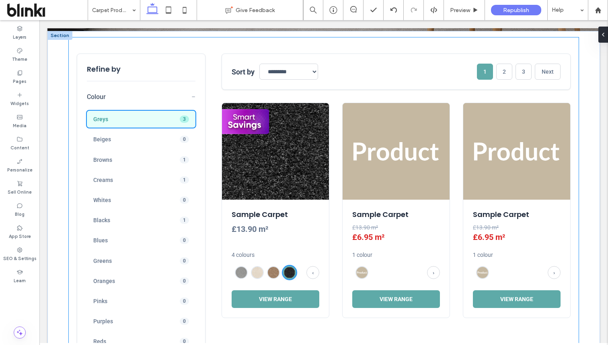
scroll to position [201, 0]
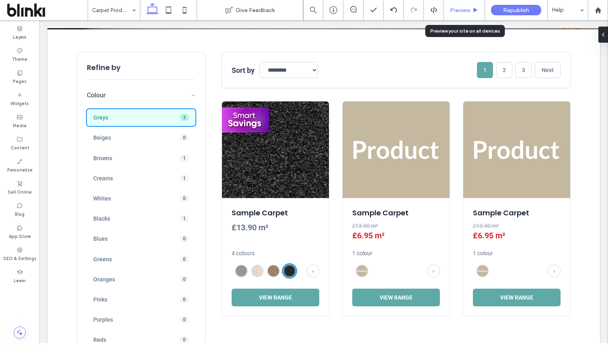
click at [459, 16] on div "Preview" at bounding box center [464, 10] width 41 height 20
click at [459, 14] on div "Preview" at bounding box center [464, 10] width 41 height 20
click at [449, 11] on div "Preview" at bounding box center [464, 10] width 41 height 7
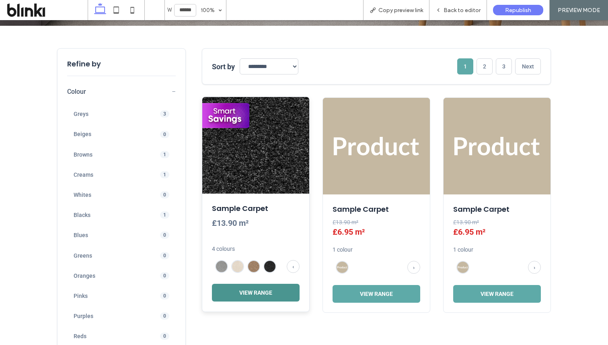
click at [230, 290] on button "View Range" at bounding box center [256, 293] width 88 height 18
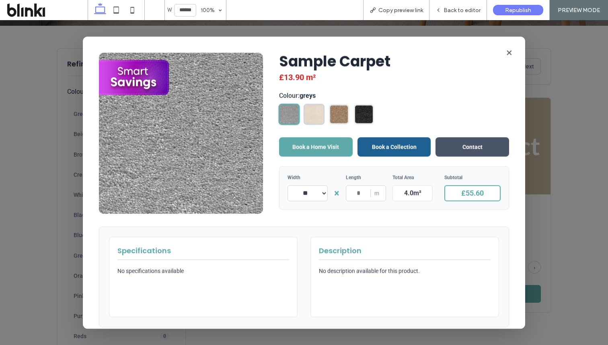
click at [307, 114] on img at bounding box center [314, 114] width 19 height 19
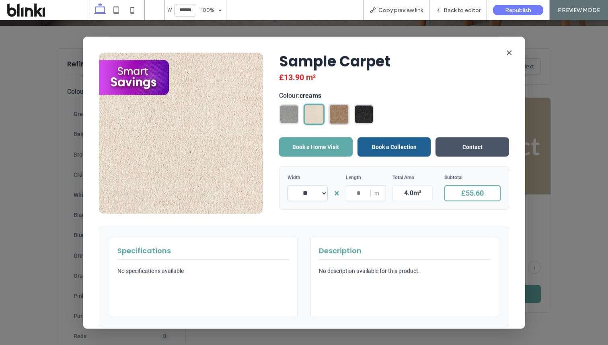
click at [333, 114] on img at bounding box center [339, 114] width 19 height 19
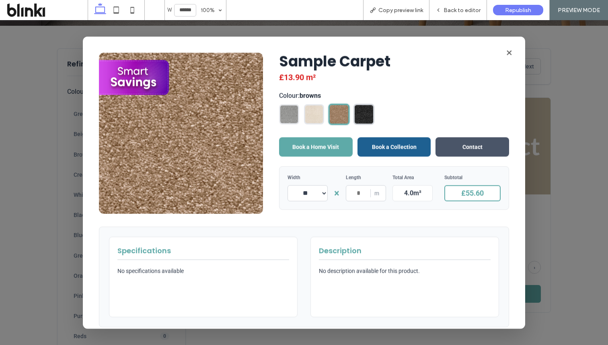
click at [354, 111] on div at bounding box center [364, 113] width 21 height 21
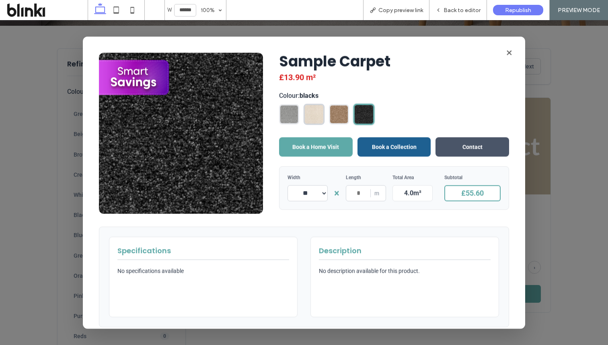
click at [318, 114] on img at bounding box center [314, 114] width 19 height 19
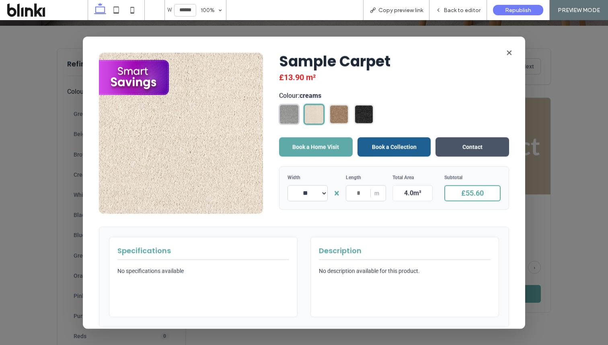
click at [283, 120] on img at bounding box center [289, 114] width 19 height 19
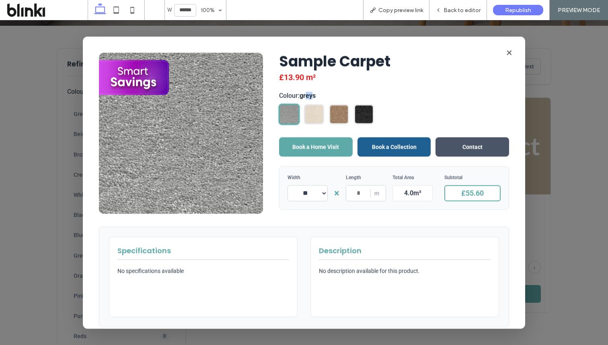
drag, startPoint x: 315, startPoint y: 95, endPoint x: 309, endPoint y: 95, distance: 6.4
click at [309, 95] on span "greys" at bounding box center [308, 96] width 16 height 8
drag, startPoint x: 324, startPoint y: 95, endPoint x: 278, endPoint y: 98, distance: 45.9
click at [278, 98] on div "Sample Carpet £13.90 m² Colour: greys Book a Home Visit Book a Collection Conta…" at bounding box center [304, 132] width 410 height 161
click at [495, 63] on h1 "Sample Carpet" at bounding box center [394, 60] width 230 height 17
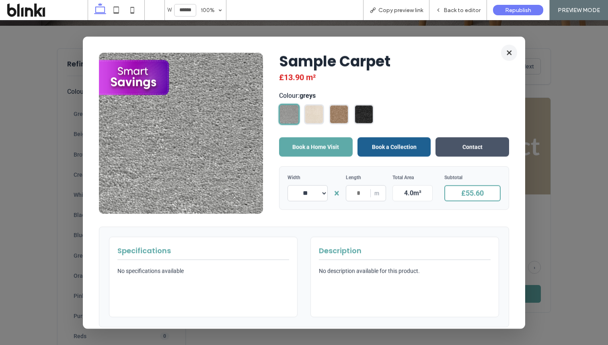
click at [512, 49] on button "×" at bounding box center [509, 52] width 16 height 16
